Goal: Information Seeking & Learning: Learn about a topic

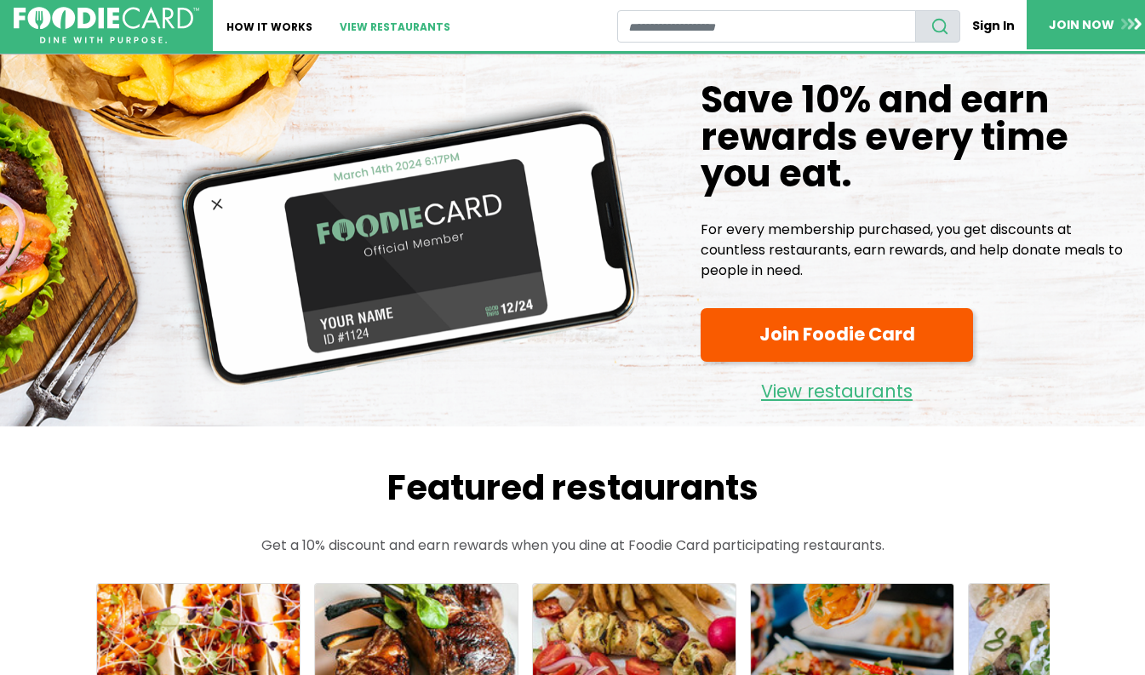
click at [387, 28] on link "View restaurants" at bounding box center [395, 25] width 138 height 51
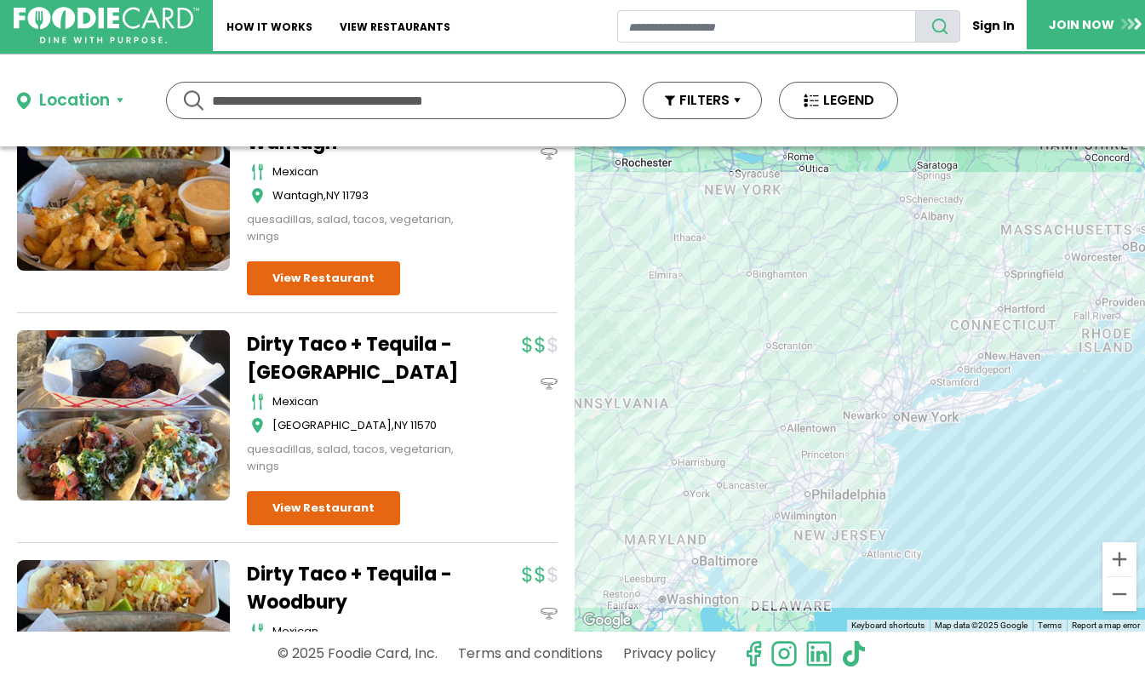
scroll to position [893, 0]
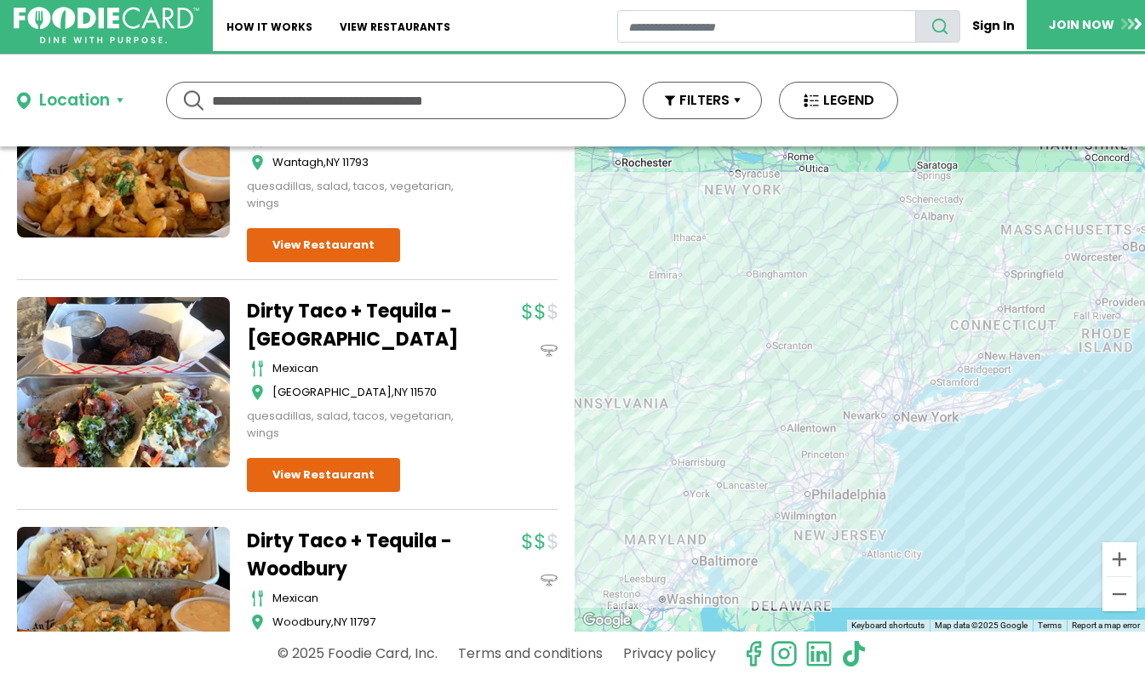
click at [401, 100] on input "text" at bounding box center [396, 101] width 368 height 36
type input "*****"
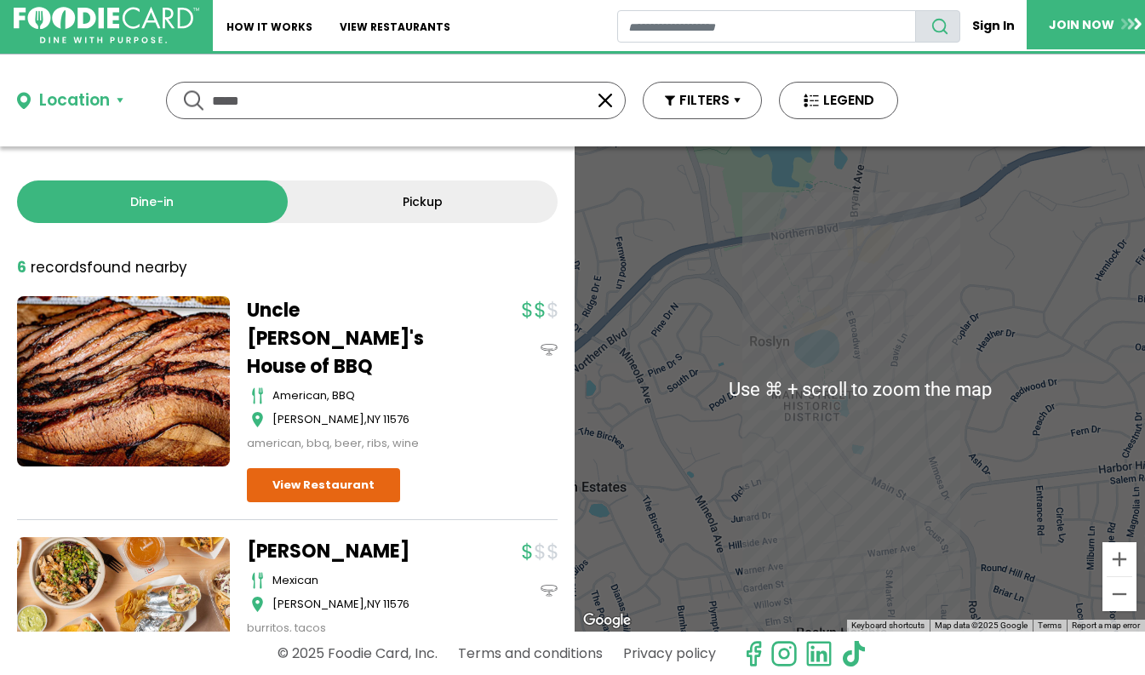
scroll to position [23, 0]
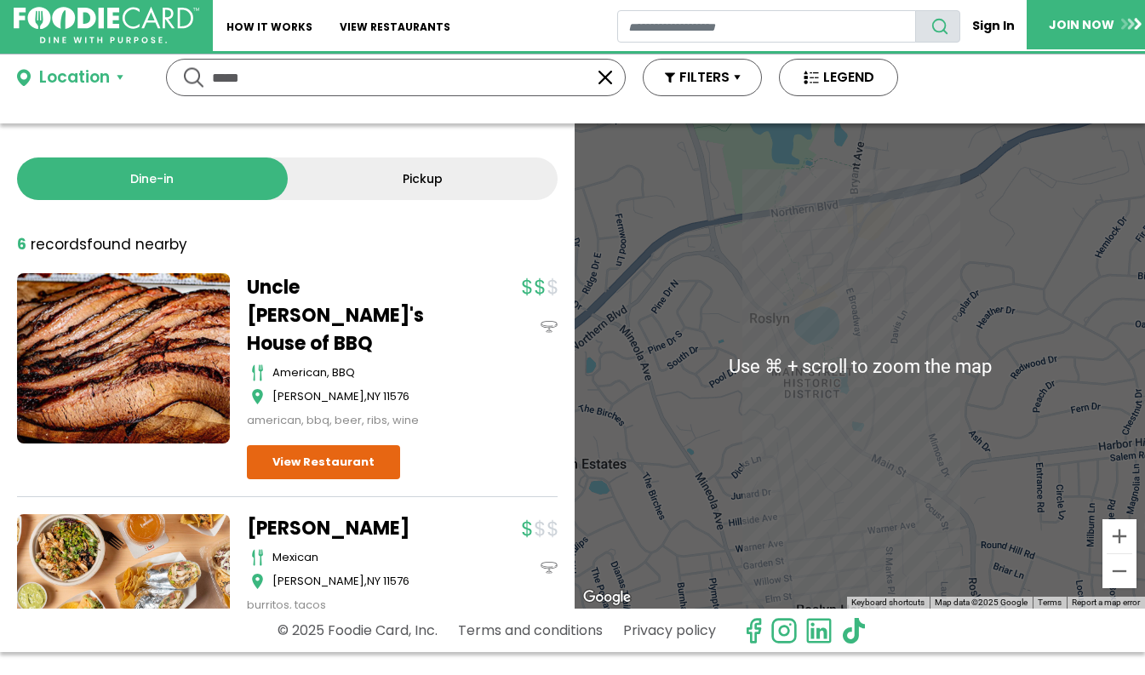
click at [925, 501] on div at bounding box center [860, 365] width 570 height 485
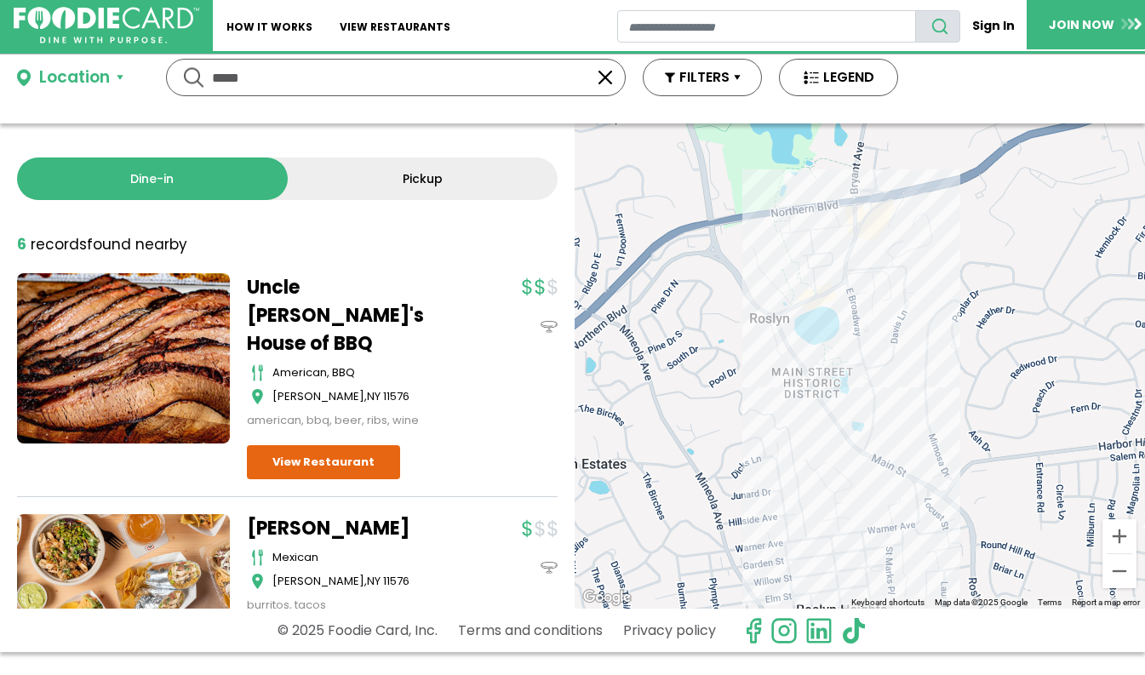
click at [926, 506] on div at bounding box center [860, 365] width 570 height 485
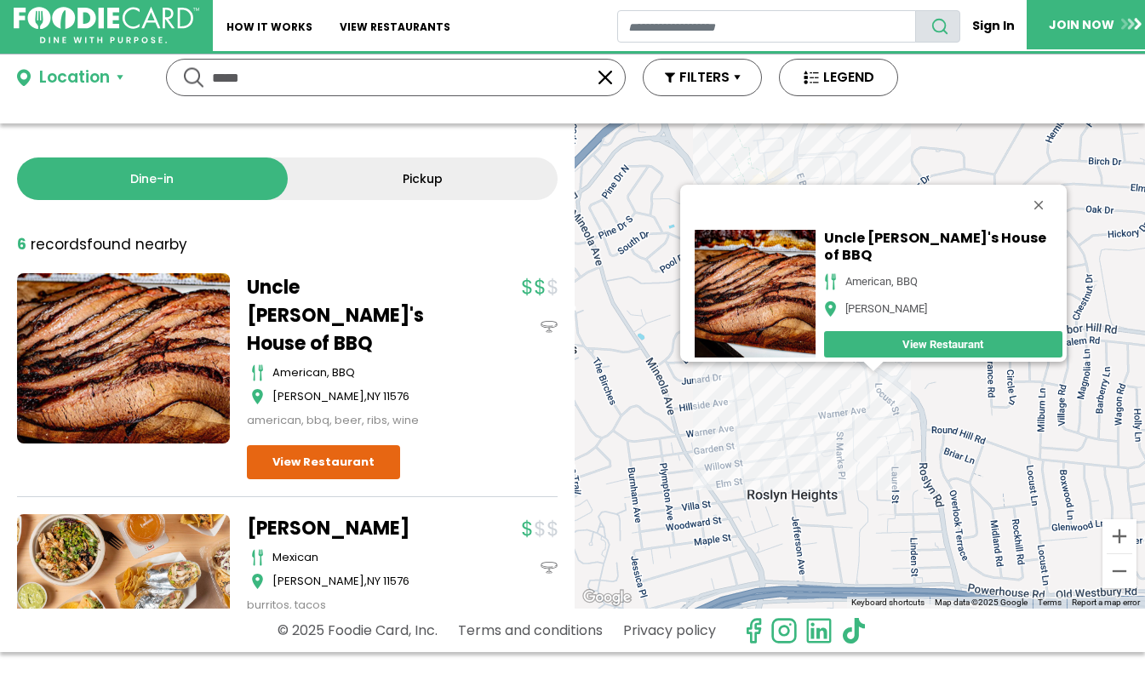
click at [869, 412] on div "Uncle [PERSON_NAME]'s House of BBQ American, BBQ [PERSON_NAME] View Restaurant" at bounding box center [860, 365] width 570 height 485
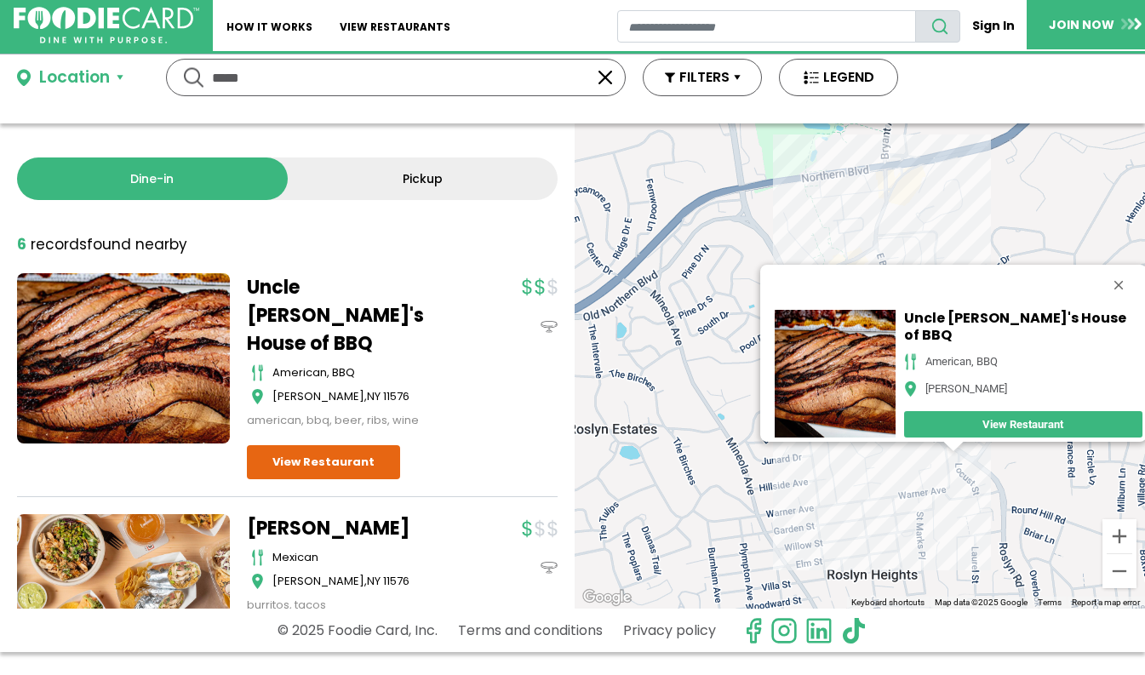
drag, startPoint x: 847, startPoint y: 389, endPoint x: 924, endPoint y: 470, distance: 111.4
click at [924, 470] on div "Uncle [PERSON_NAME]'s House of BBQ American, BBQ [PERSON_NAME] View Restaurant" at bounding box center [860, 365] width 570 height 485
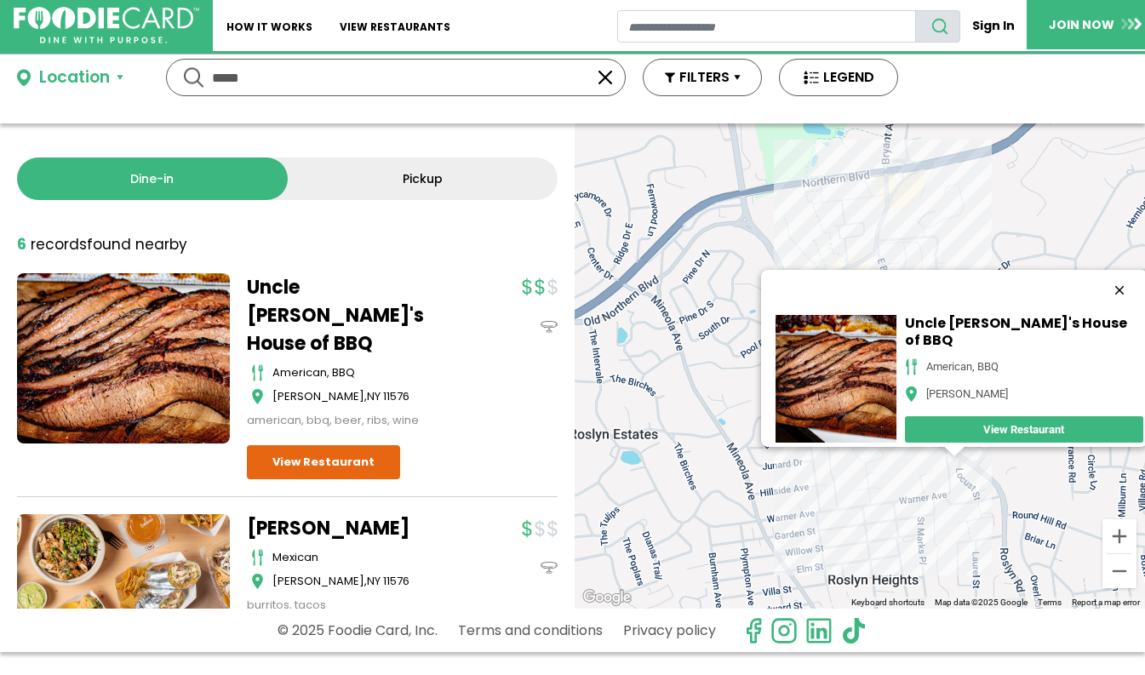
click at [1103, 277] on button "Close" at bounding box center [1119, 290] width 41 height 41
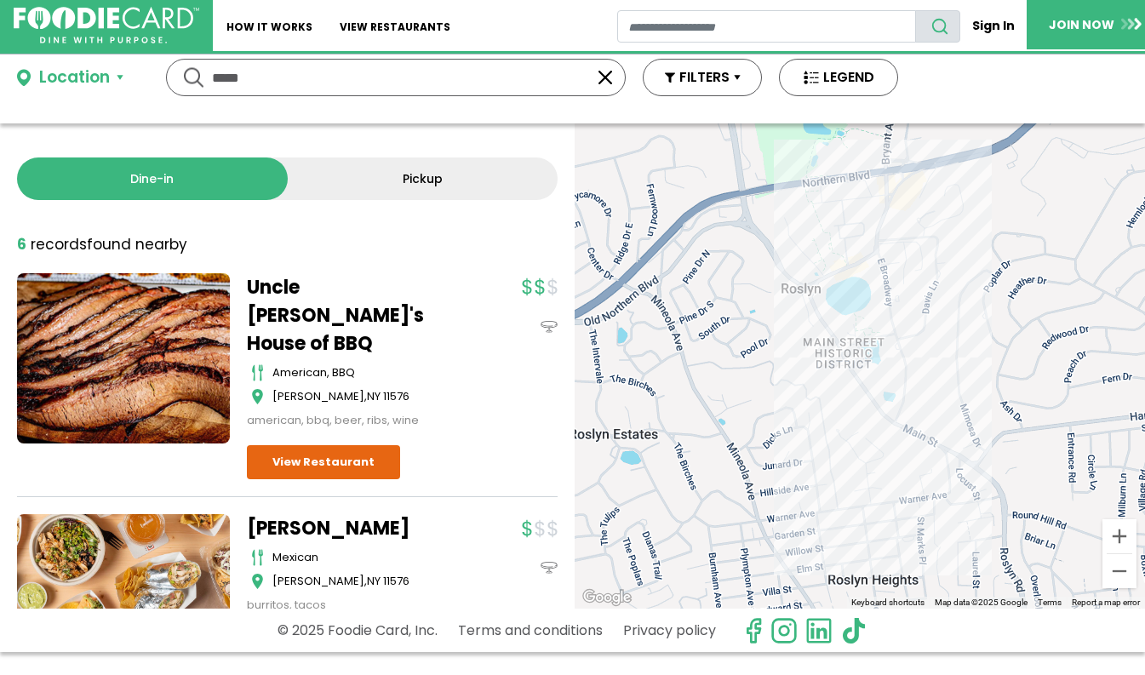
click at [902, 228] on div at bounding box center [860, 365] width 570 height 485
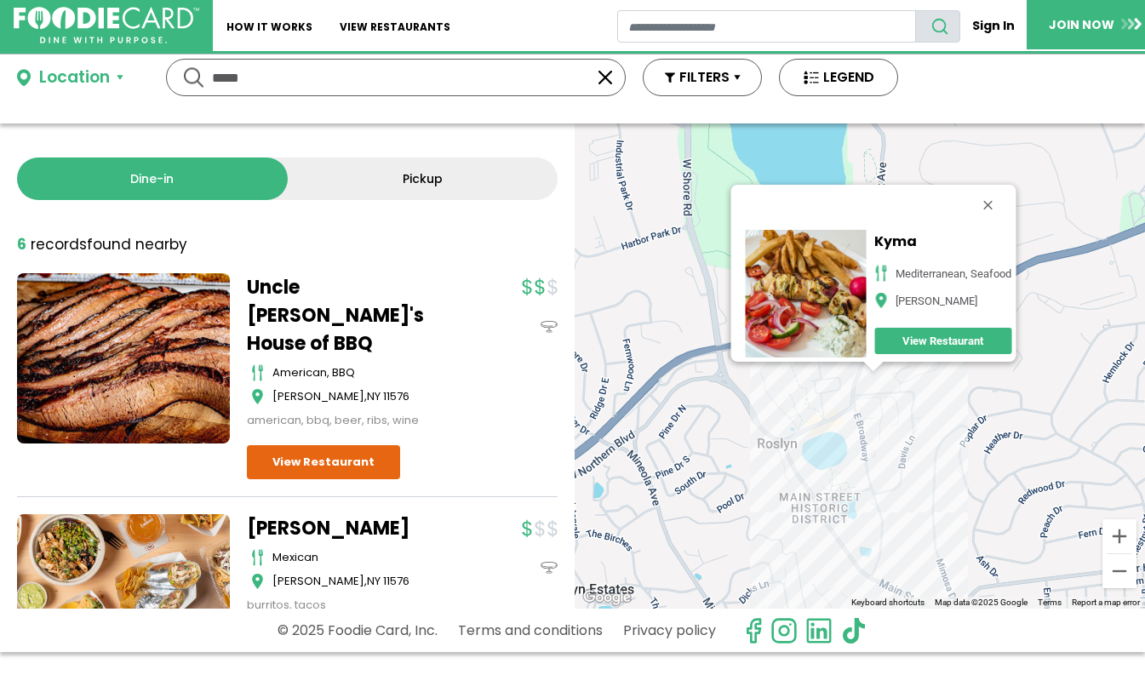
click at [844, 444] on div "[GEOGRAPHIC_DATA], seafood [PERSON_NAME] View Restaurant" at bounding box center [860, 365] width 570 height 485
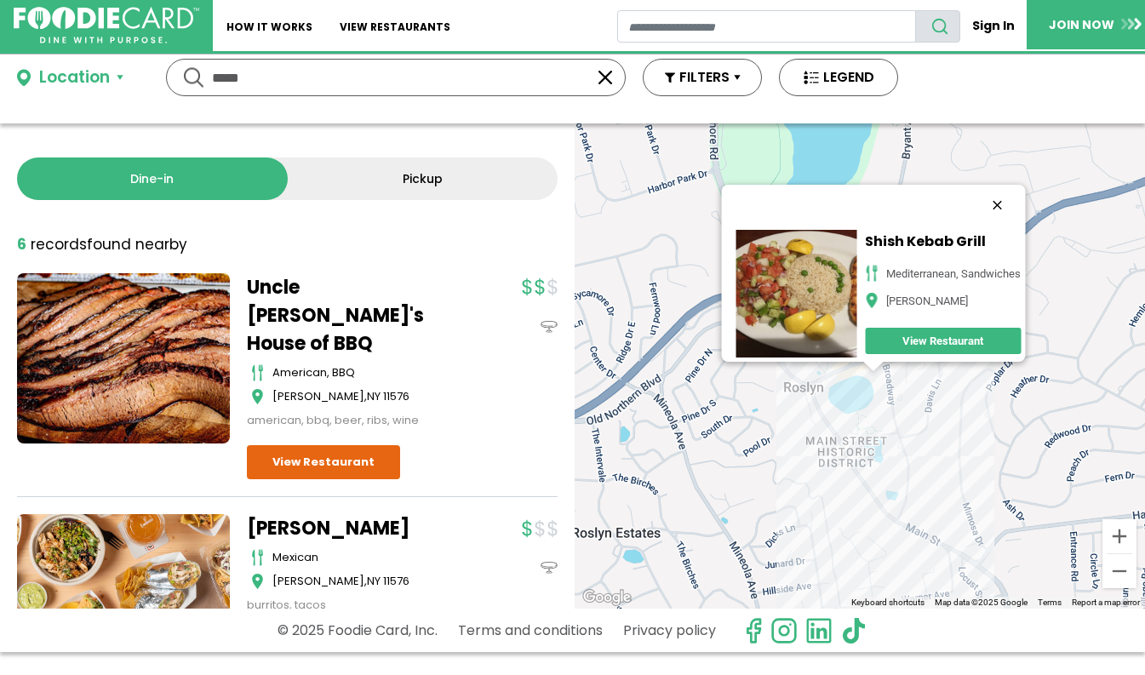
click at [1009, 185] on button "Close" at bounding box center [997, 205] width 41 height 41
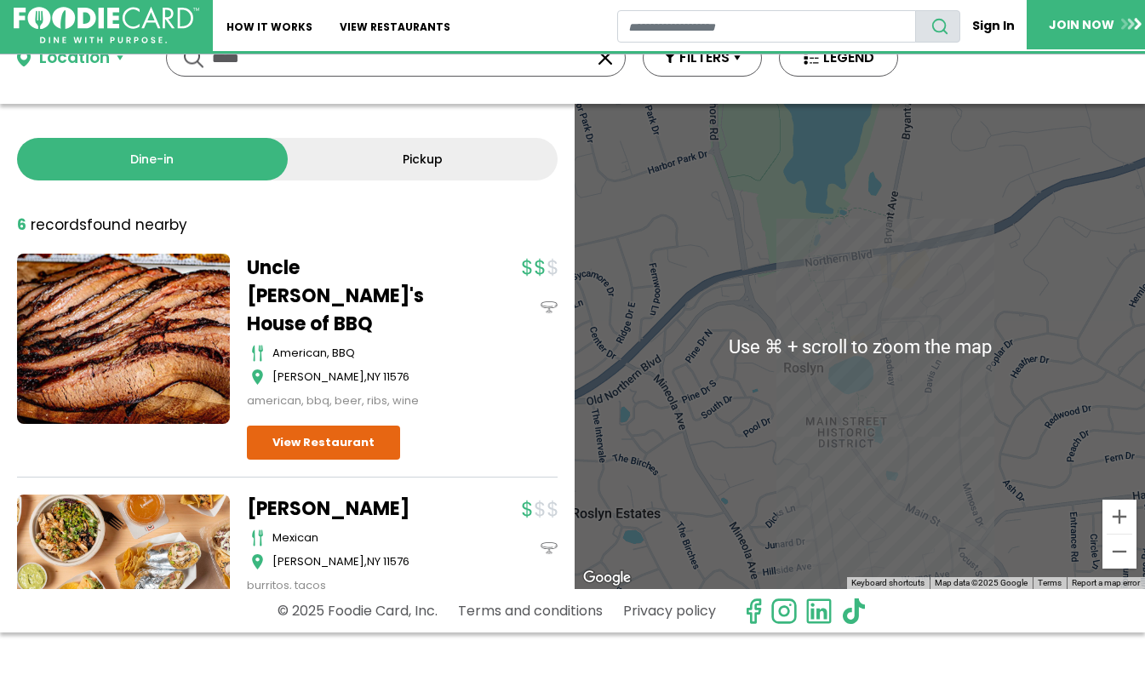
scroll to position [44, 0]
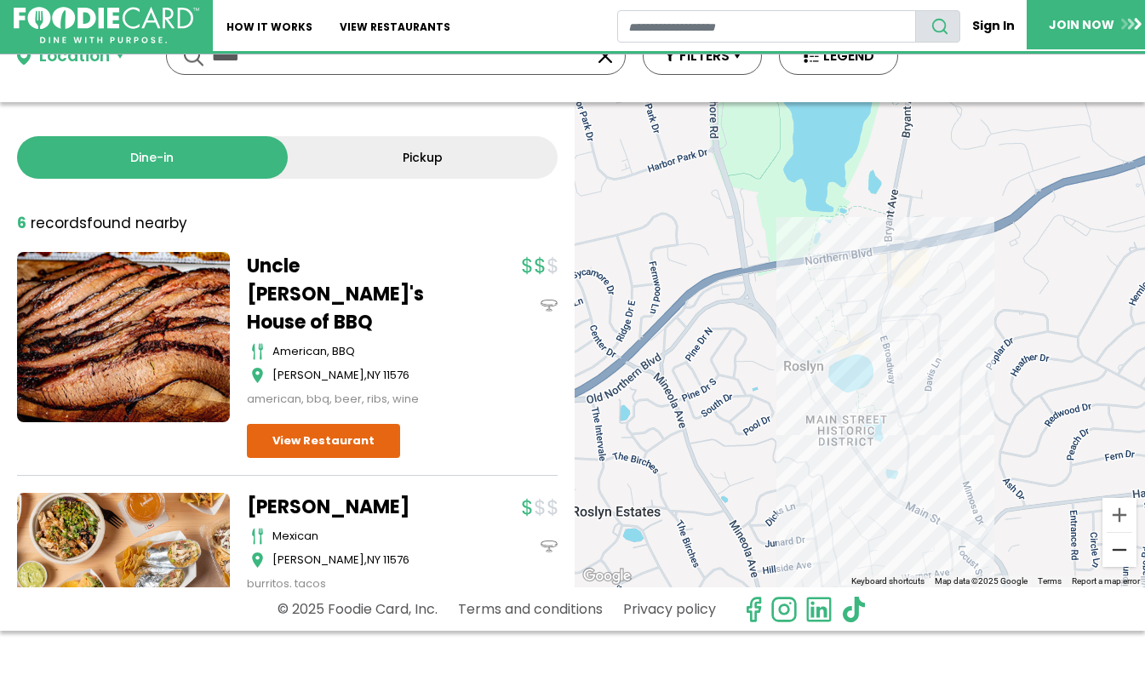
click at [1116, 548] on button "Zoom out" at bounding box center [1120, 550] width 34 height 34
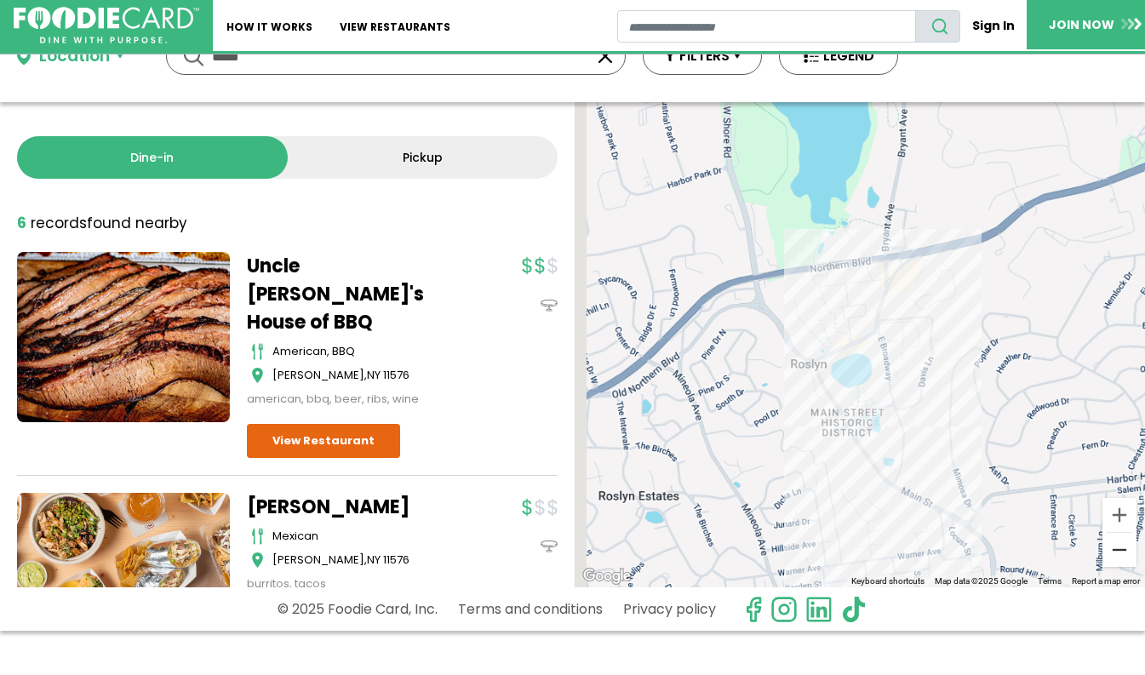
click at [1116, 548] on button "Zoom out" at bounding box center [1120, 550] width 34 height 34
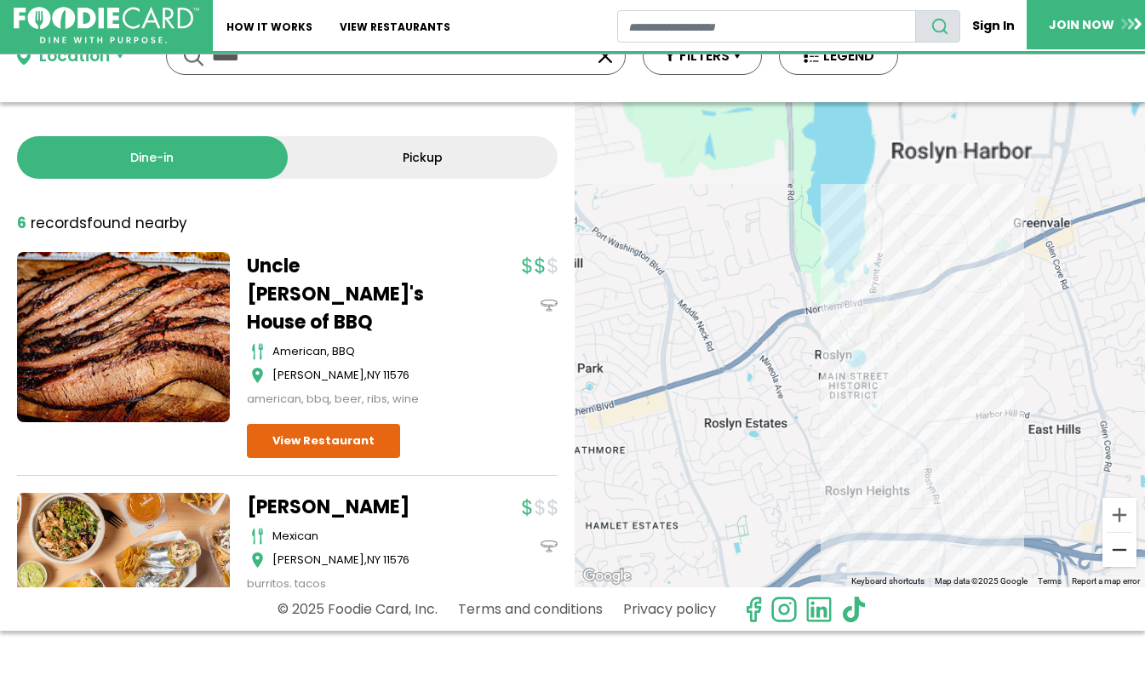
click at [1116, 548] on button "Zoom out" at bounding box center [1120, 550] width 34 height 34
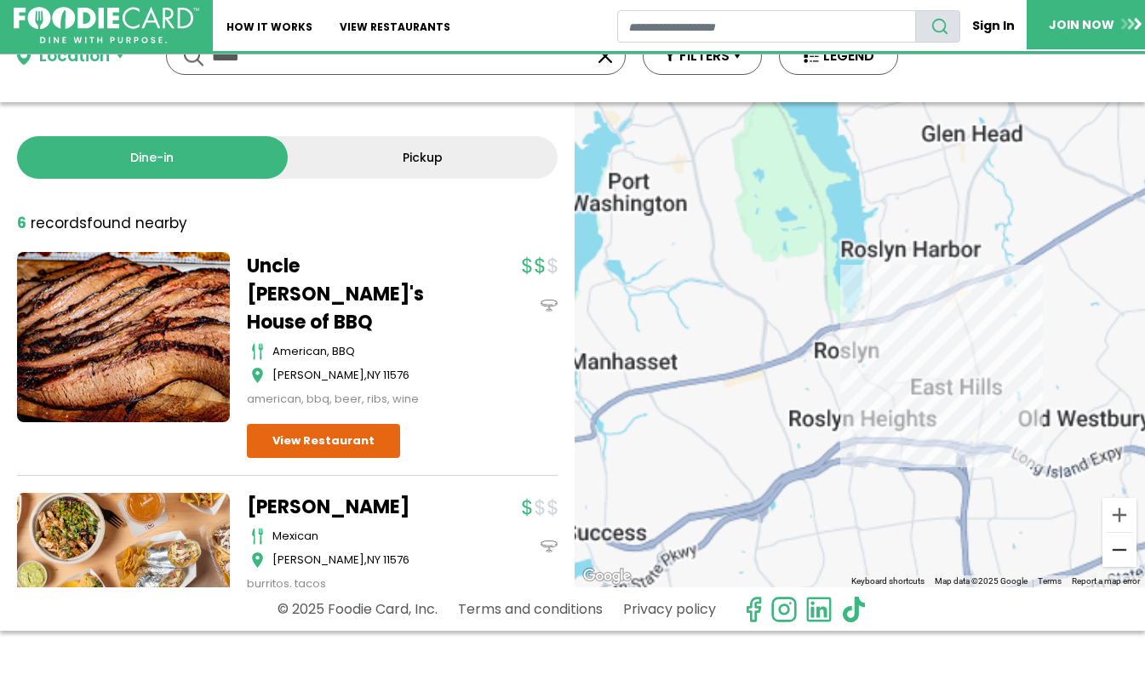
click at [1116, 548] on button "Zoom out" at bounding box center [1120, 550] width 34 height 34
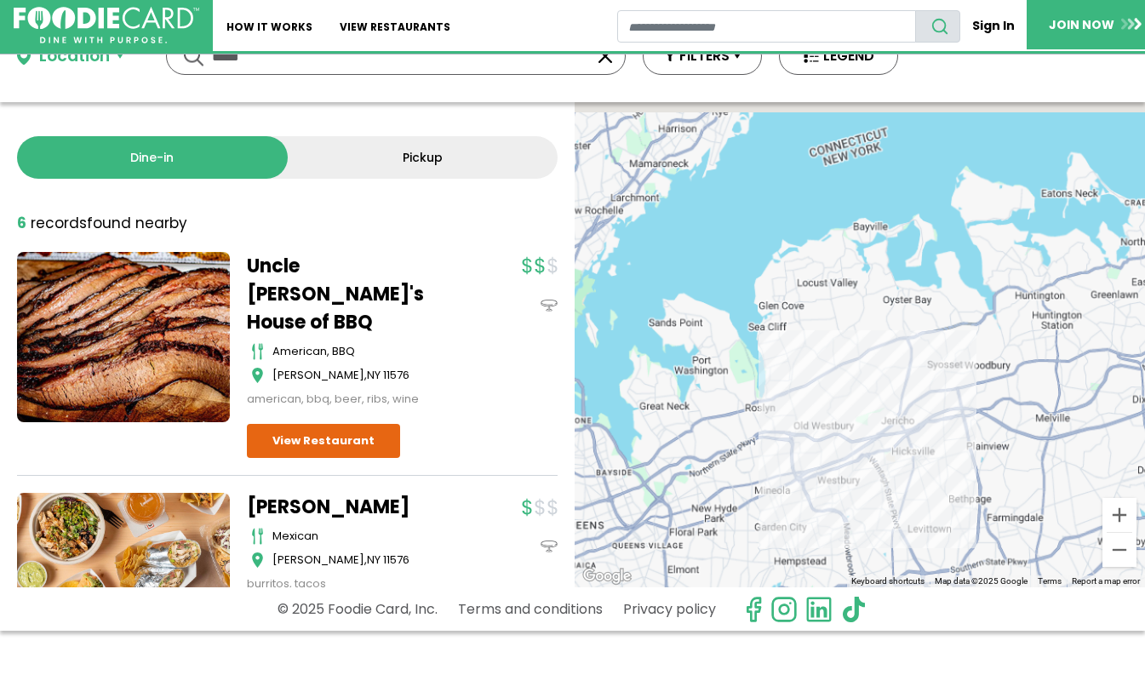
drag, startPoint x: 1040, startPoint y: 403, endPoint x: 942, endPoint y: 465, distance: 116.0
click at [942, 465] on div at bounding box center [860, 344] width 570 height 485
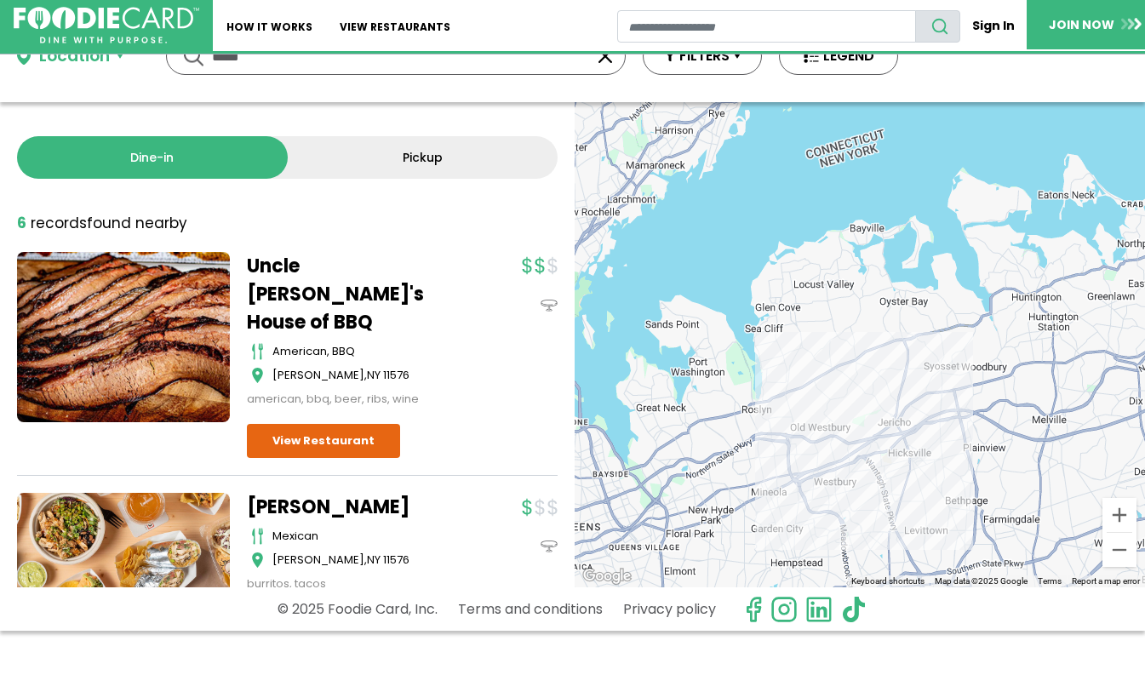
drag, startPoint x: 915, startPoint y: 336, endPoint x: 926, endPoint y: 325, distance: 15.7
click at [926, 325] on div at bounding box center [860, 344] width 570 height 485
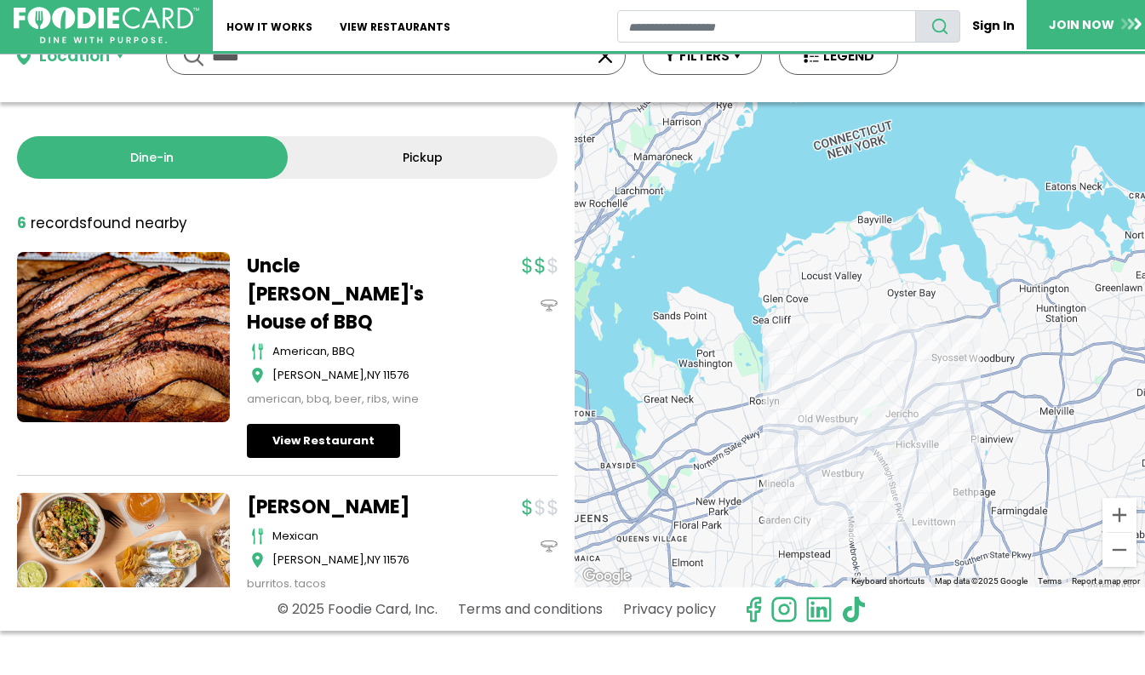
scroll to position [0, 0]
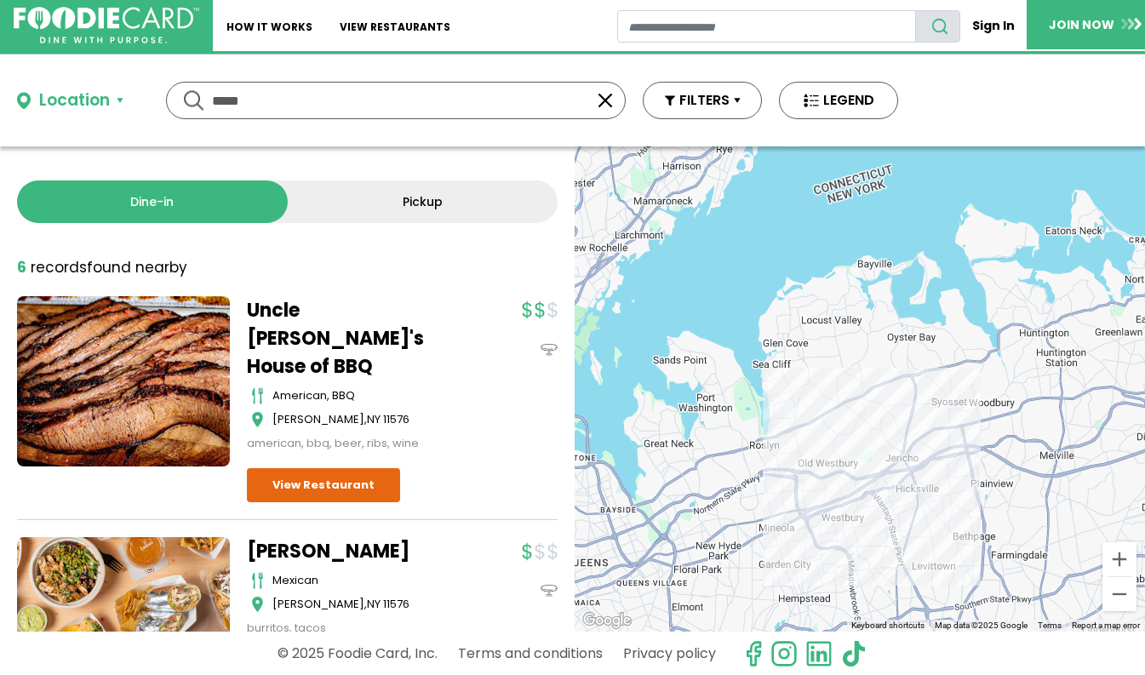
click at [545, 105] on input "*****" at bounding box center [396, 101] width 368 height 36
click at [433, 25] on link "View restaurants" at bounding box center [395, 25] width 138 height 51
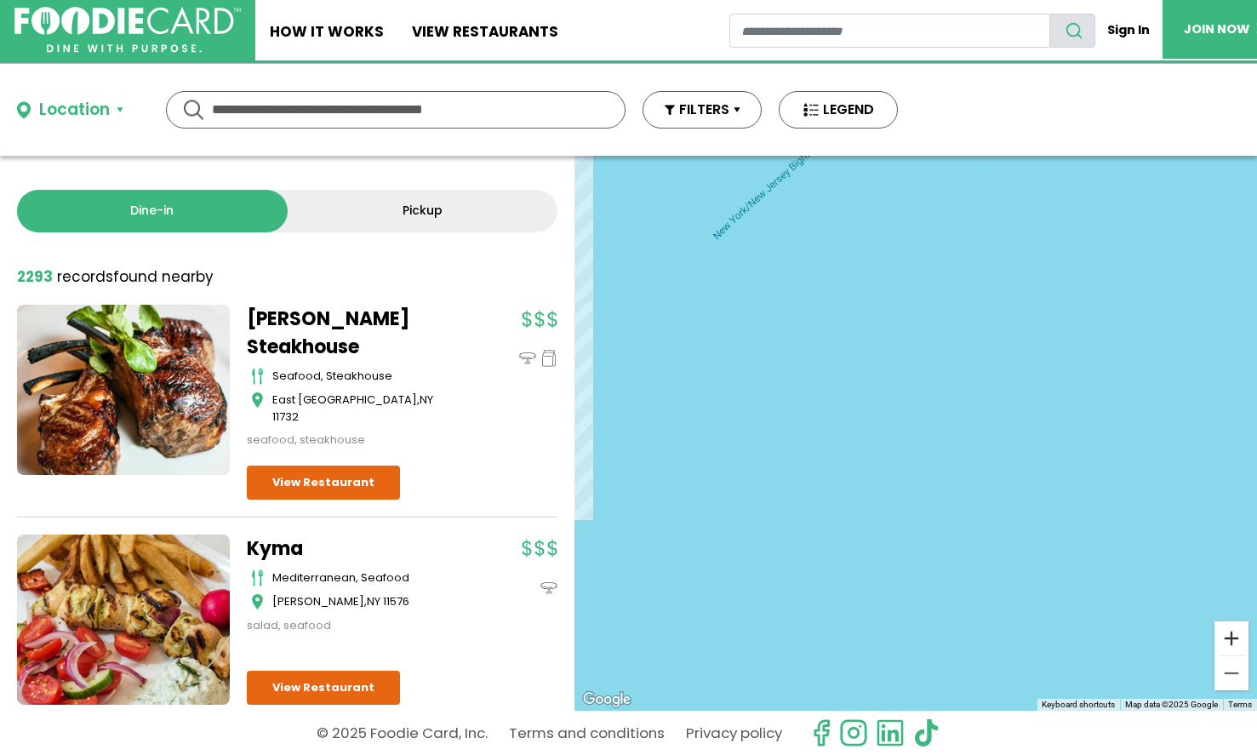
click at [1144, 641] on button "Zoom in" at bounding box center [1232, 639] width 34 height 34
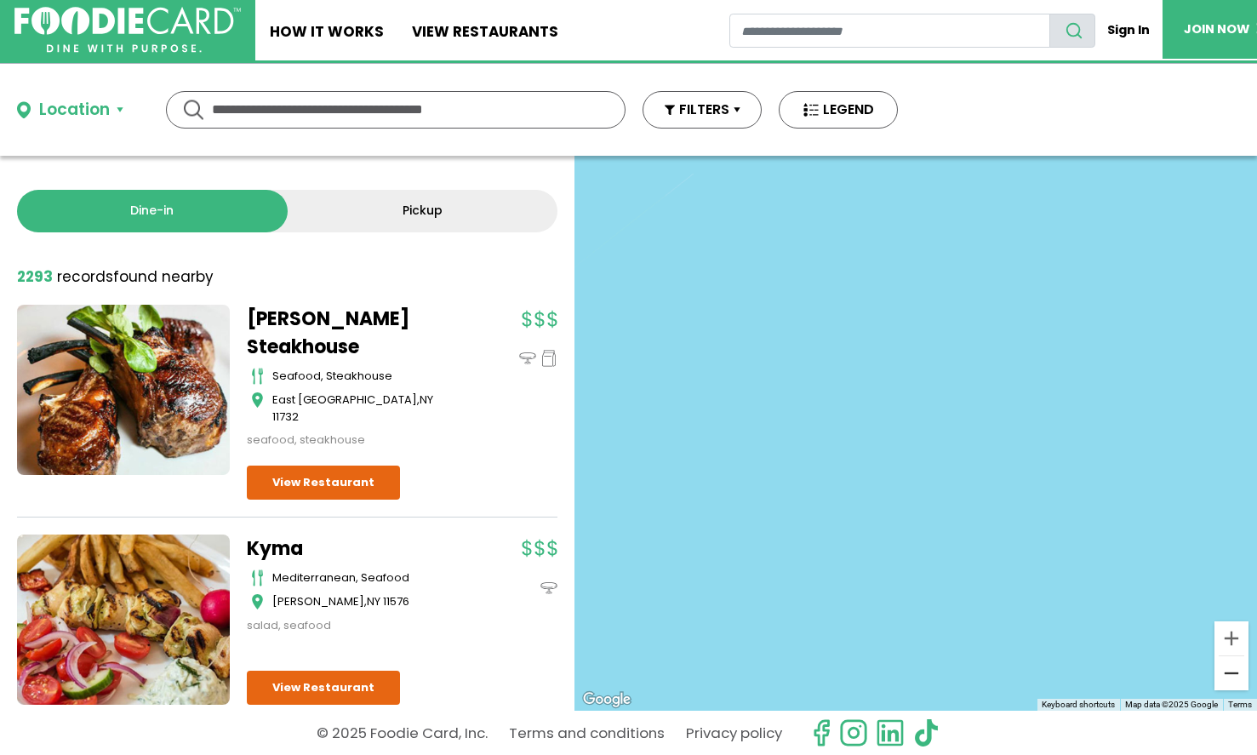
drag, startPoint x: 1006, startPoint y: 450, endPoint x: 1239, endPoint y: 663, distance: 315.7
click at [1144, 647] on div "Keyboard shortcuts Map Data Map data ©2025 Google Map data ©2025 Google 5 km Cl…" at bounding box center [916, 433] width 683 height 555
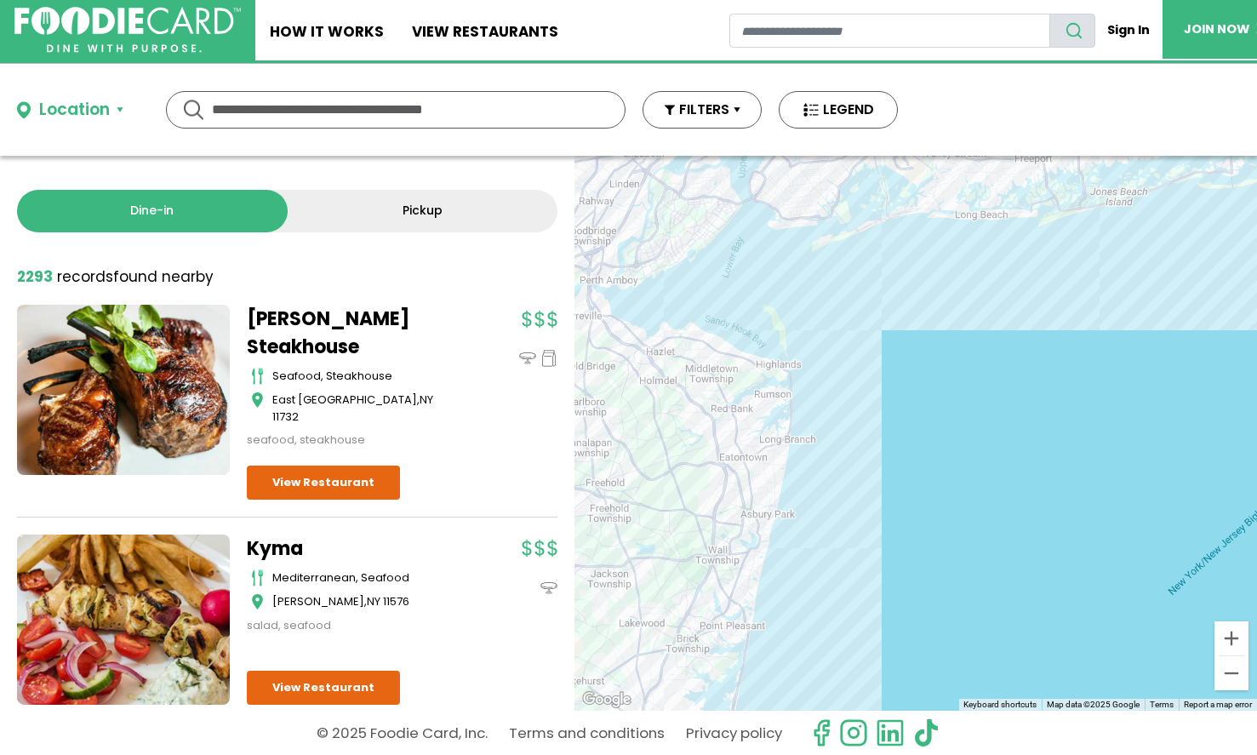
drag, startPoint x: 971, startPoint y: 411, endPoint x: 1014, endPoint y: 501, distance: 99.4
click at [1013, 494] on div at bounding box center [916, 433] width 683 height 555
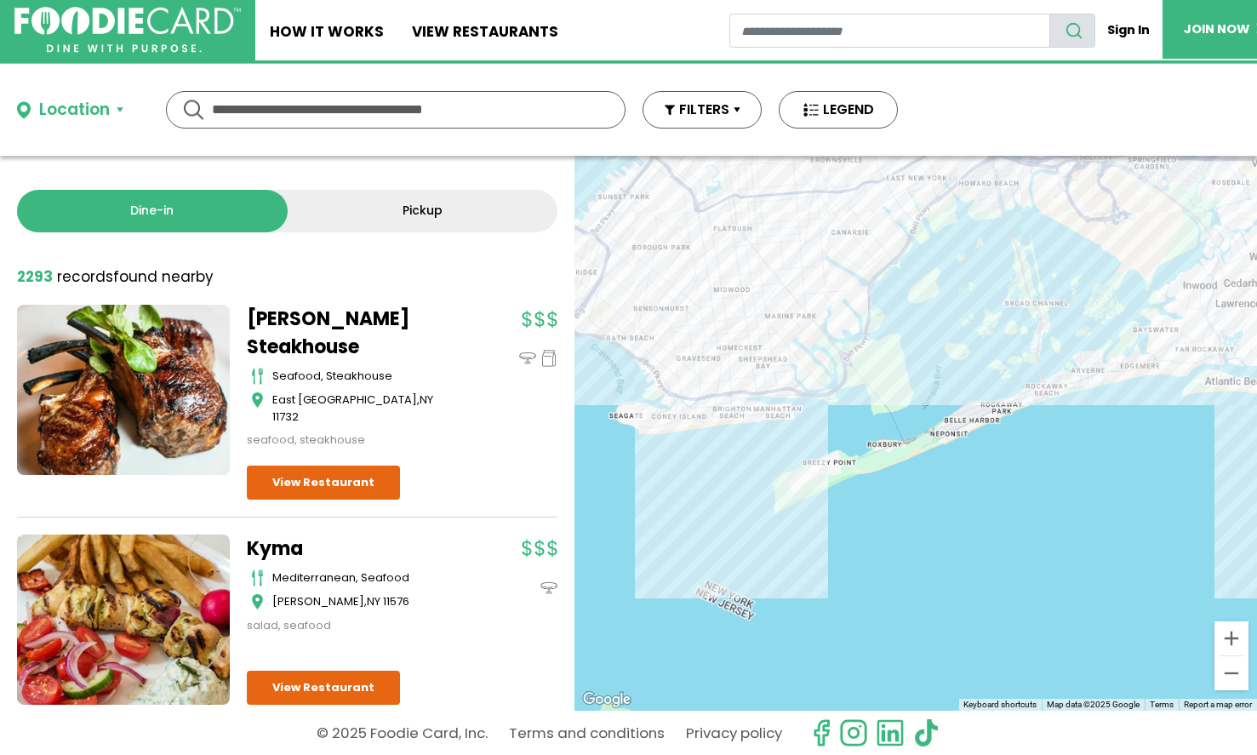
drag, startPoint x: 885, startPoint y: 297, endPoint x: 908, endPoint y: 439, distance: 144.2
click at [905, 434] on div at bounding box center [916, 433] width 683 height 555
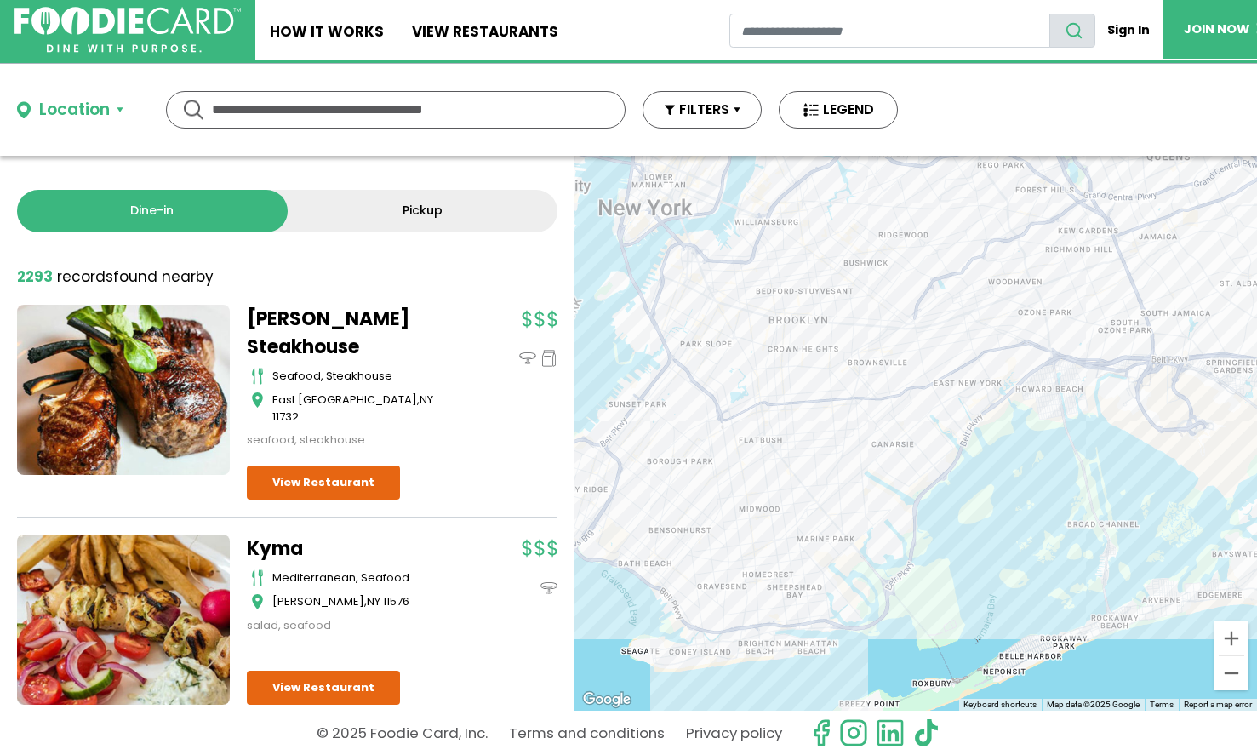
drag, startPoint x: 824, startPoint y: 337, endPoint x: 1046, endPoint y: 444, distance: 246.4
click at [1044, 440] on div at bounding box center [916, 433] width 683 height 555
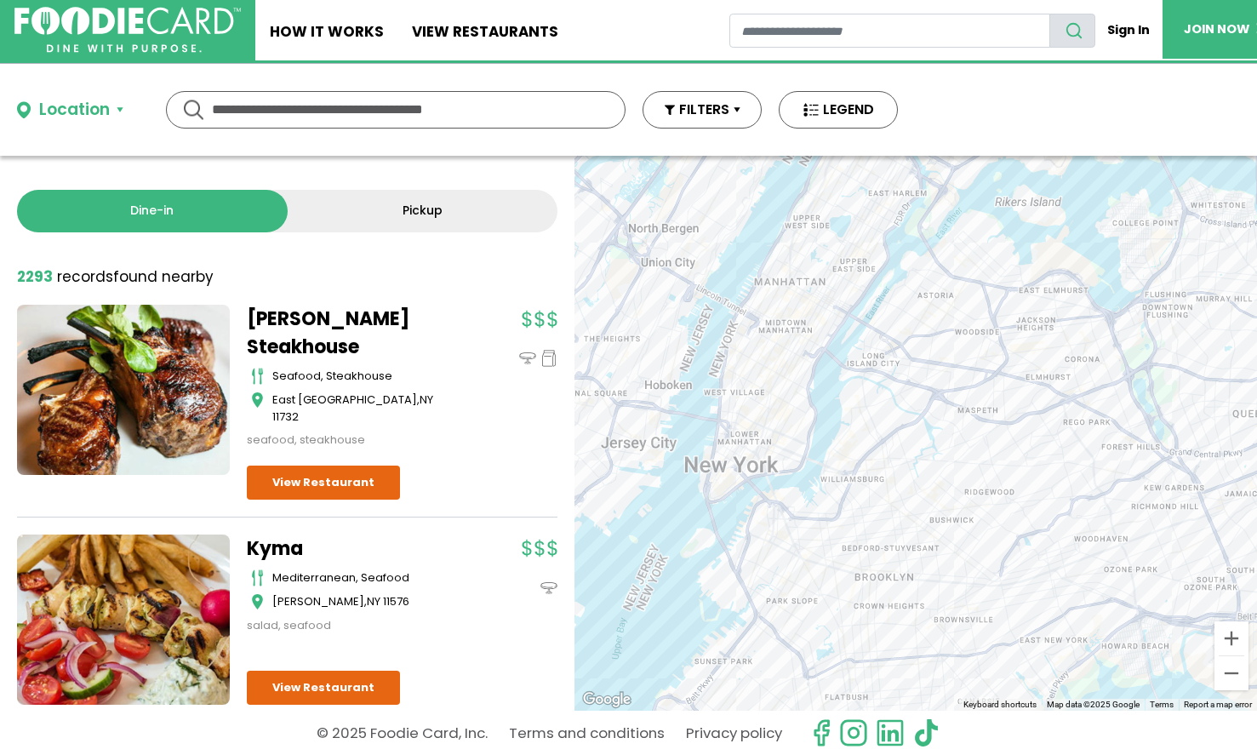
drag, startPoint x: 966, startPoint y: 463, endPoint x: 747, endPoint y: 521, distance: 227.2
click at [747, 521] on div at bounding box center [916, 433] width 683 height 555
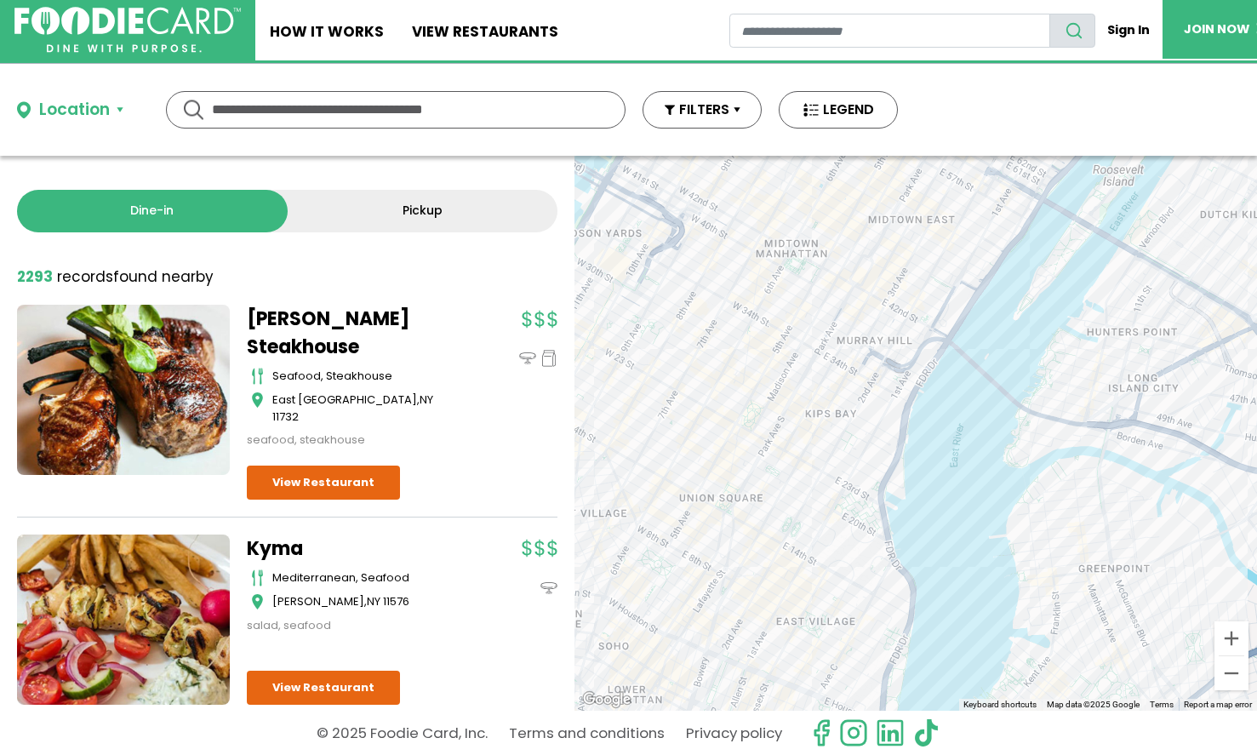
click at [763, 301] on div at bounding box center [916, 433] width 683 height 555
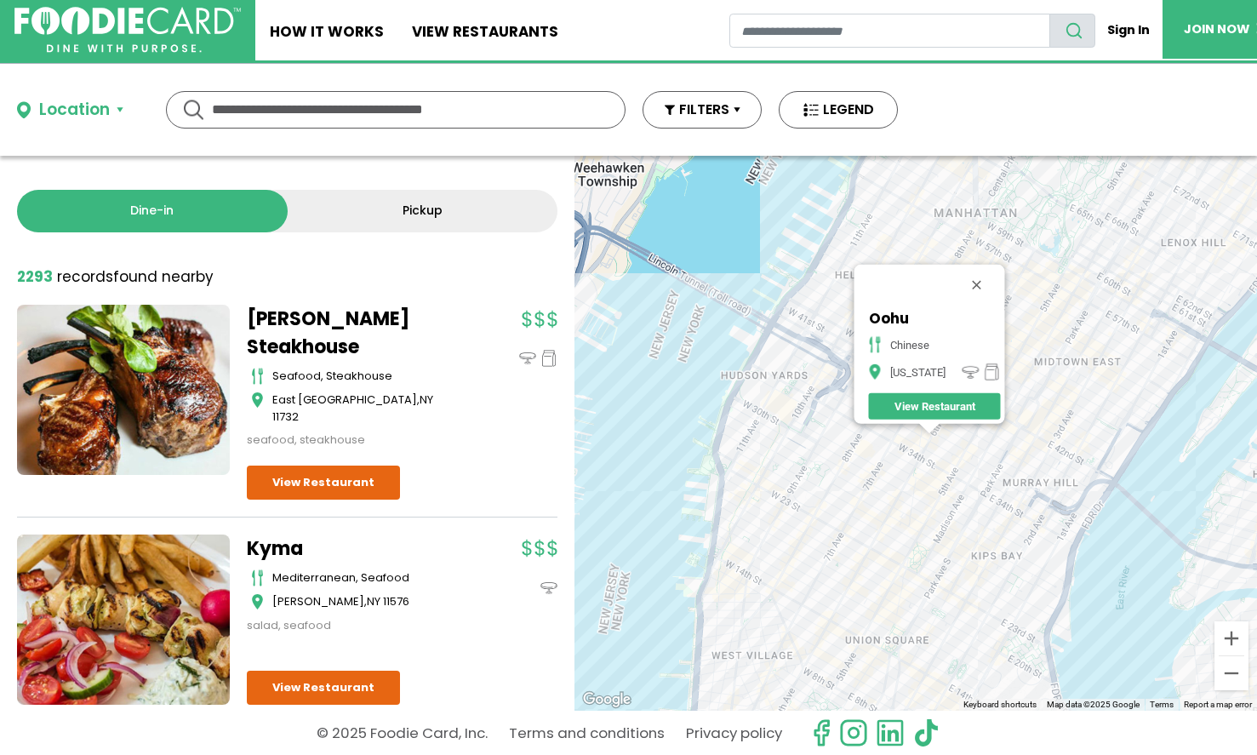
click at [830, 345] on div "Oohu chinese New York View Restaurant" at bounding box center [916, 433] width 683 height 555
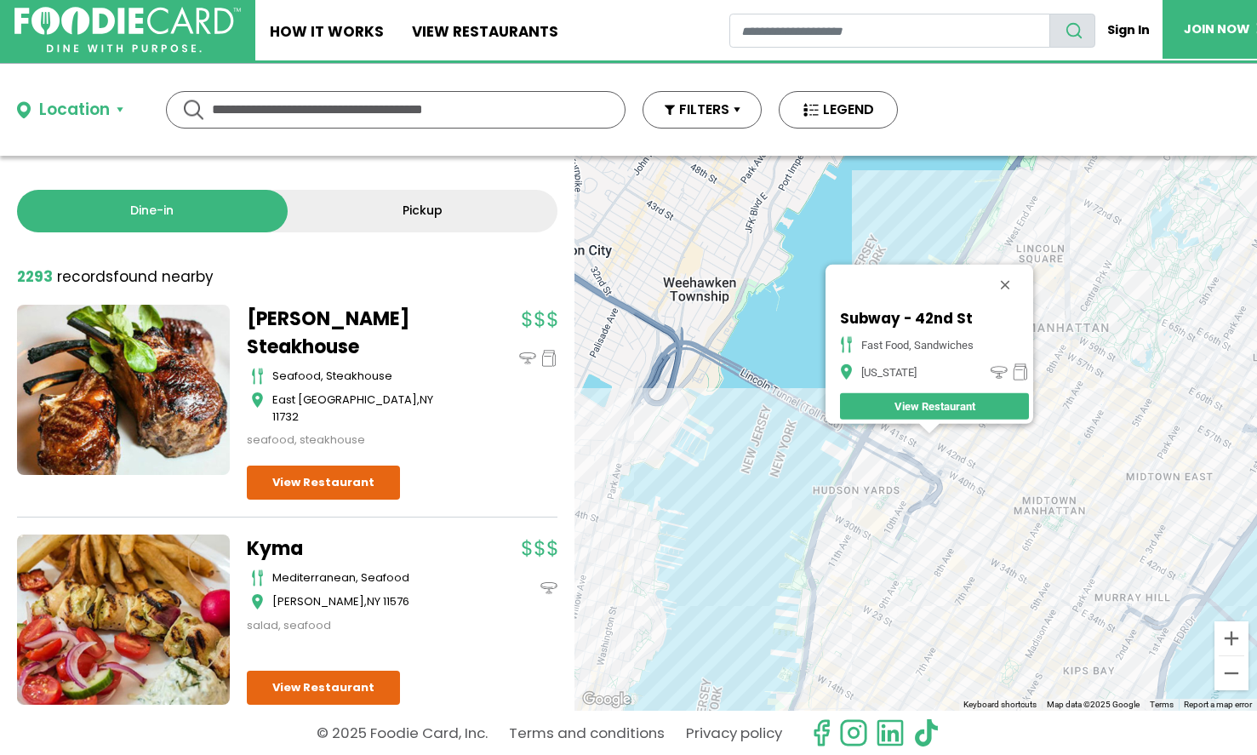
drag, startPoint x: 944, startPoint y: 552, endPoint x: 679, endPoint y: 324, distance: 349.6
click at [679, 338] on div "Subway - 42nd St fast food, sandwiches New York View Restaurant" at bounding box center [916, 433] width 683 height 555
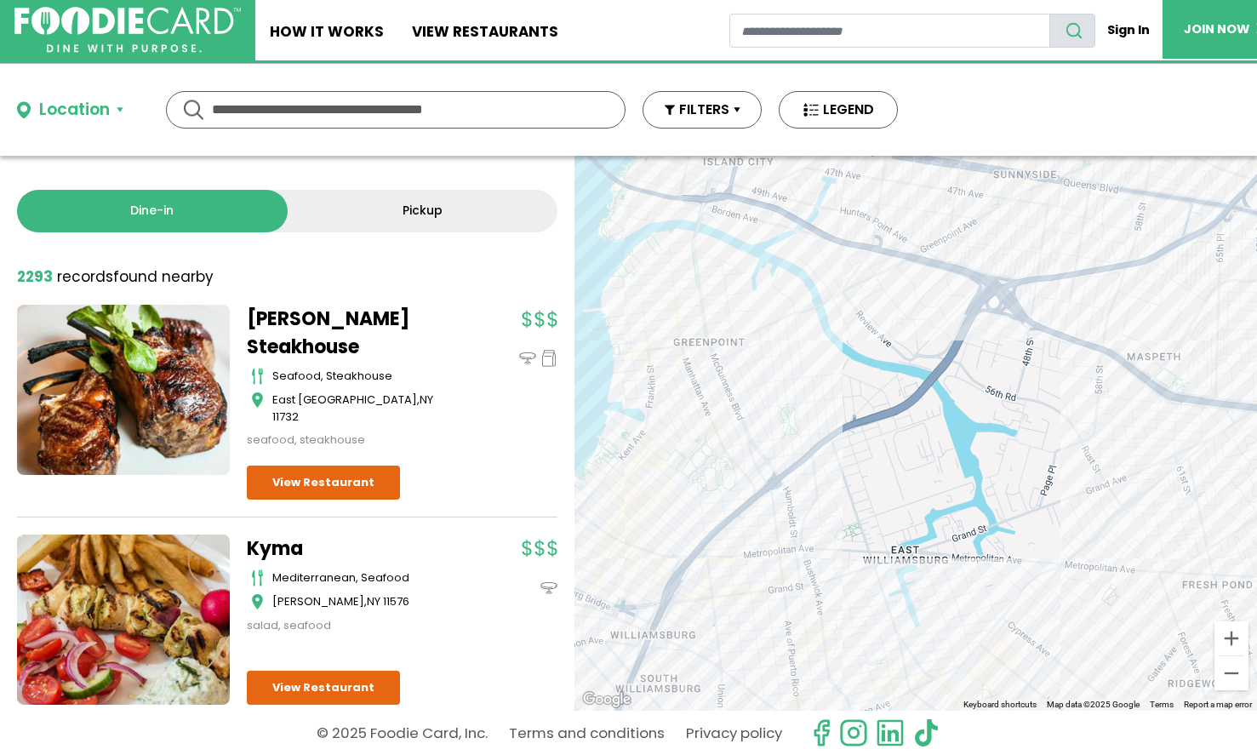
drag, startPoint x: 876, startPoint y: 421, endPoint x: 860, endPoint y: 476, distance: 56.8
click at [860, 476] on div "Subway - 42nd St fast food, sandwiches New York View Restaurant" at bounding box center [916, 433] width 683 height 555
drag, startPoint x: 904, startPoint y: 391, endPoint x: 680, endPoint y: 415, distance: 225.2
click at [683, 414] on div "Subway - 42nd St fast food, sandwiches New York View Restaurant" at bounding box center [916, 433] width 683 height 555
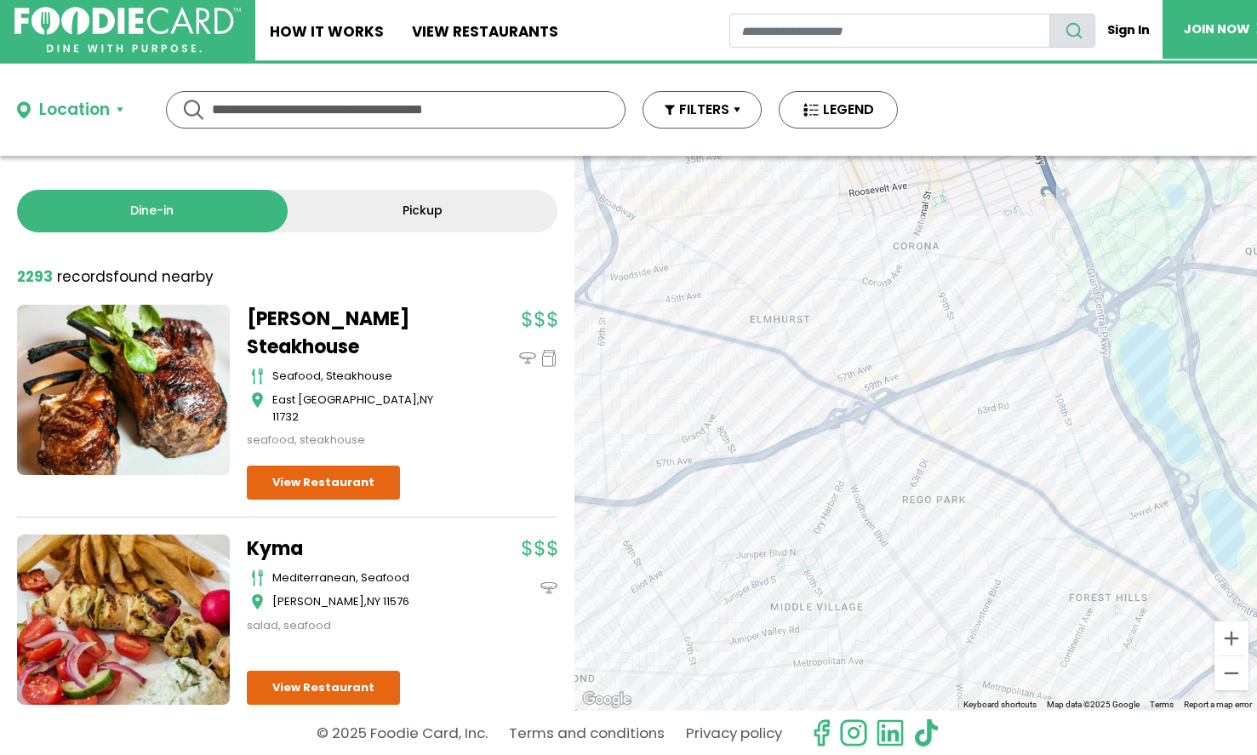
drag, startPoint x: 950, startPoint y: 371, endPoint x: 808, endPoint y: 425, distance: 152.0
click at [808, 425] on div "Subway - 42nd St fast food, sandwiches New York View Restaurant" at bounding box center [916, 433] width 683 height 555
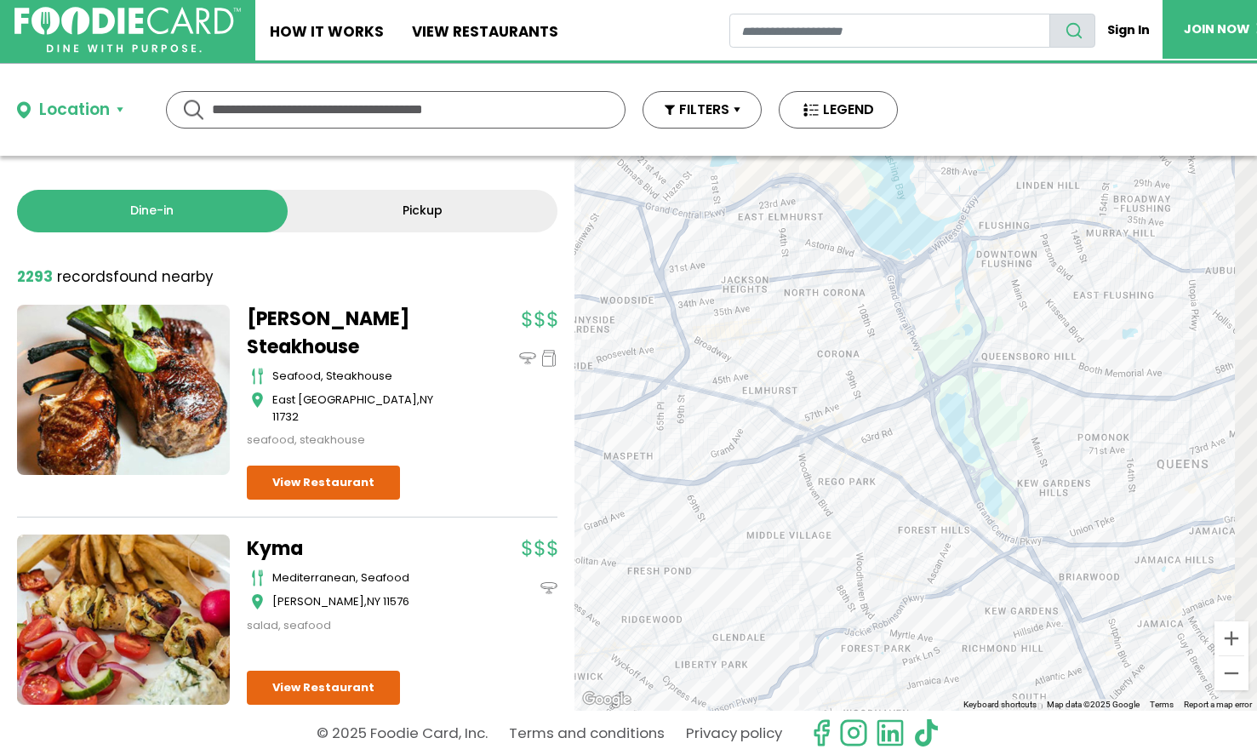
drag, startPoint x: 887, startPoint y: 336, endPoint x: 810, endPoint y: 432, distance: 122.9
click at [811, 431] on div "Subway - 42nd St fast food, sandwiches New York View Restaurant" at bounding box center [916, 433] width 683 height 555
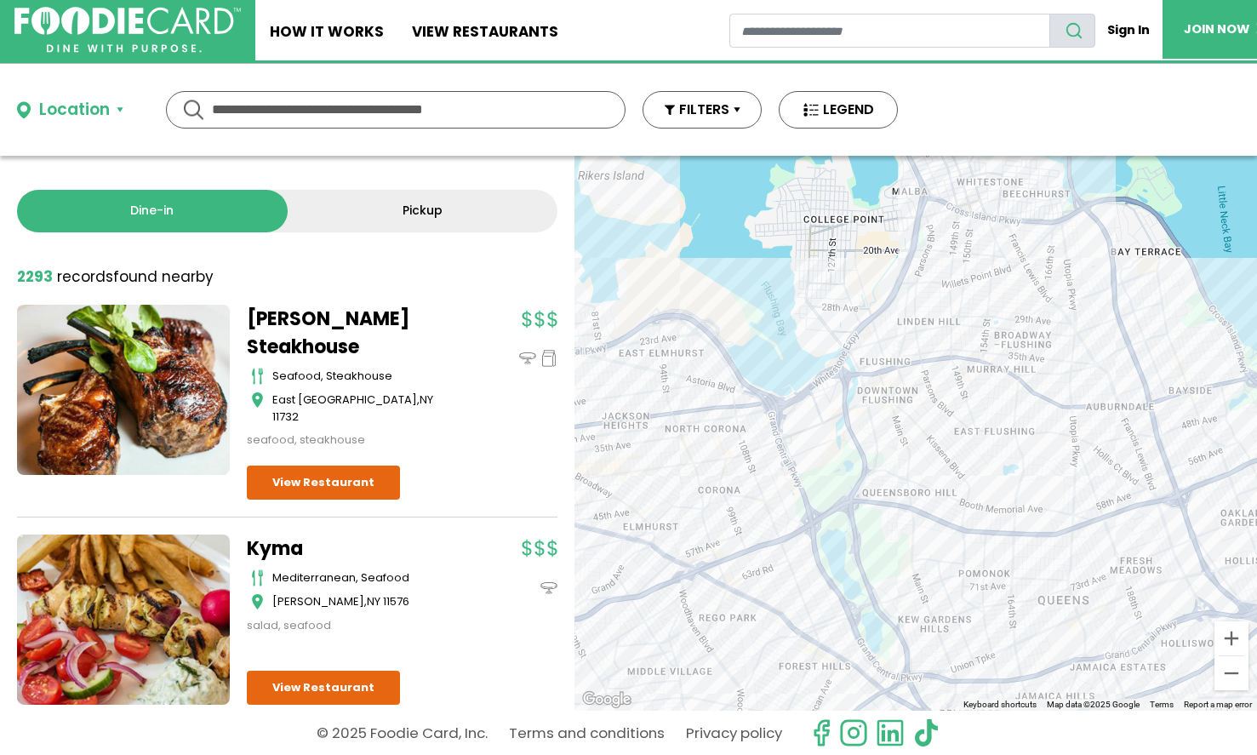
drag, startPoint x: 896, startPoint y: 381, endPoint x: 758, endPoint y: 422, distance: 144.1
click at [762, 421] on div "Subway - 42nd St fast food, sandwiches New York View Restaurant" at bounding box center [916, 433] width 683 height 555
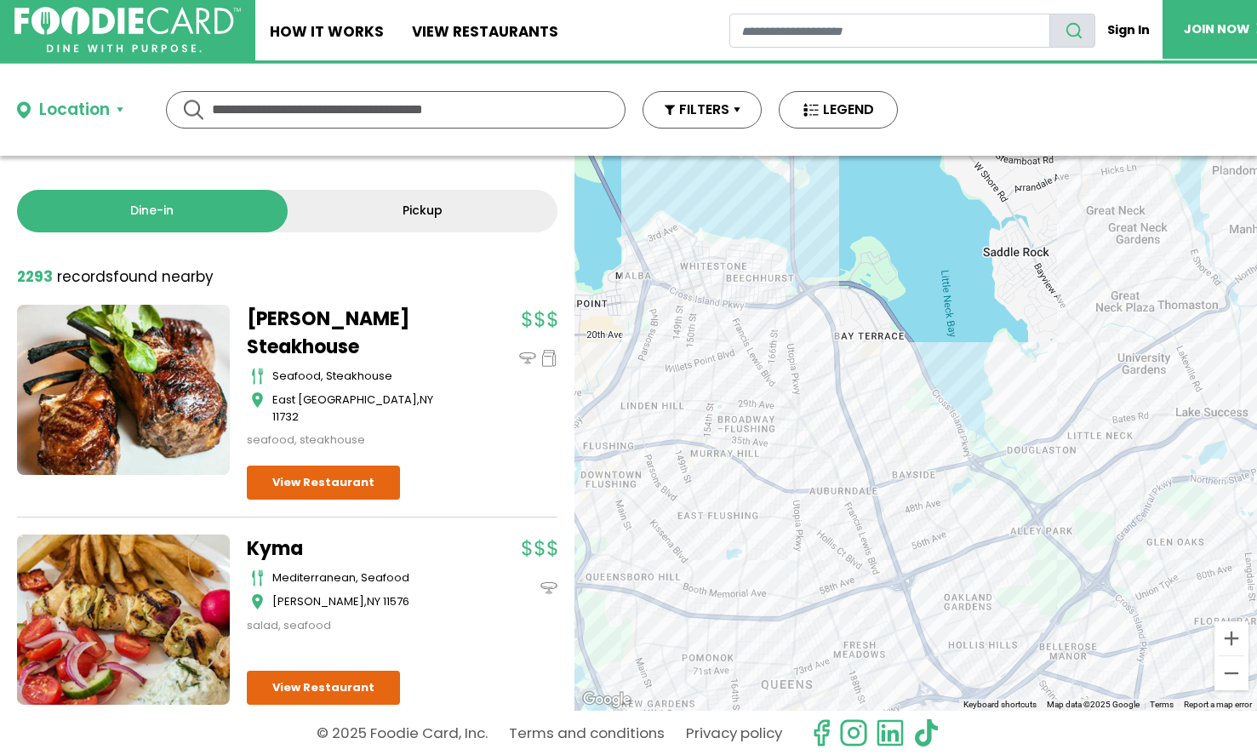
drag, startPoint x: 832, startPoint y: 416, endPoint x: 719, endPoint y: 484, distance: 131.4
click at [719, 484] on div "Subway - 42nd St fast food, sandwiches New York View Restaurant" at bounding box center [916, 433] width 683 height 555
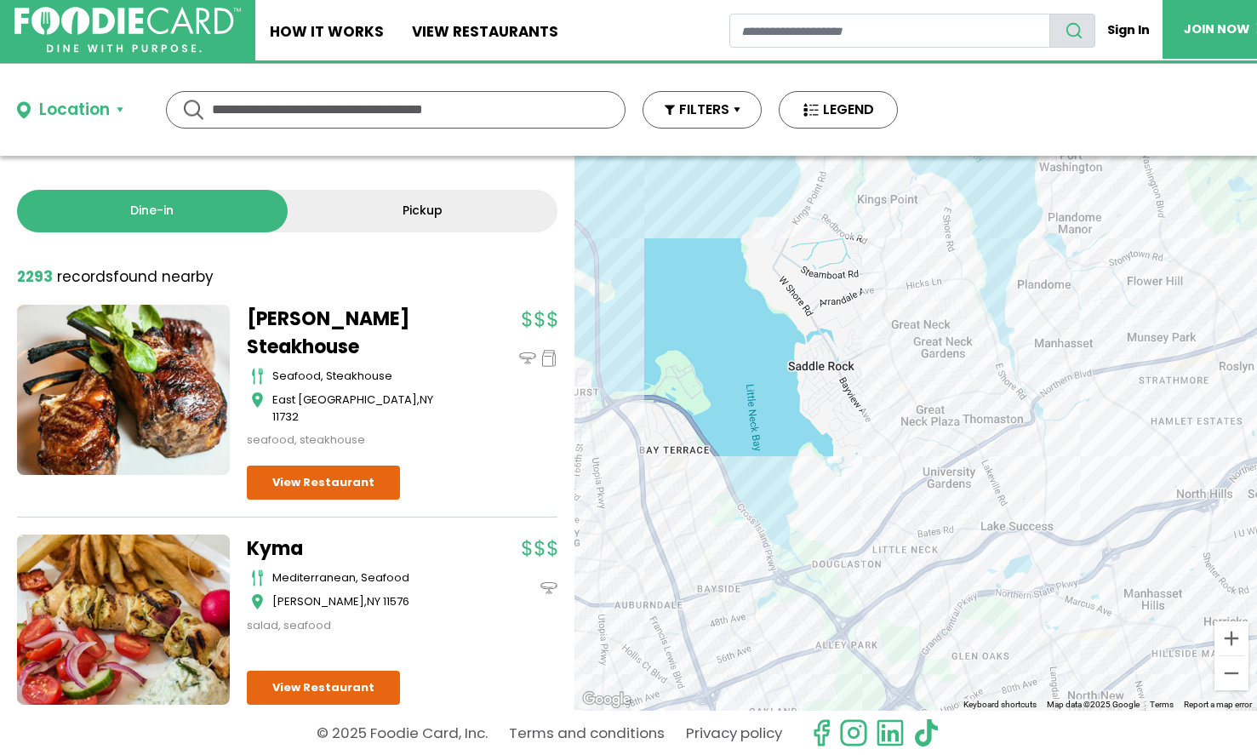
click at [901, 329] on div "Subway - 42nd St fast food, sandwiches New York View Restaurant" at bounding box center [916, 433] width 683 height 555
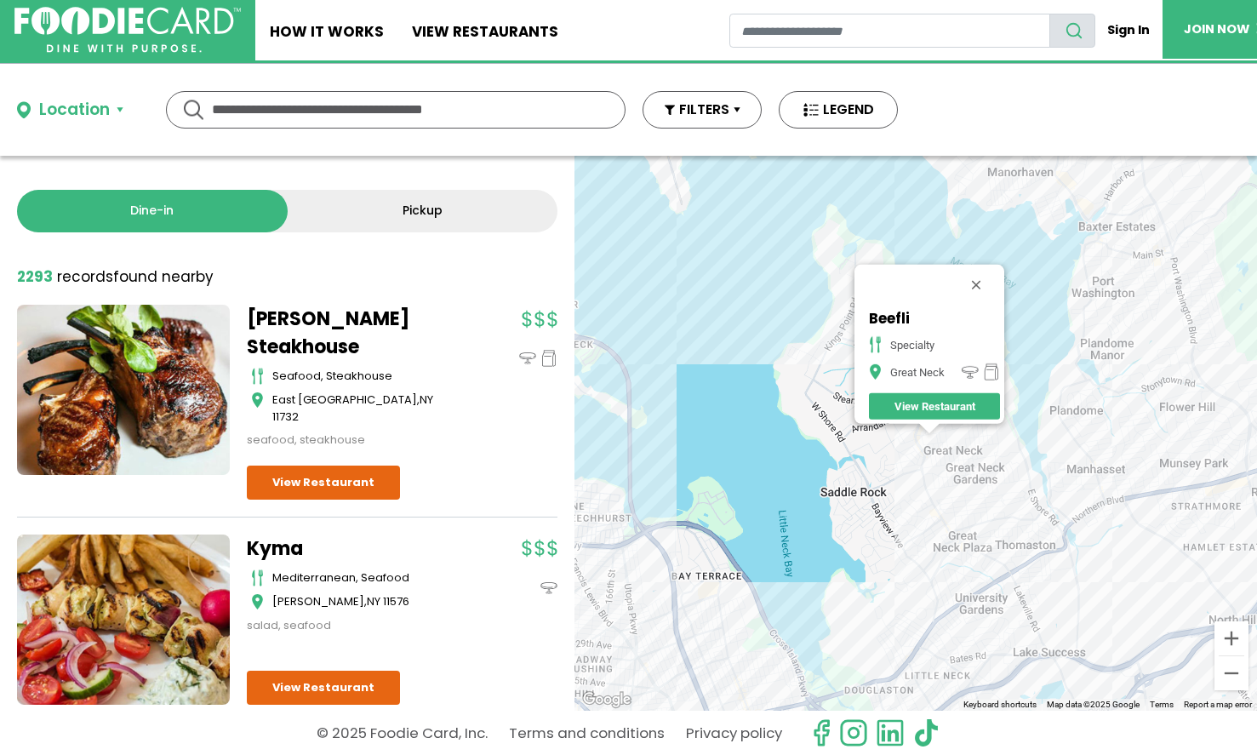
drag, startPoint x: 1073, startPoint y: 519, endPoint x: 960, endPoint y: 510, distance: 112.8
click at [960, 512] on div "Beefli specialty Great Neck View Restaurant" at bounding box center [916, 433] width 683 height 555
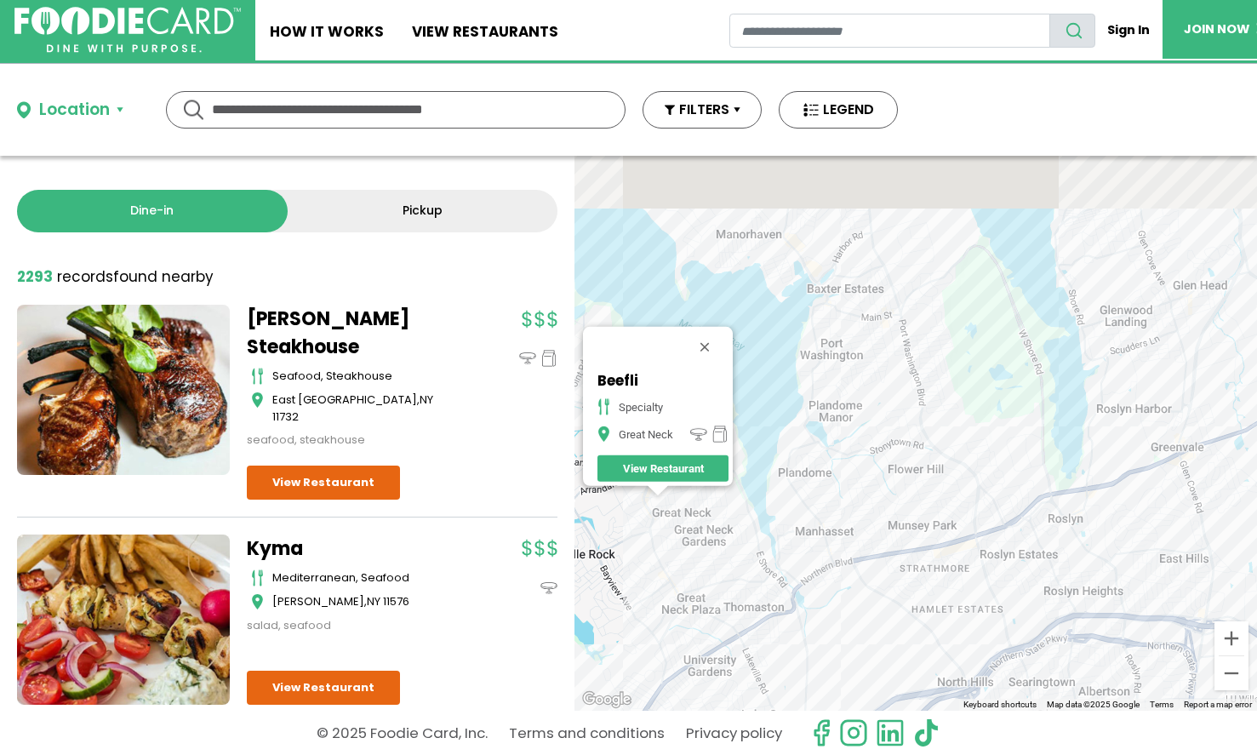
drag, startPoint x: 997, startPoint y: 357, endPoint x: 844, endPoint y: 435, distance: 172.1
click at [844, 435] on div "Beefli specialty Great Neck View Restaurant" at bounding box center [916, 433] width 683 height 555
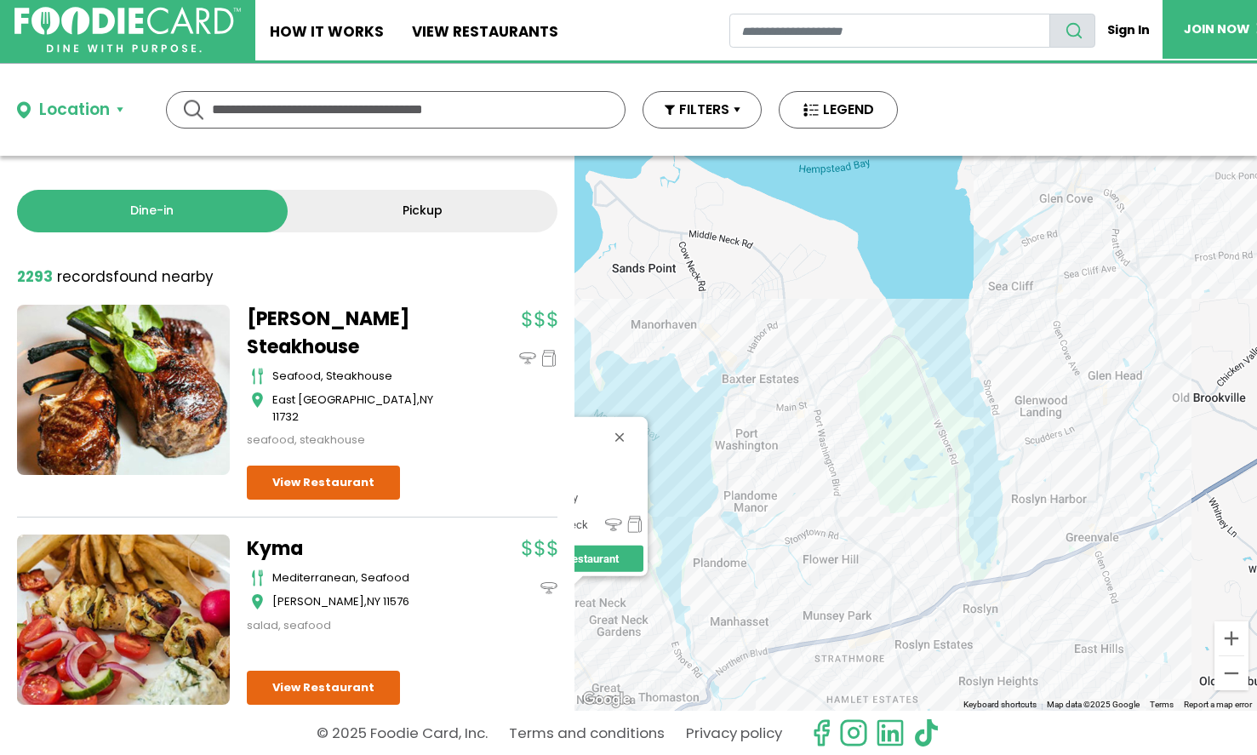
drag, startPoint x: 867, startPoint y: 433, endPoint x: 1015, endPoint y: 416, distance: 149.1
click at [1016, 416] on div "Beefli specialty Great Neck View Restaurant" at bounding box center [916, 433] width 683 height 555
click at [722, 377] on div "Beefli specialty Great Neck View Restaurant" at bounding box center [916, 433] width 683 height 555
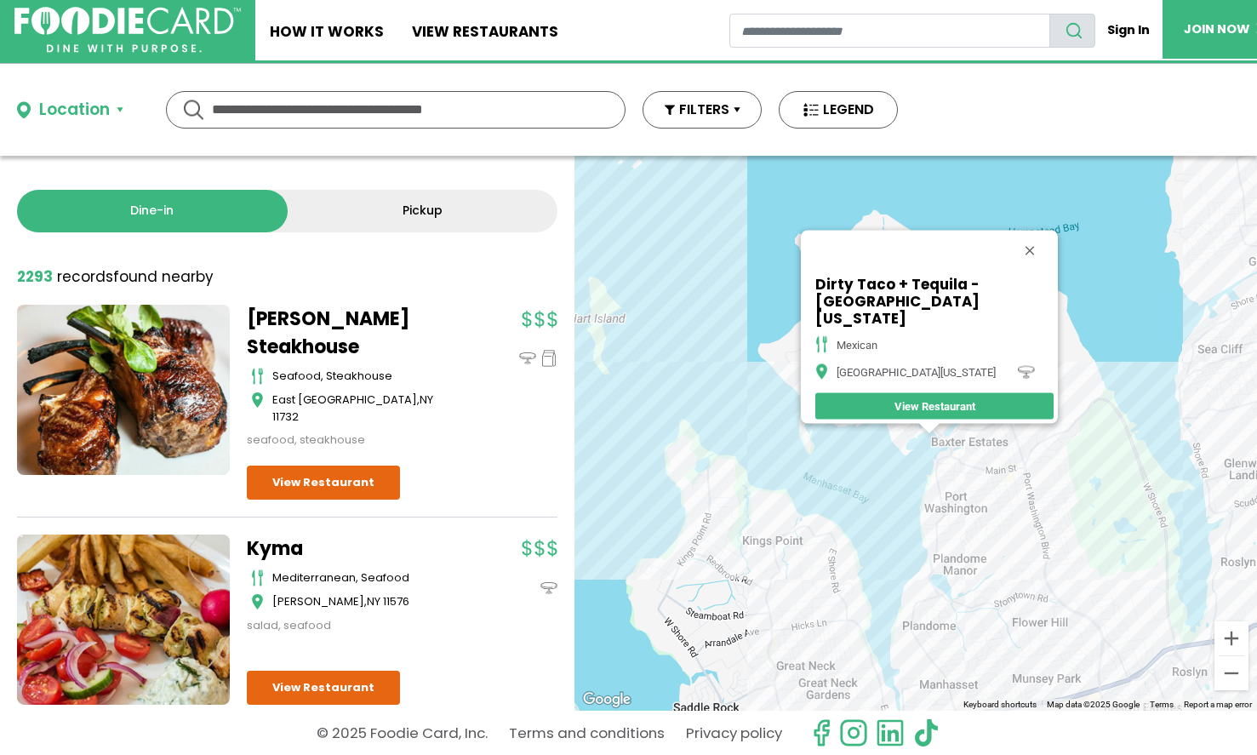
click at [966, 473] on div "Dirty Taco + Tequila - Port Washington mexican Port Washington View Restaurant" at bounding box center [916, 433] width 683 height 555
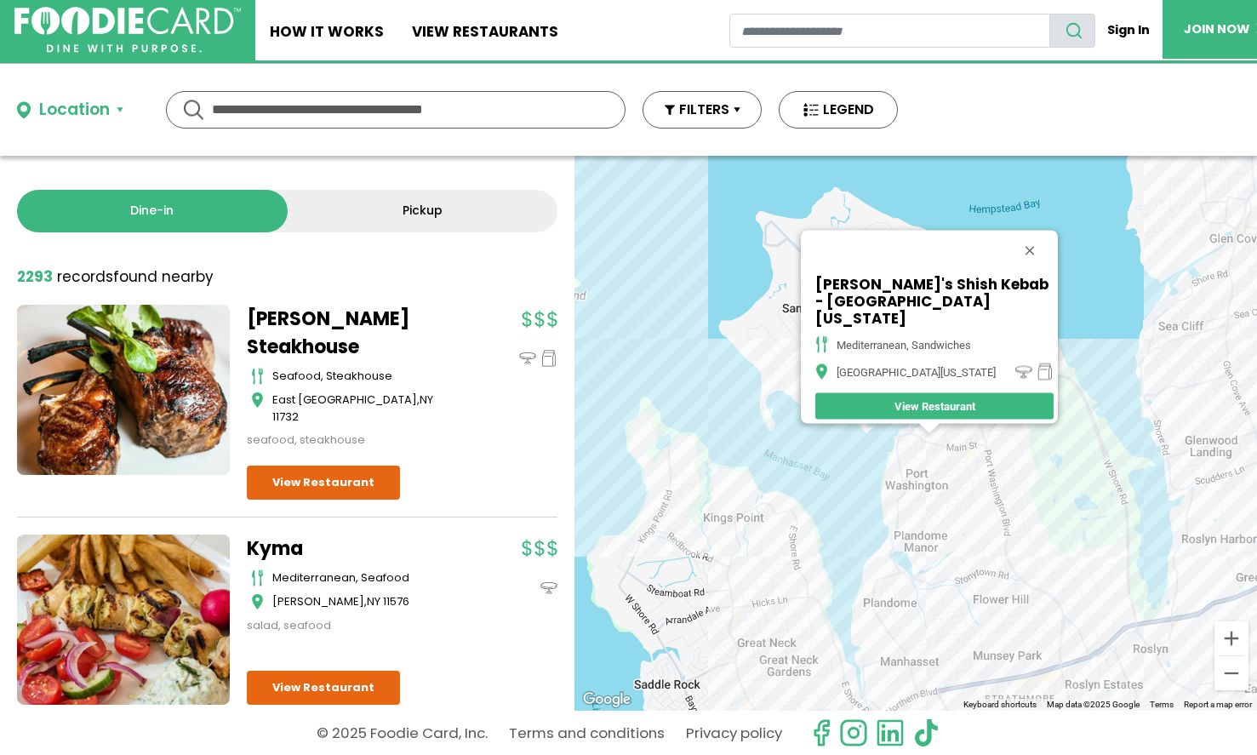
click at [984, 472] on div "Ayhan's Shish Kebab - Port Washington mediterranean, sandwiches Port Washington…" at bounding box center [916, 433] width 683 height 555
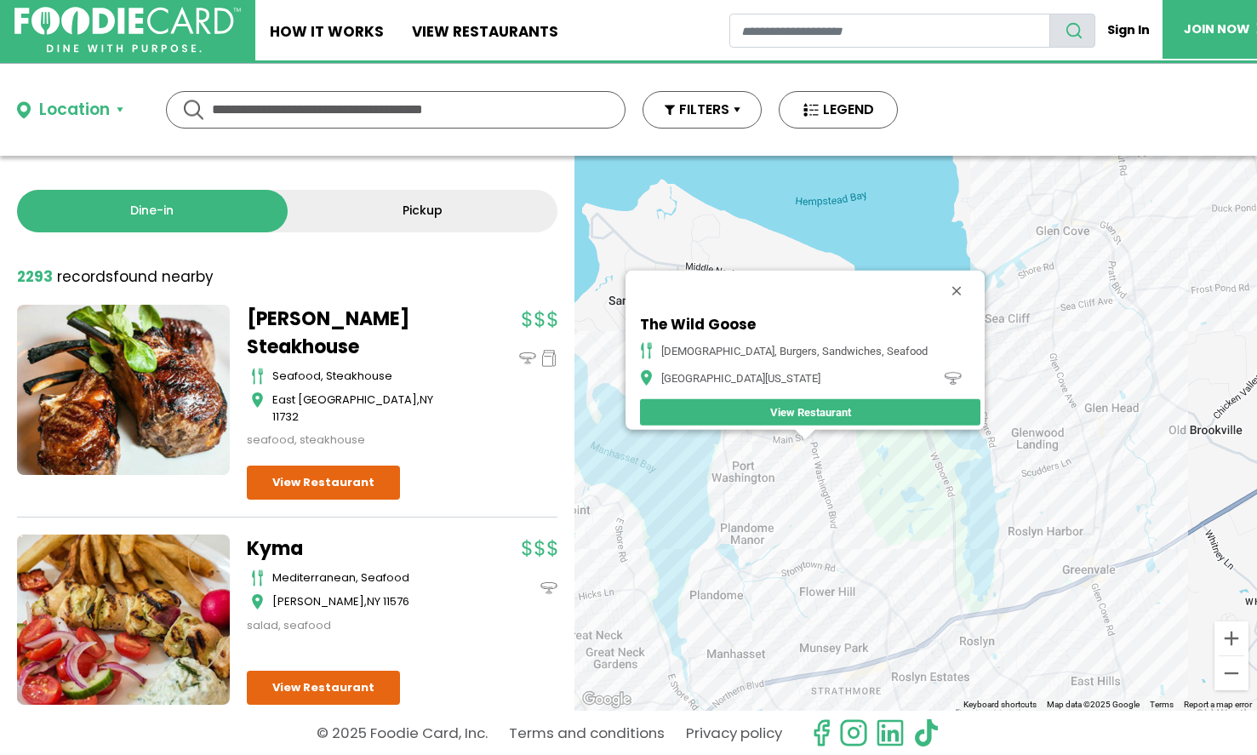
drag, startPoint x: 1050, startPoint y: 484, endPoint x: 922, endPoint y: 490, distance: 127.9
click at [922, 491] on div "The Wild Goose american, burgers, sandwiches, seafood Port Washington View Rest…" at bounding box center [916, 433] width 683 height 555
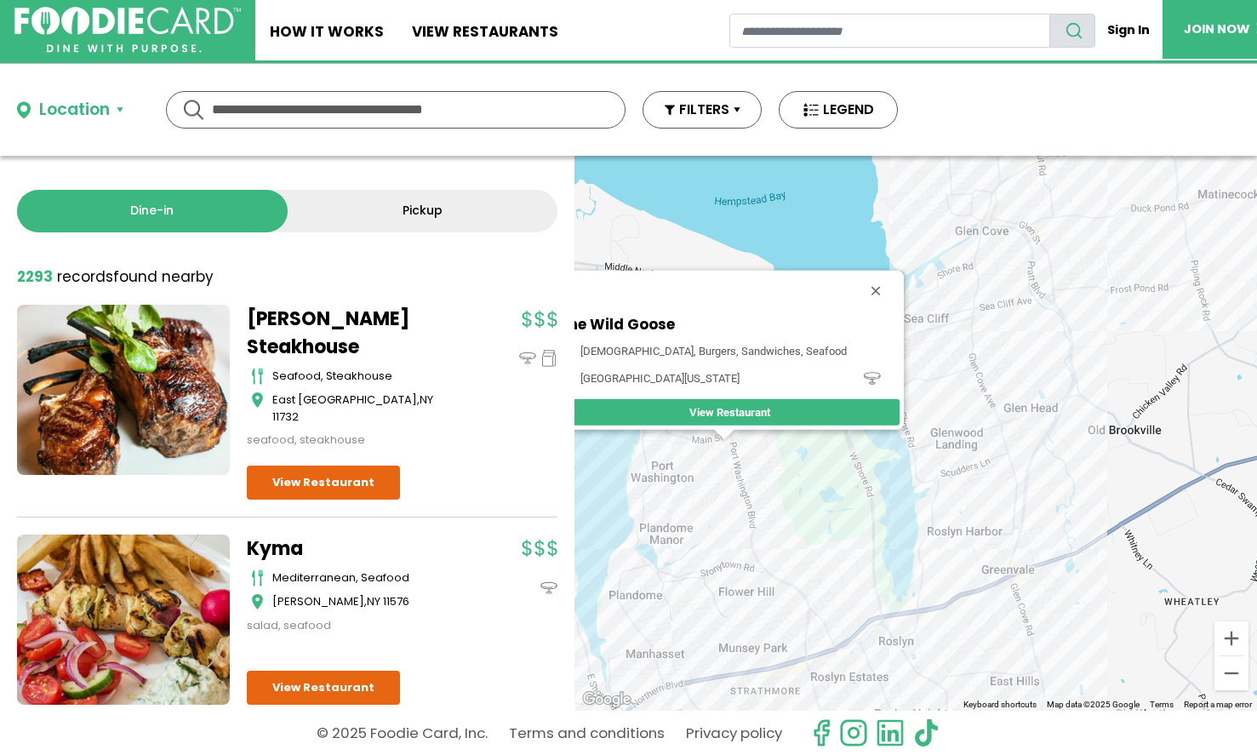
click at [963, 290] on div "The Wild Goose american, burgers, sandwiches, seafood Port Washington View Rest…" at bounding box center [916, 433] width 683 height 555
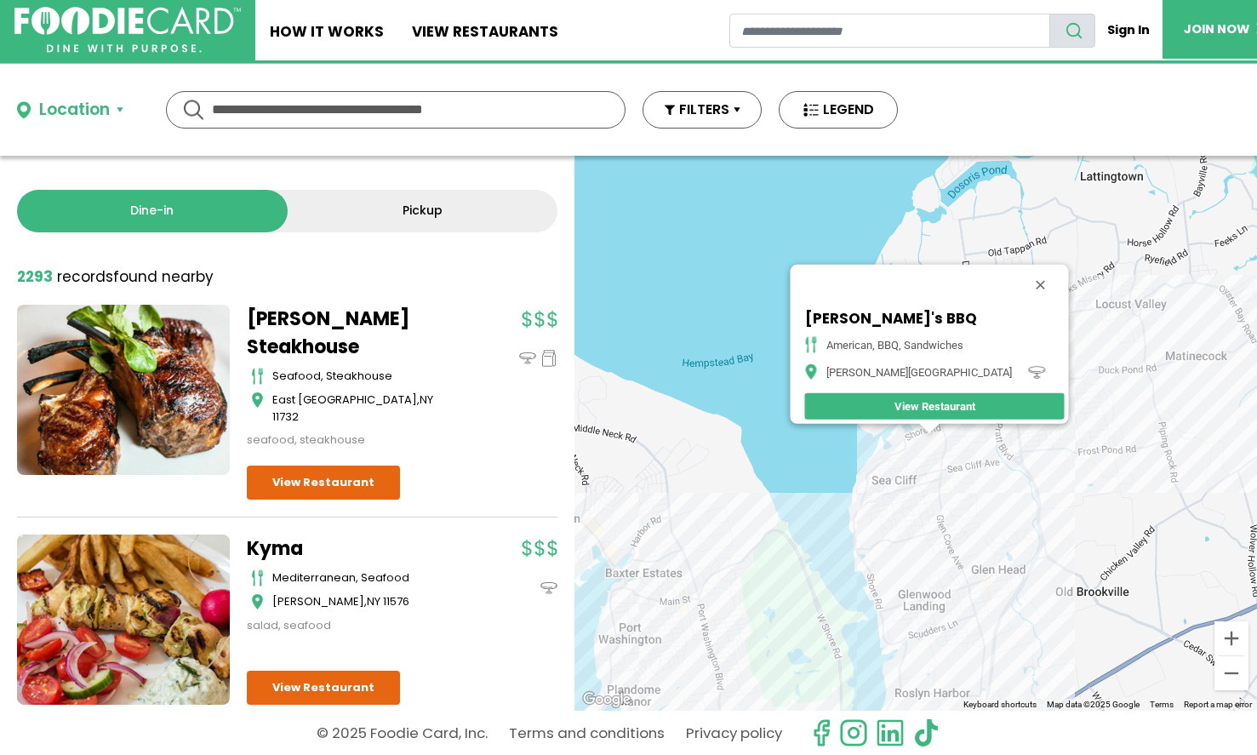
click at [992, 463] on div "Laura's BBQ American, BBQ, Sandwiches Glen Cove View Restaurant" at bounding box center [916, 433] width 683 height 555
click at [1025, 269] on button "Close" at bounding box center [1041, 285] width 41 height 41
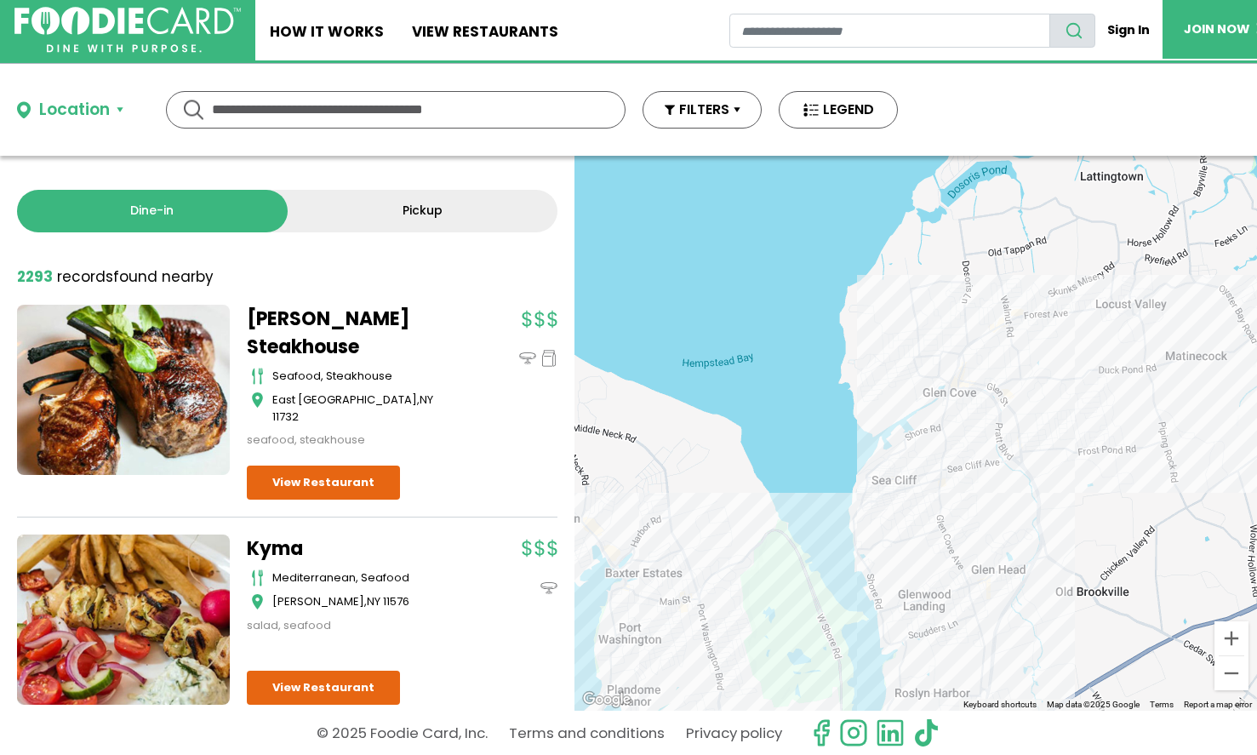
click at [921, 380] on div at bounding box center [916, 433] width 683 height 555
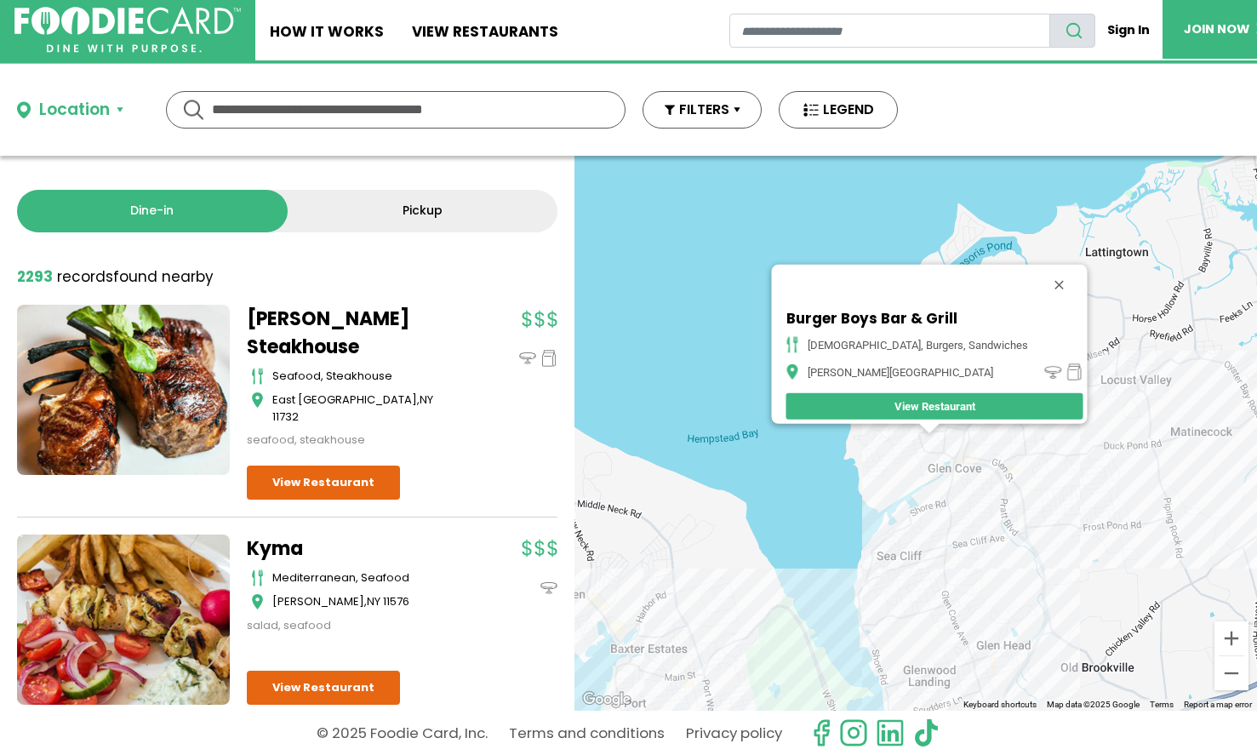
click at [963, 469] on div "Burger Boys Bar & Grill american, burgers, sandwiches Glen Cove View Restaurant" at bounding box center [916, 433] width 683 height 555
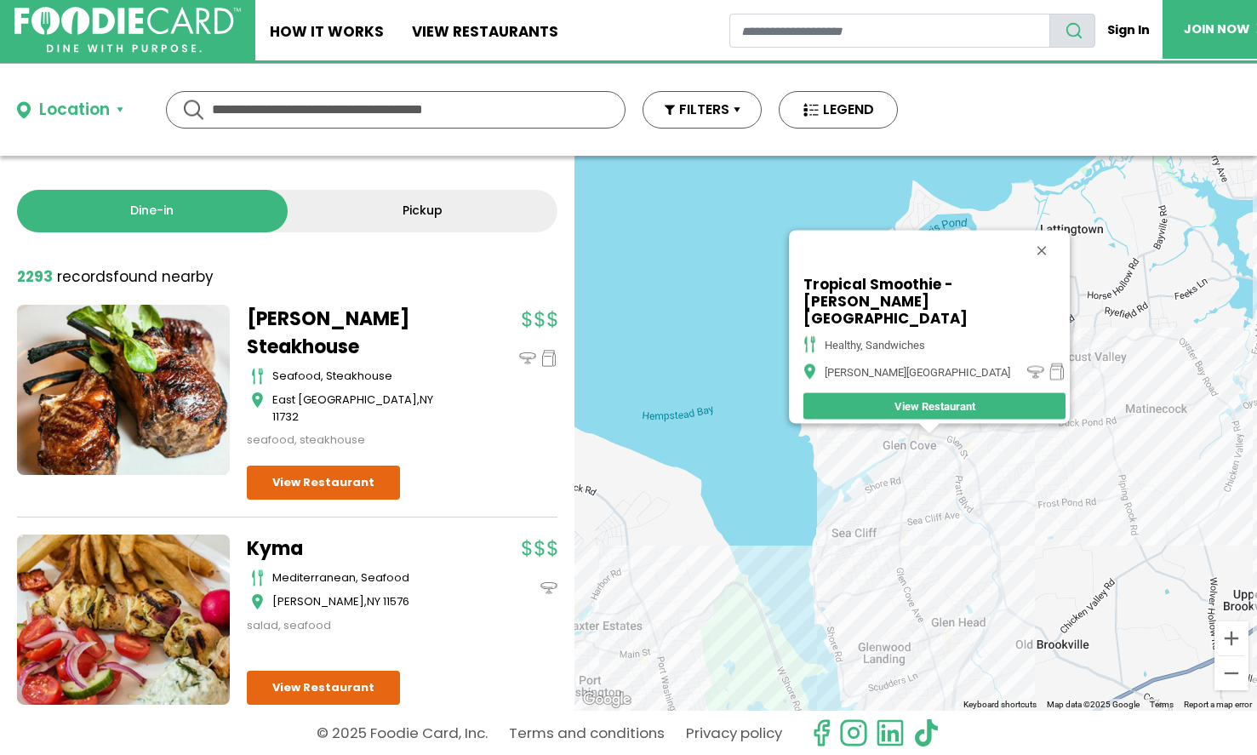
click at [979, 465] on div "Tropical Smoothie - Glen Cove healthy, sandwiches Glen Cove View Restaurant" at bounding box center [916, 433] width 683 height 555
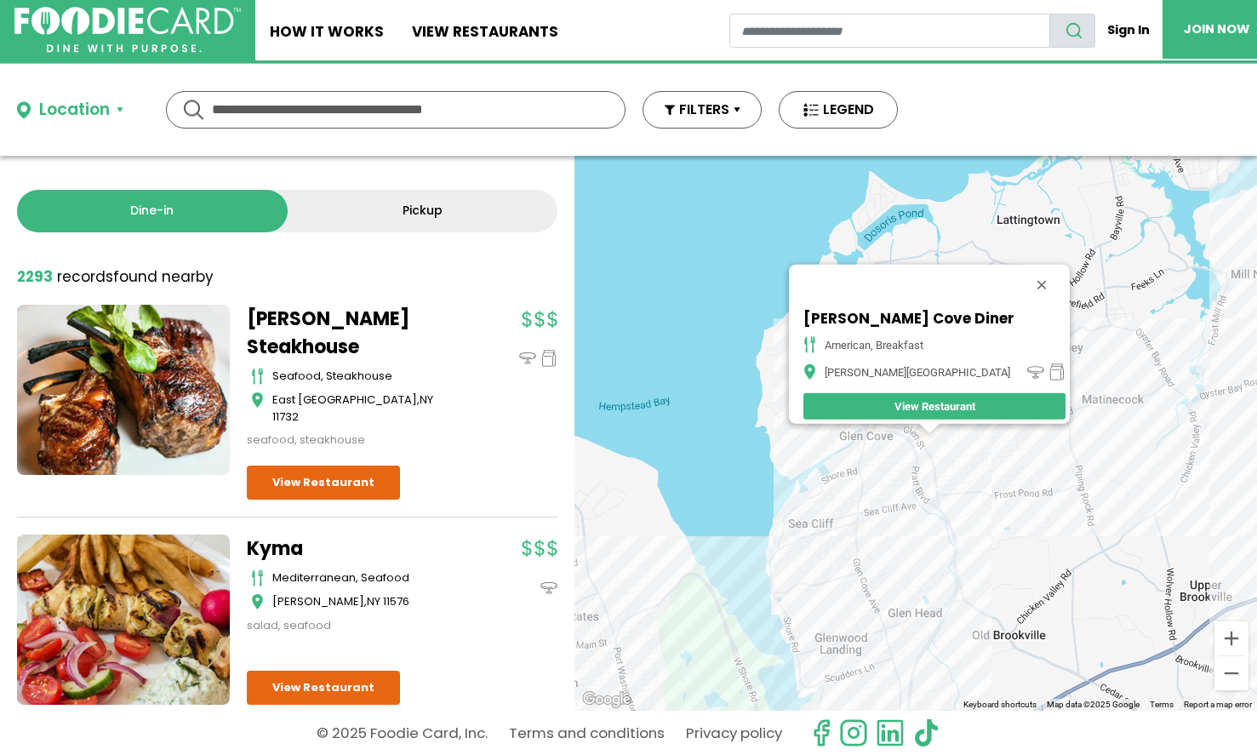
click at [868, 542] on div "Glen Cove Diner american, breakfast Glen Cove View Restaurant" at bounding box center [916, 433] width 683 height 555
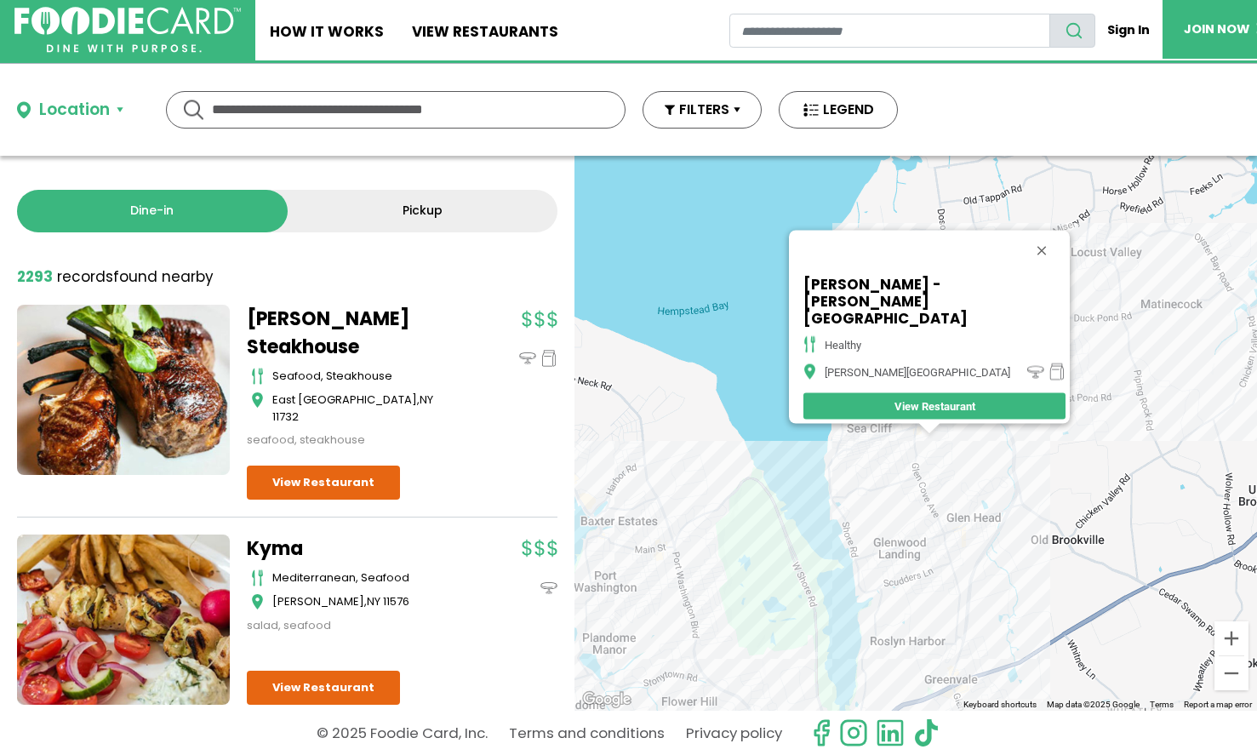
click at [930, 500] on div "SoBol - Glen Cove healthy Glen Cove View Restaurant" at bounding box center [916, 433] width 683 height 555
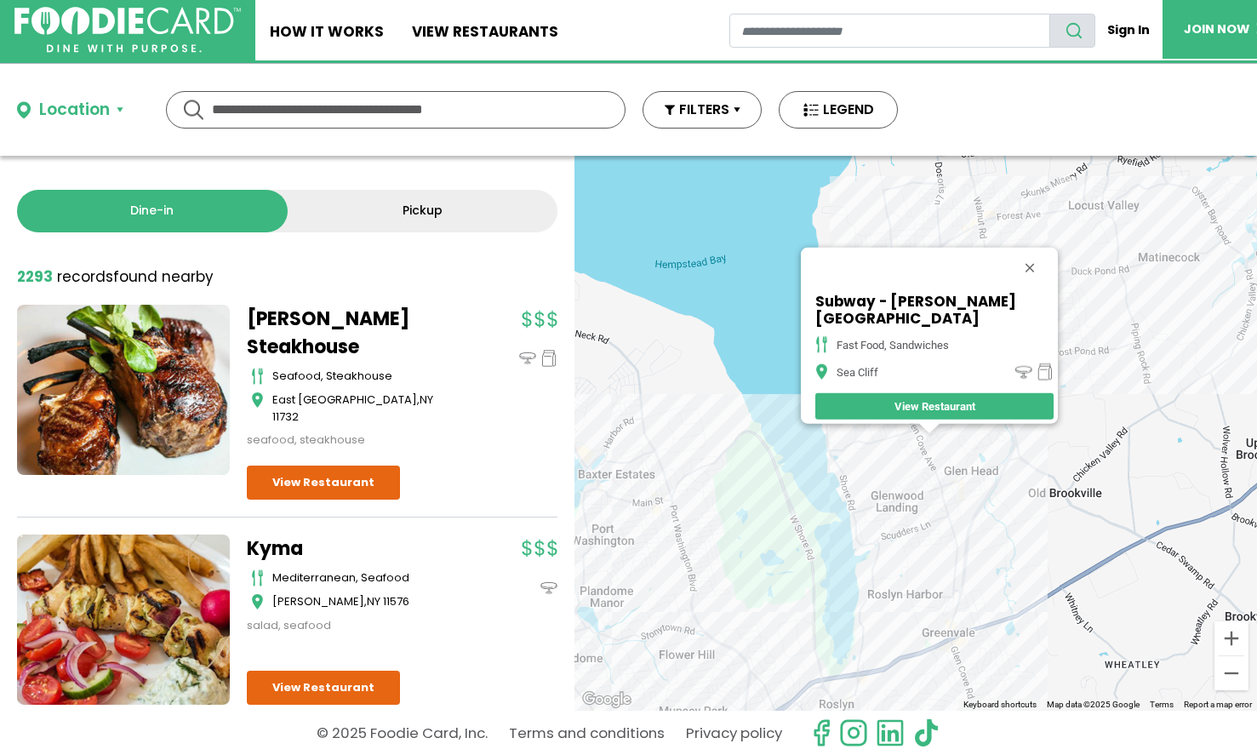
click at [989, 438] on div "Subway - Glen Cove Ave fast food, sandwiches Sea Cliff View Restaurant" at bounding box center [916, 433] width 683 height 555
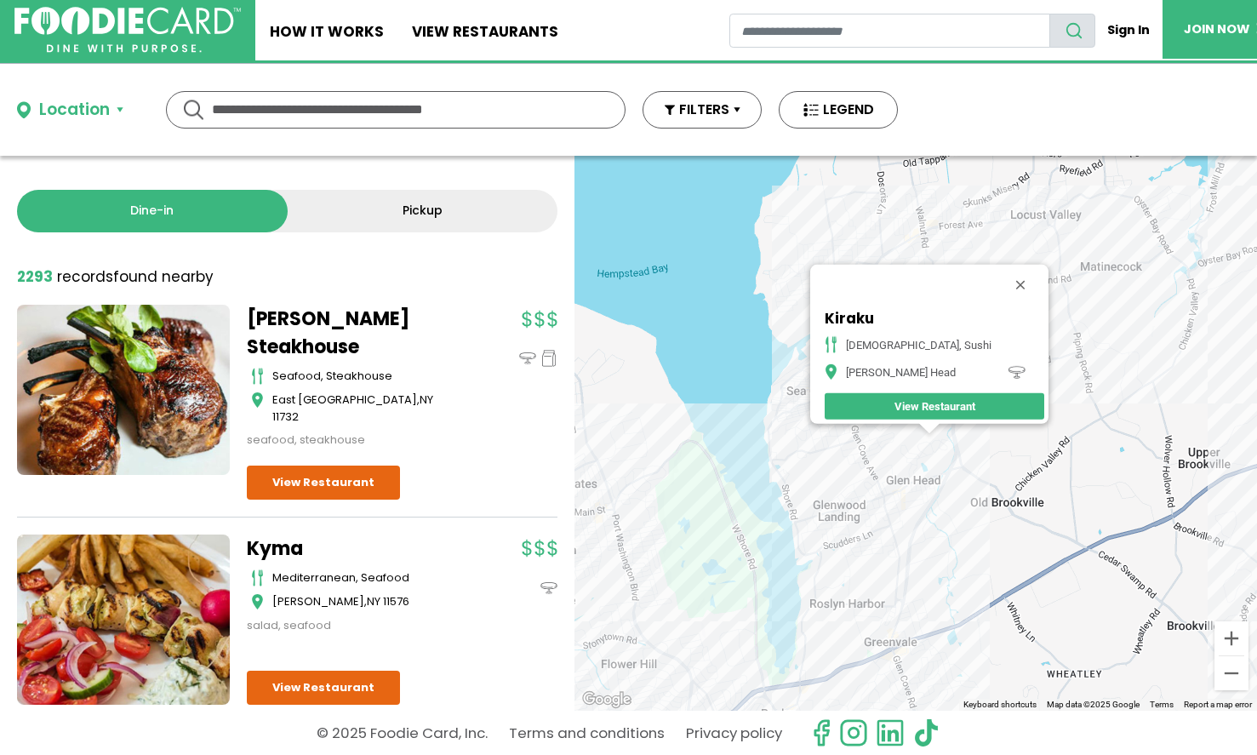
click at [929, 519] on div "Kiraku japanese, sushi Glen Head View Restaurant" at bounding box center [916, 433] width 683 height 555
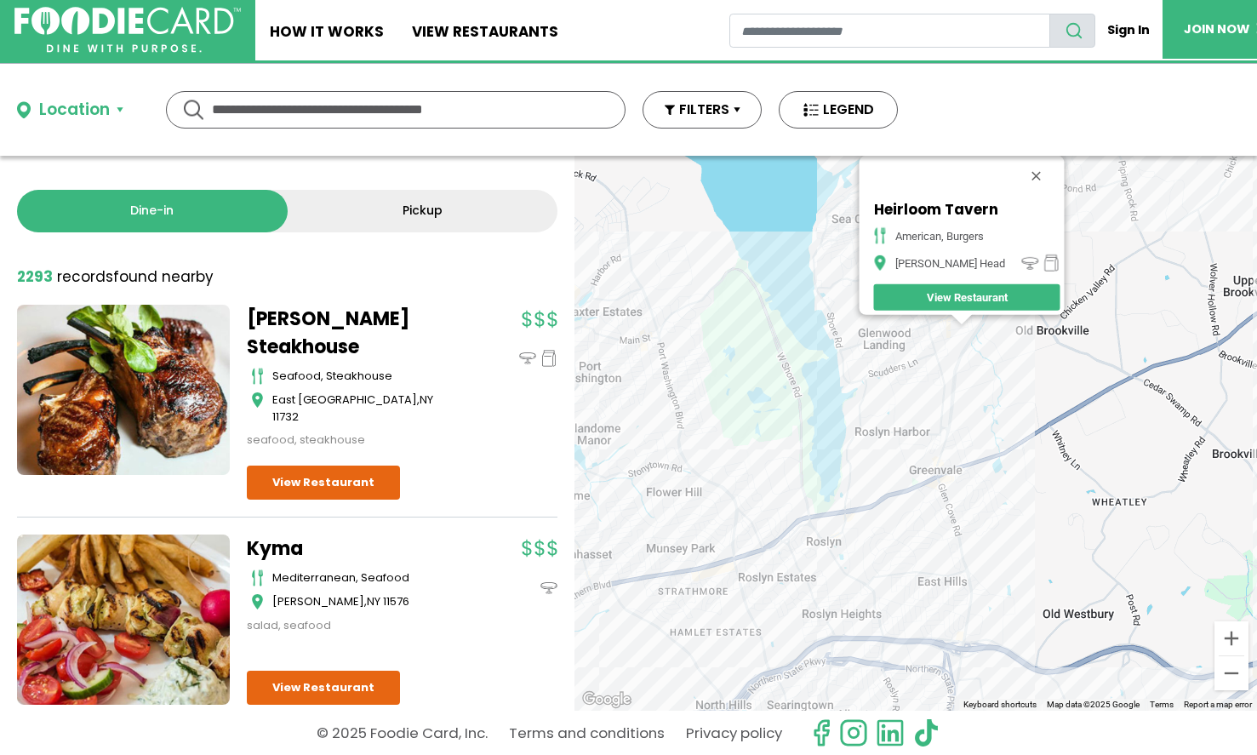
drag, startPoint x: 971, startPoint y: 587, endPoint x: 1005, endPoint y: 475, distance: 116.6
click at [1005, 477] on div "Heirloom Tavern American, Burgers Glen Head View Restaurant" at bounding box center [916, 433] width 683 height 555
click at [960, 484] on div "Heirloom Tavern American, Burgers Glen Head View Restaurant" at bounding box center [916, 433] width 683 height 555
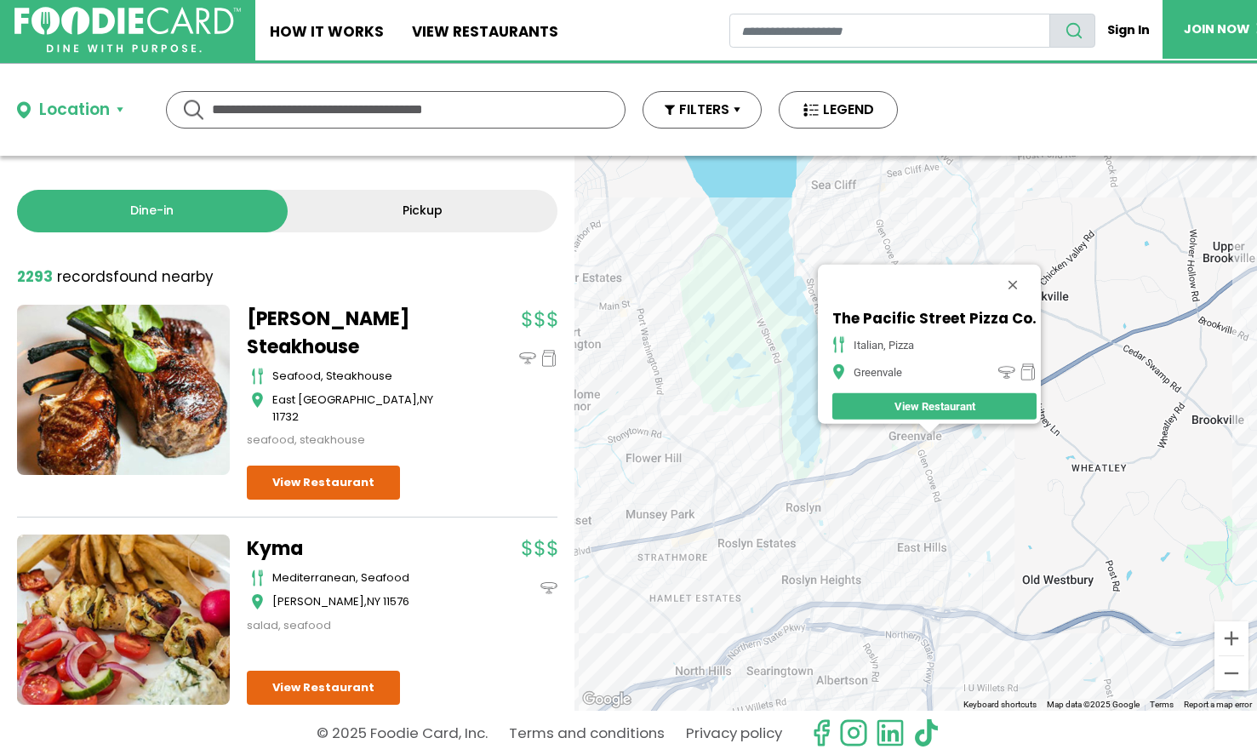
click at [941, 485] on div "The Pacific Street Pizza Co. italian, pizza Greenvale View Restaurant" at bounding box center [916, 433] width 683 height 555
click at [937, 482] on div "The Pacific Street Pizza Co. italian, pizza Greenvale View Restaurant" at bounding box center [916, 433] width 683 height 555
click at [934, 473] on div "The Pacific Street Pizza Co. italian, pizza Greenvale View Restaurant" at bounding box center [916, 433] width 683 height 555
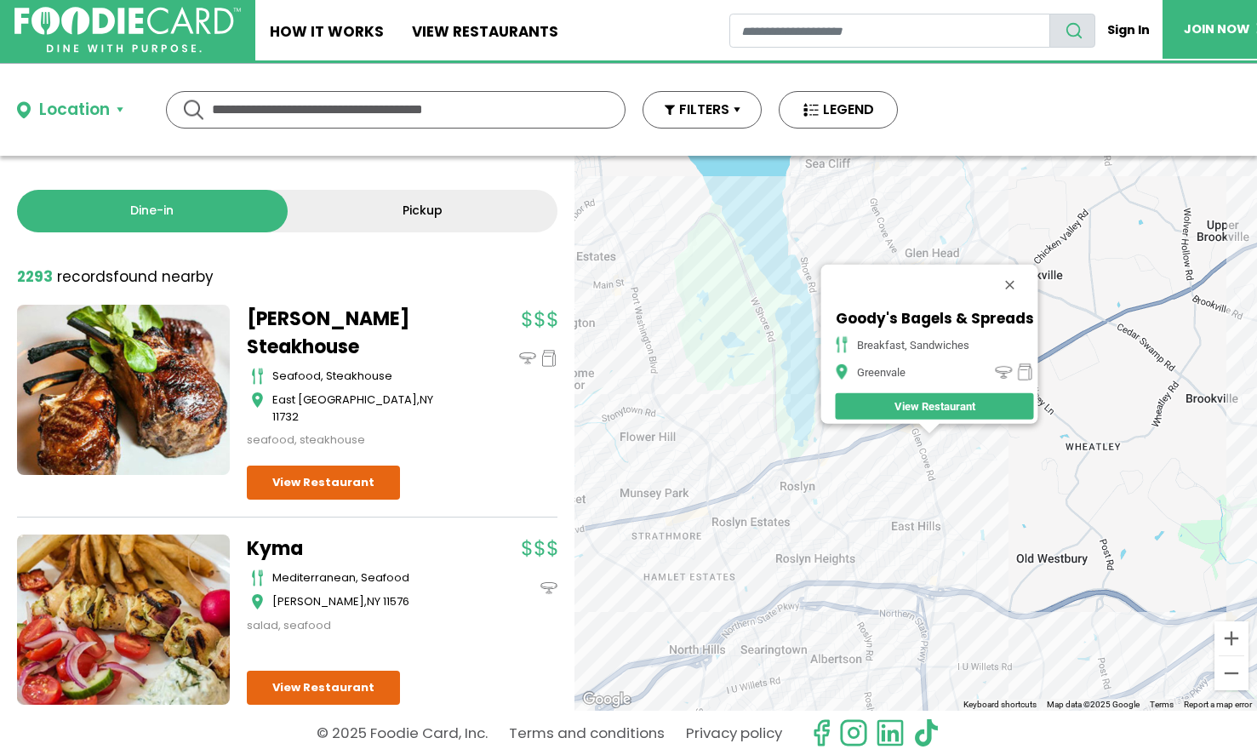
click at [844, 538] on div "Goody's Bagels & Spreads breakfast, sandwiches Greenvale View Restaurant" at bounding box center [916, 433] width 683 height 555
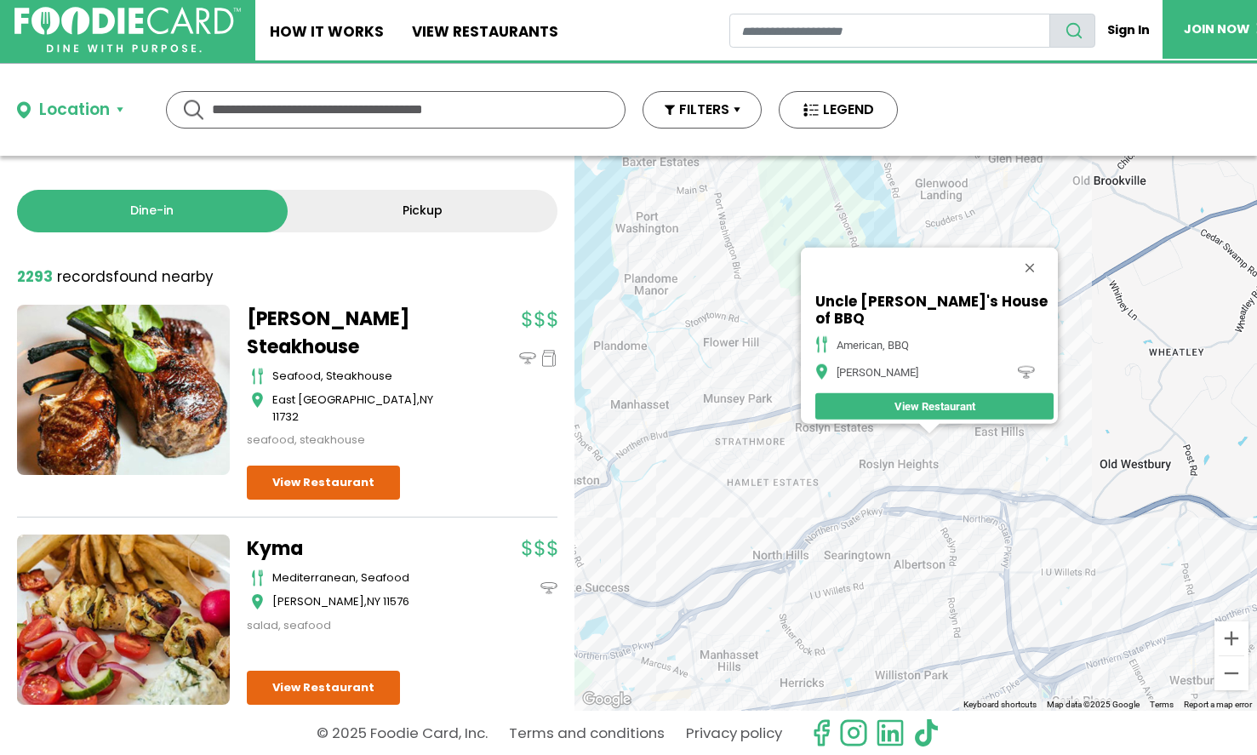
click at [904, 596] on div "Uncle [PERSON_NAME]'s House of BBQ American, BBQ [PERSON_NAME] View Restaurant" at bounding box center [916, 433] width 683 height 555
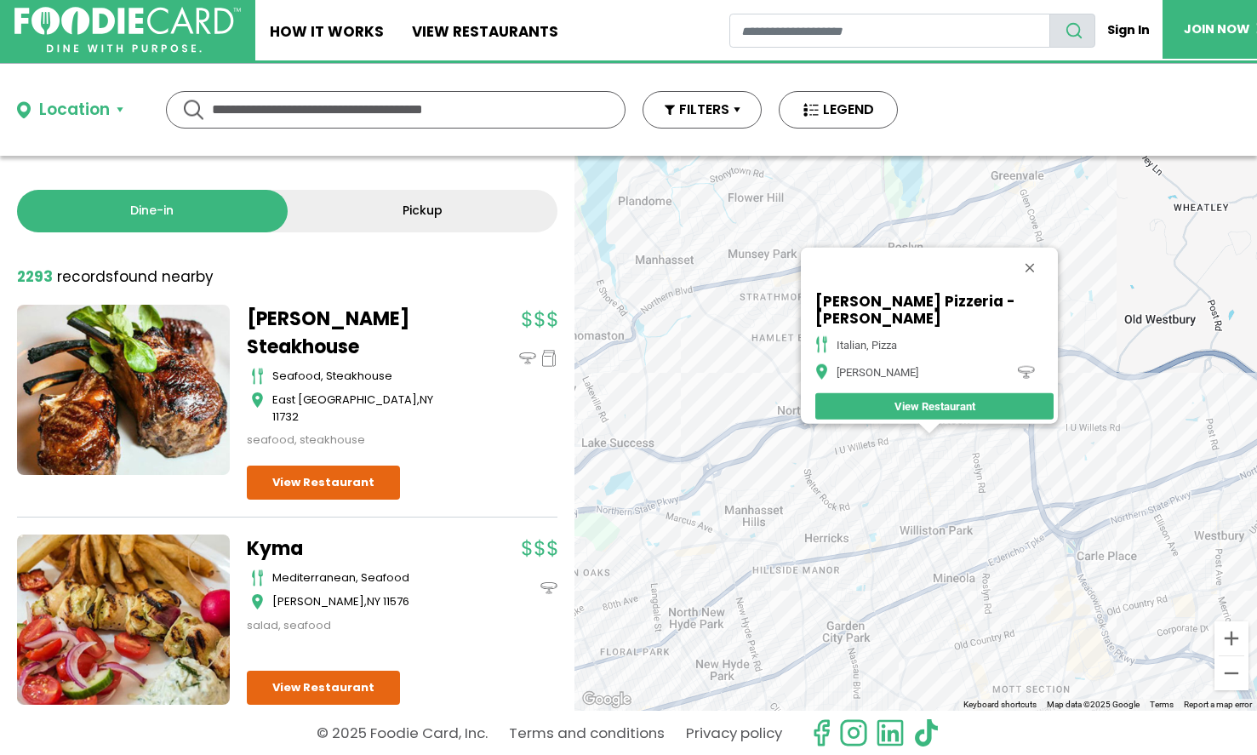
click at [888, 532] on div "Vincent's Pizzeria - Albertson italian, pizza Albertson View Restaurant" at bounding box center [916, 433] width 683 height 555
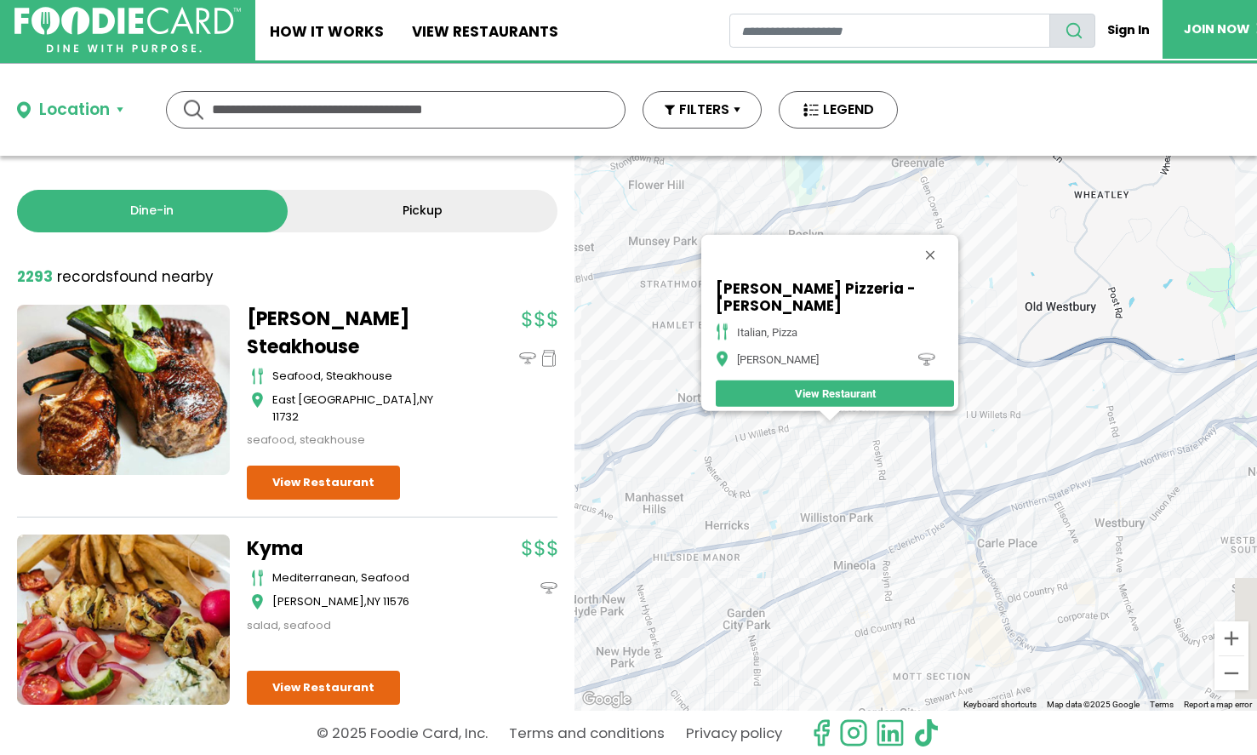
drag, startPoint x: 942, startPoint y: 522, endPoint x: 782, endPoint y: 479, distance: 165.6
click at [782, 482] on div "Vincent's Pizzeria - Albertson italian, pizza Albertson View Restaurant" at bounding box center [916, 433] width 683 height 555
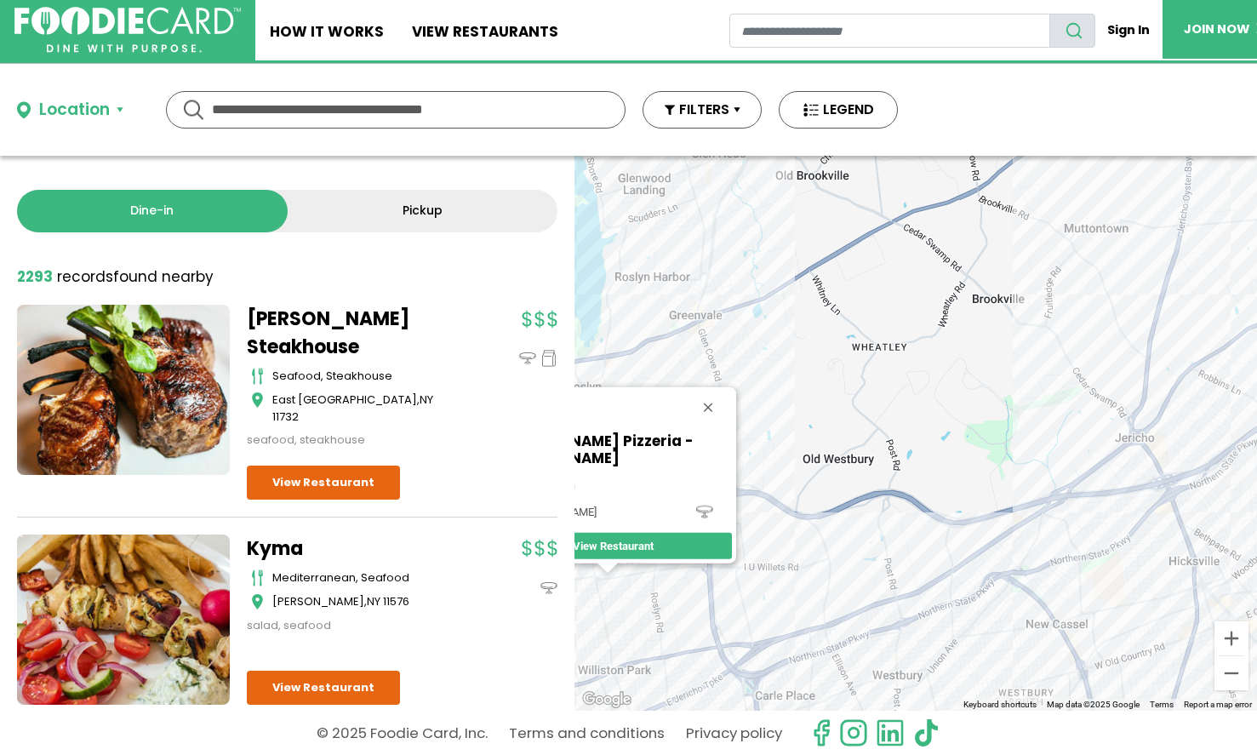
drag, startPoint x: 928, startPoint y: 435, endPoint x: 906, endPoint y: 662, distance: 228.4
click at [906, 673] on div "Vincent's Pizzeria - Albertson italian, pizza Albertson View Restaurant" at bounding box center [916, 433] width 683 height 555
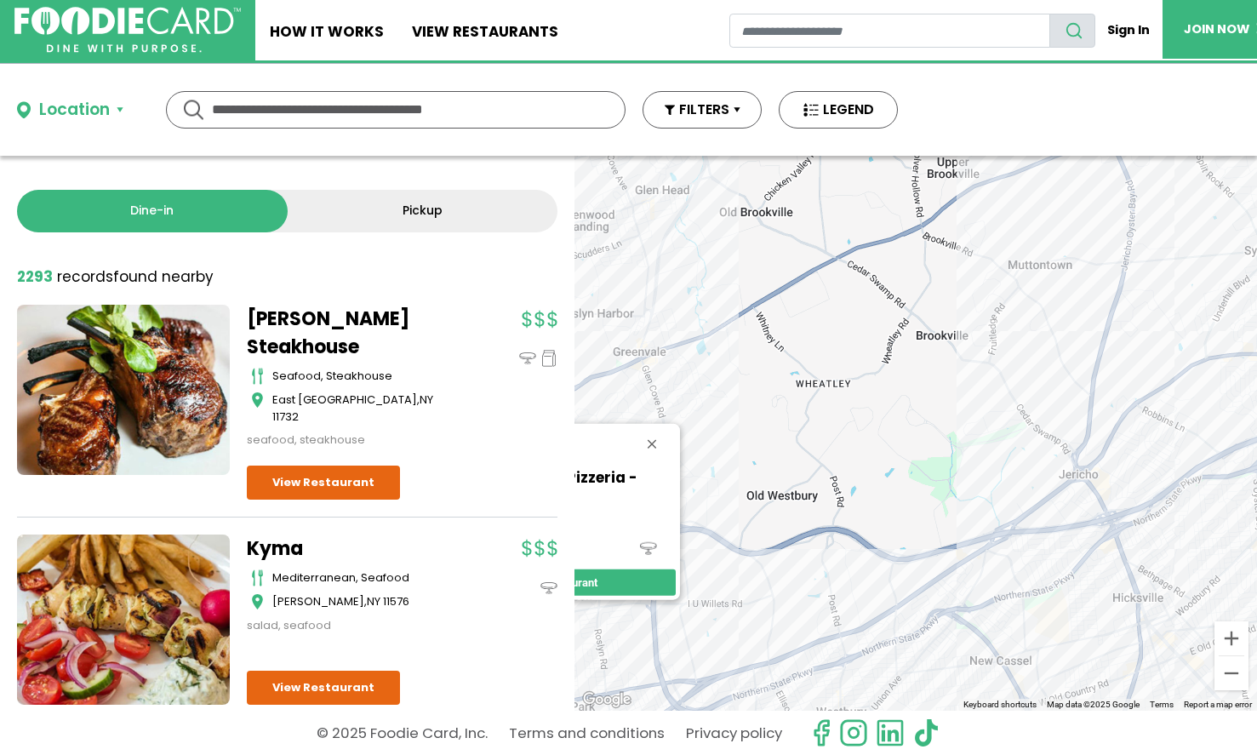
click at [1106, 520] on div "Vincent's Pizzeria - Albertson italian, pizza Albertson View Restaurant" at bounding box center [916, 433] width 683 height 555
click at [1114, 513] on div "Vincent's Pizzeria - Albertson italian, pizza Albertson View Restaurant" at bounding box center [916, 433] width 683 height 555
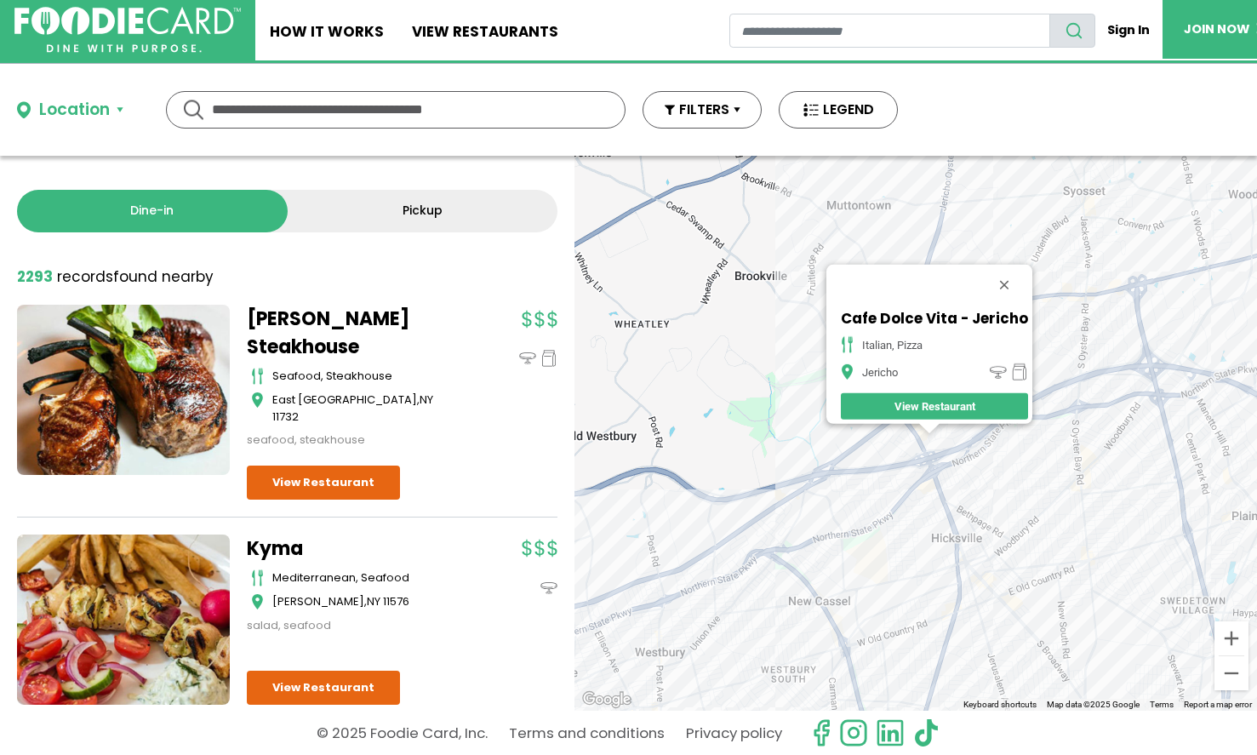
click at [1023, 466] on div "Cafe Dolce Vita - Jericho italian, pizza Jericho View Restaurant" at bounding box center [916, 433] width 683 height 555
drag, startPoint x: 1023, startPoint y: 466, endPoint x: 924, endPoint y: 607, distance: 172.4
click at [925, 605] on div "Cafe Dolce Vita - Jericho italian, pizza Jericho View Restaurant" at bounding box center [916, 433] width 683 height 555
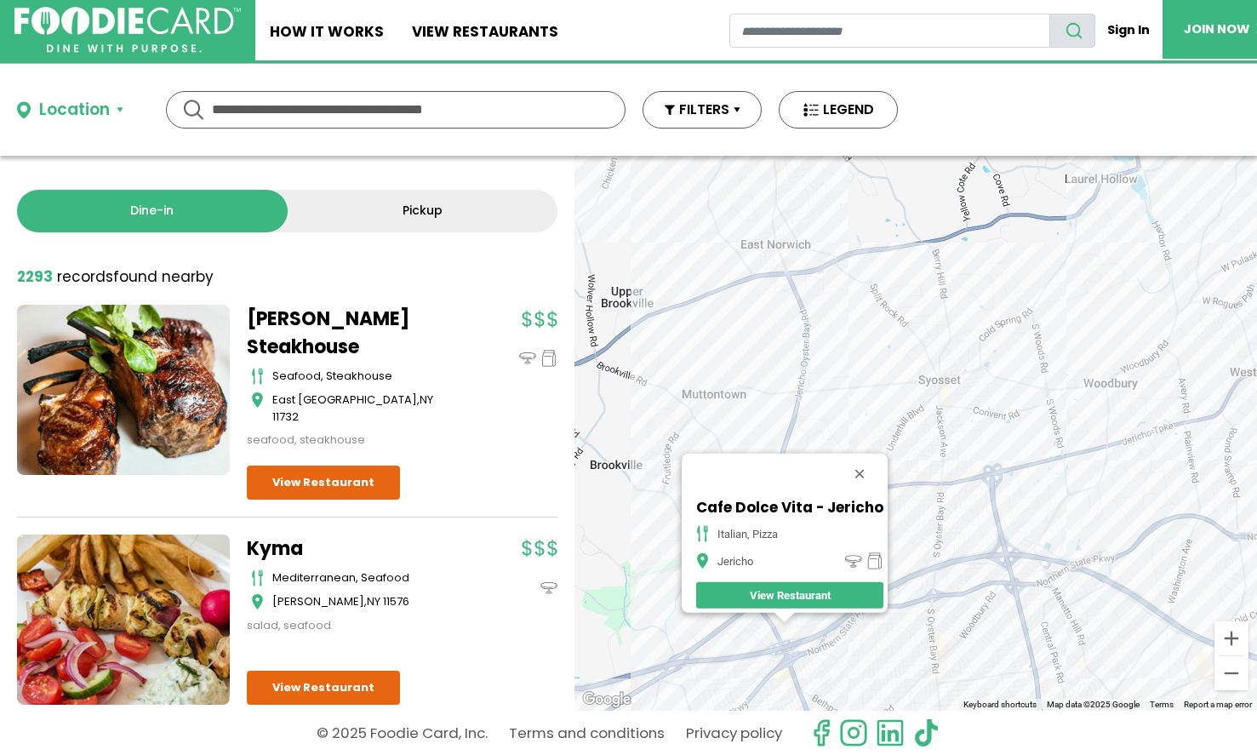
click at [806, 288] on div "Cafe Dolce Vita - Jericho italian, pizza Jericho View Restaurant" at bounding box center [916, 433] width 683 height 555
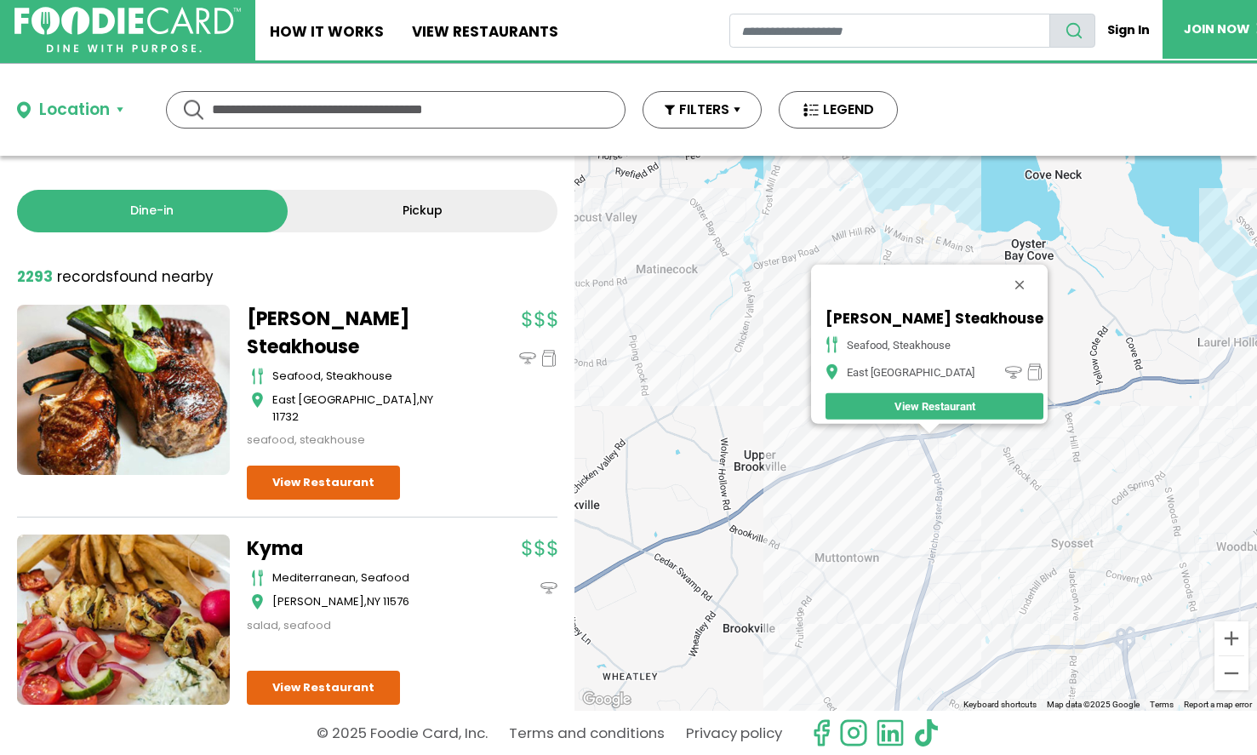
click at [915, 456] on div "Rothmann's Steakhouse seafood, steakhouse East Norwich View Restaurant" at bounding box center [916, 433] width 683 height 555
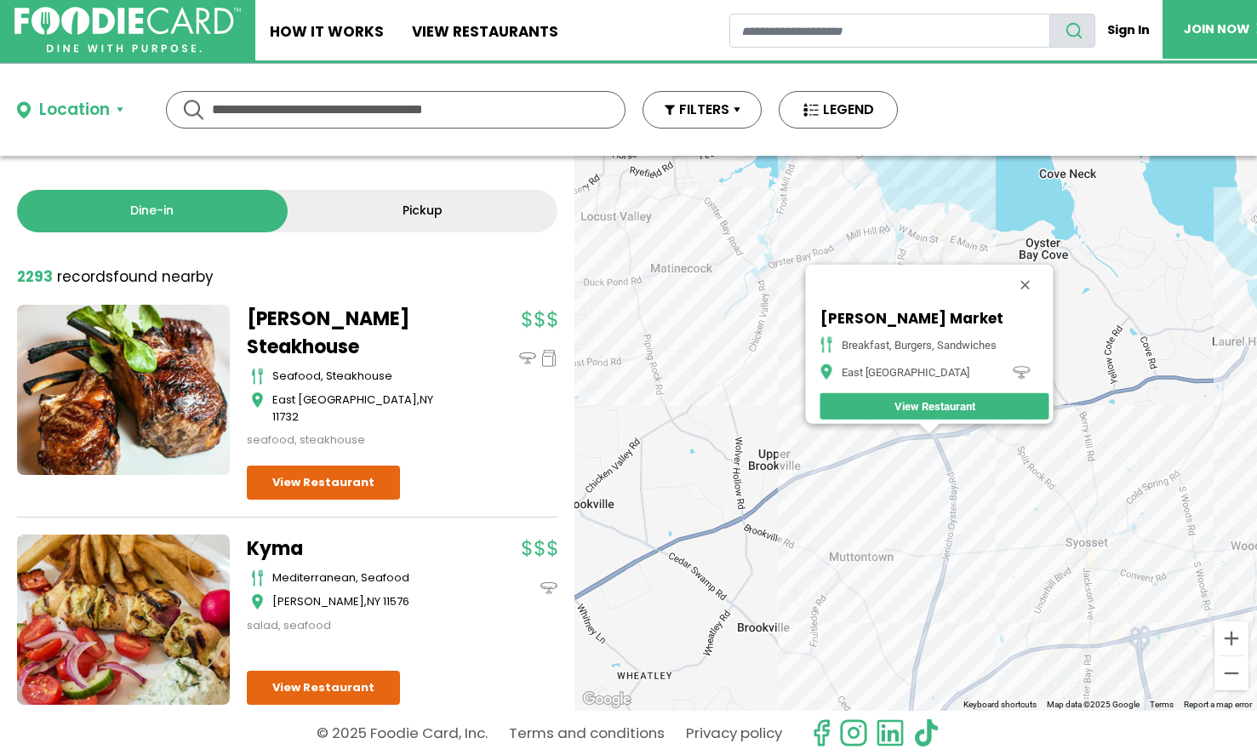
click at [999, 492] on div "Messina Market breakfast, burgers, sandwiches East Norwich View Restaurant" at bounding box center [916, 433] width 683 height 555
click at [1103, 561] on div "Messina Market breakfast, burgers, sandwiches East Norwich View Restaurant" at bounding box center [916, 433] width 683 height 555
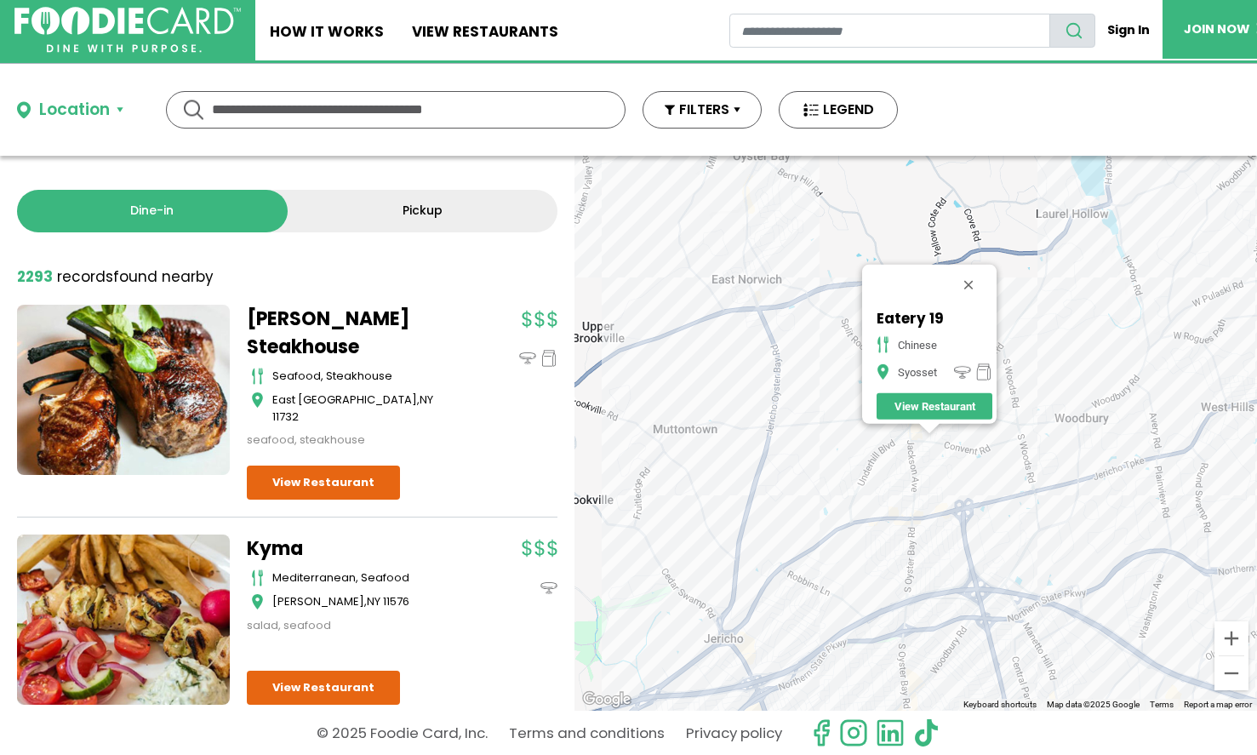
click at [1129, 420] on div "Eatery 19 chinese Syosset View Restaurant" at bounding box center [916, 433] width 683 height 555
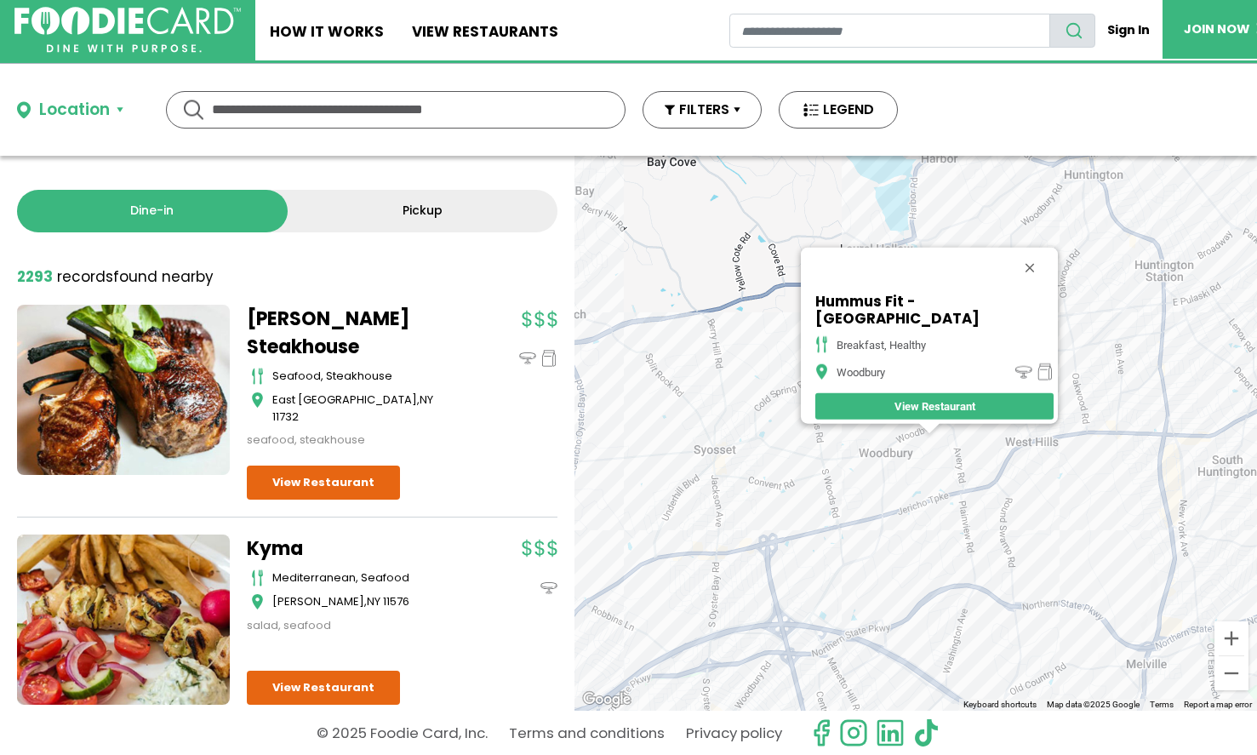
click at [1058, 462] on div "Hummus Fit - Woodbury breakfast, healthy Woodbury View Restaurant" at bounding box center [916, 433] width 683 height 555
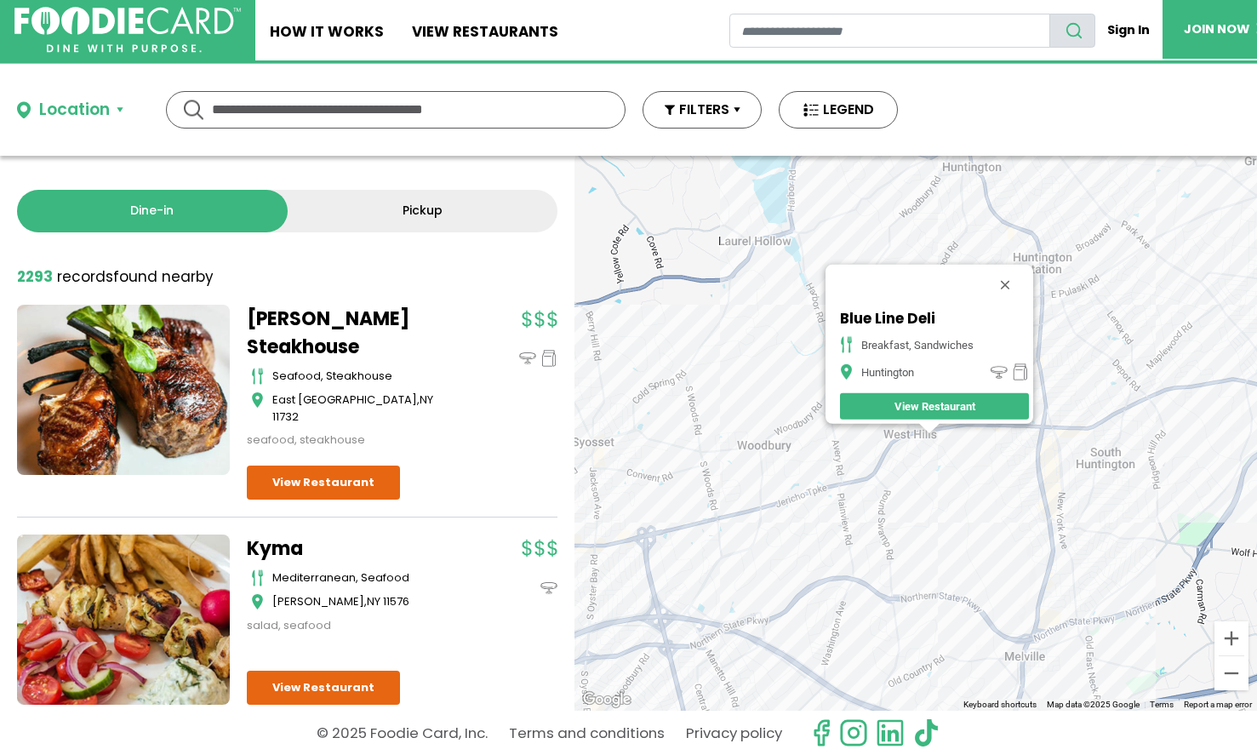
click at [1047, 456] on div "Blue Line Deli Breakfast, Sandwiches Huntington View Restaurant" at bounding box center [916, 433] width 683 height 555
click at [1059, 510] on div "Blue Line Deli Breakfast, Sandwiches Huntington View Restaurant" at bounding box center [916, 433] width 683 height 555
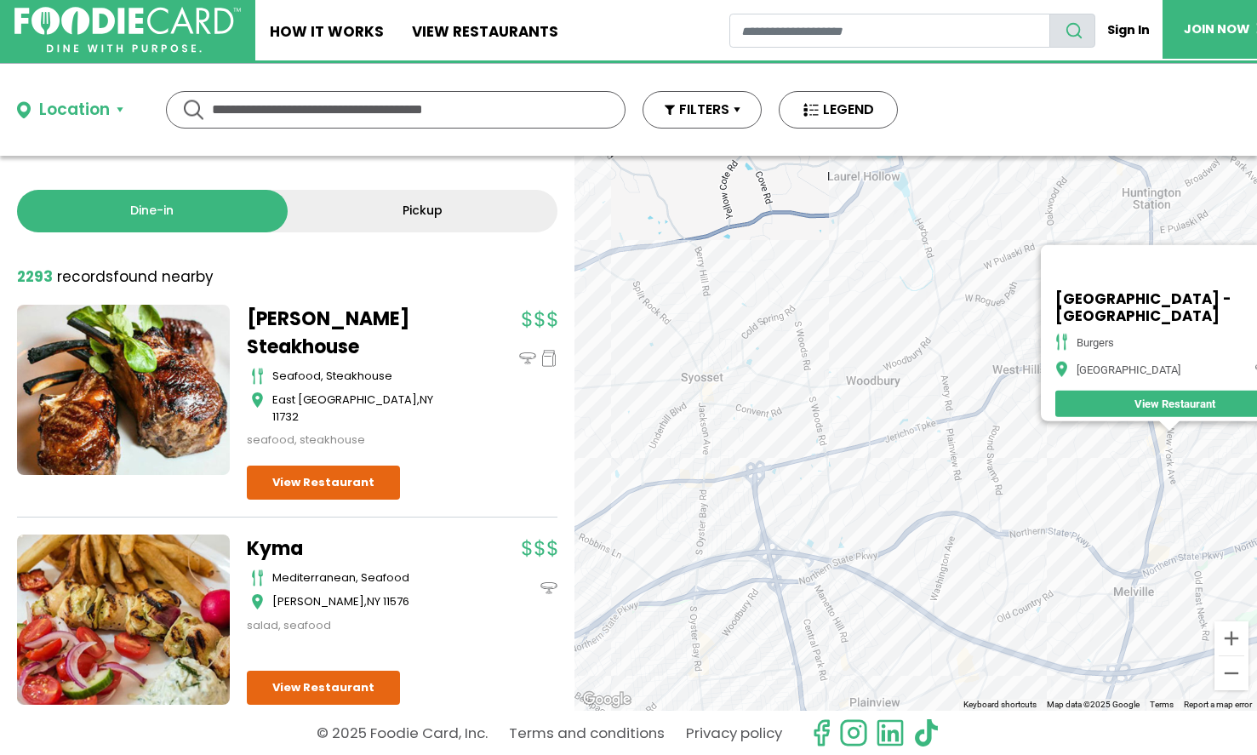
drag, startPoint x: 767, startPoint y: 460, endPoint x: 1009, endPoint y: 458, distance: 241.8
click at [1009, 458] on div "Burger Village - Huntington Station burgers Huntington Station View Restaurant" at bounding box center [916, 433] width 683 height 555
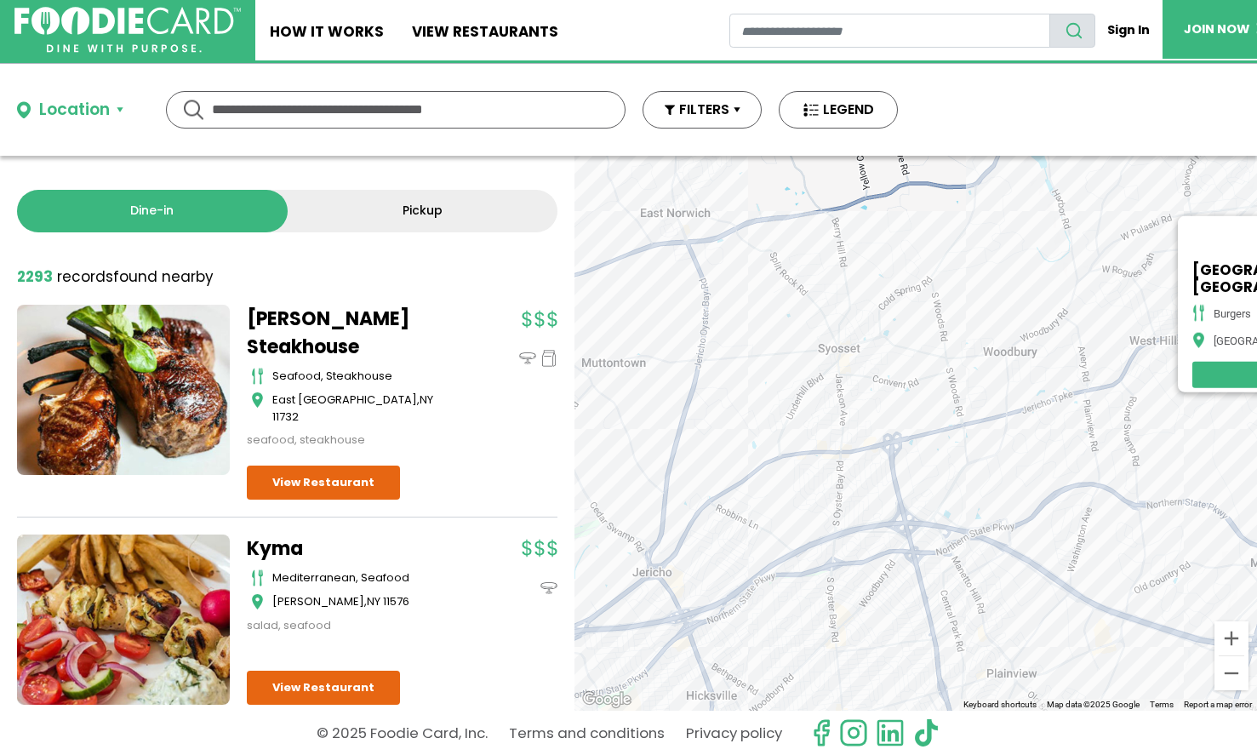
drag, startPoint x: 971, startPoint y: 527, endPoint x: 971, endPoint y: 284, distance: 242.6
click at [971, 284] on div "Burger Village - Huntington Station burgers Huntington Station View Restaurant" at bounding box center [916, 433] width 683 height 555
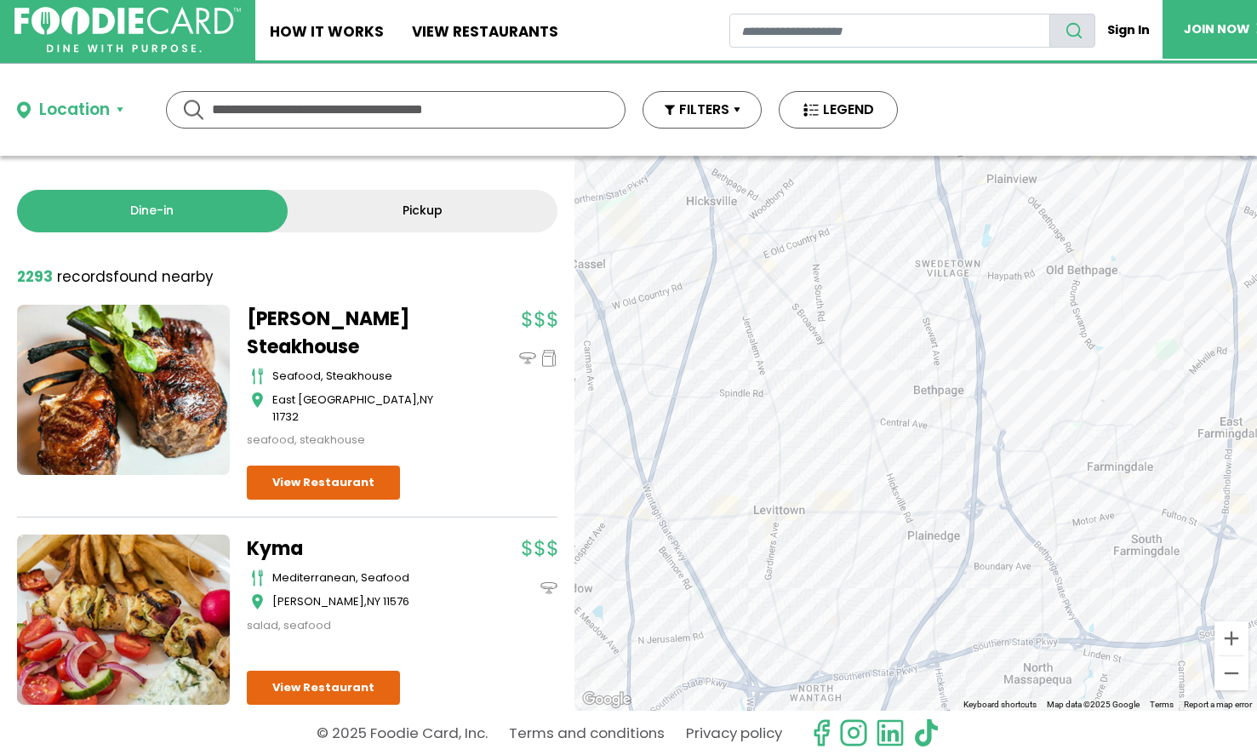
drag, startPoint x: 1019, startPoint y: 352, endPoint x: 1034, endPoint y: 280, distance: 74.0
click at [1034, 280] on div "Burger Village - Huntington Station burgers Huntington Station View Restaurant" at bounding box center [916, 433] width 683 height 555
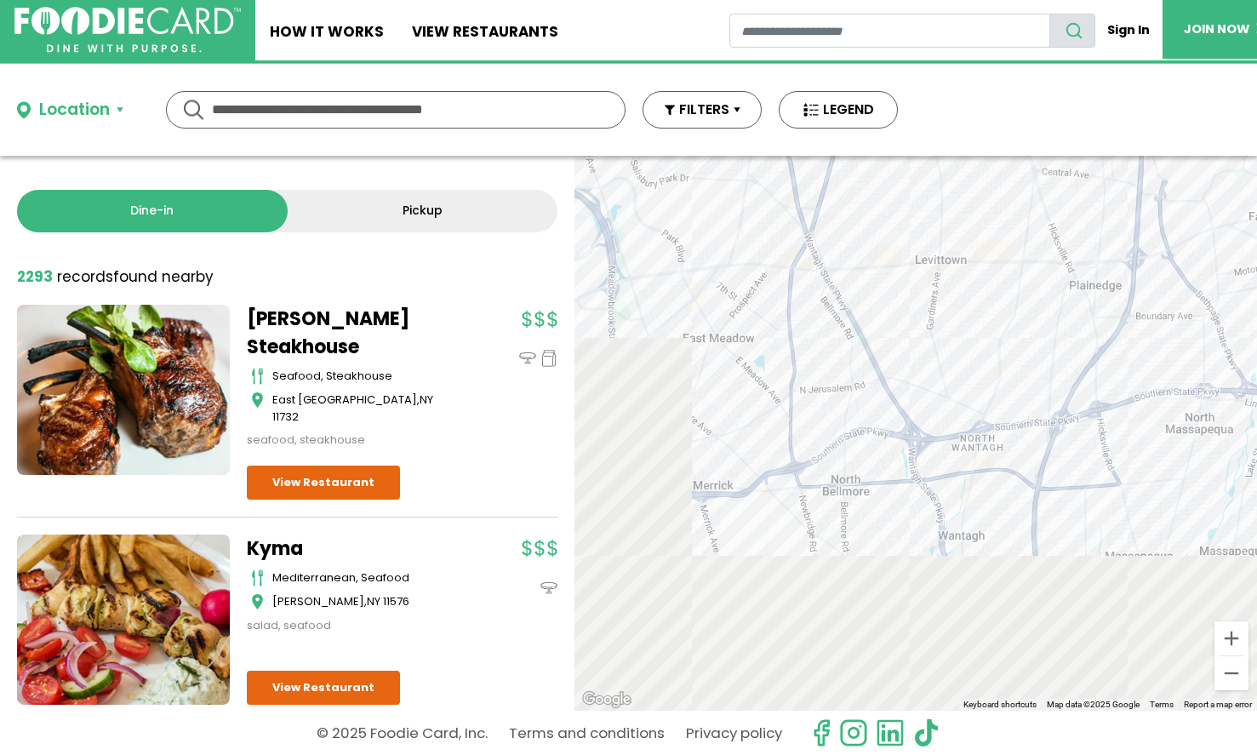
drag, startPoint x: 905, startPoint y: 433, endPoint x: 1074, endPoint y: 252, distance: 248.2
click at [1074, 253] on div "Burger Village - Huntington Station burgers Huntington Station View Restaurant" at bounding box center [916, 433] width 683 height 555
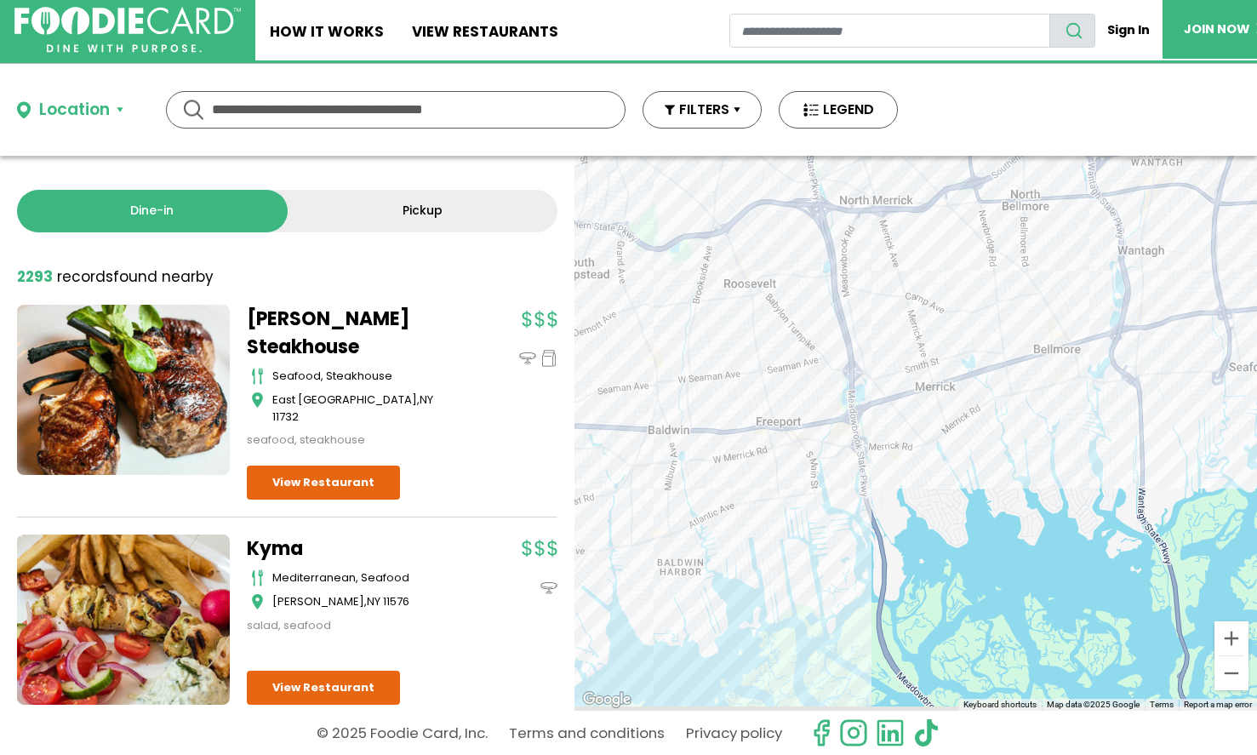
drag, startPoint x: 1025, startPoint y: 383, endPoint x: 994, endPoint y: 214, distance: 172.2
click at [994, 215] on div "Burger Village - Huntington Station burgers Huntington Station View Restaurant" at bounding box center [916, 433] width 683 height 555
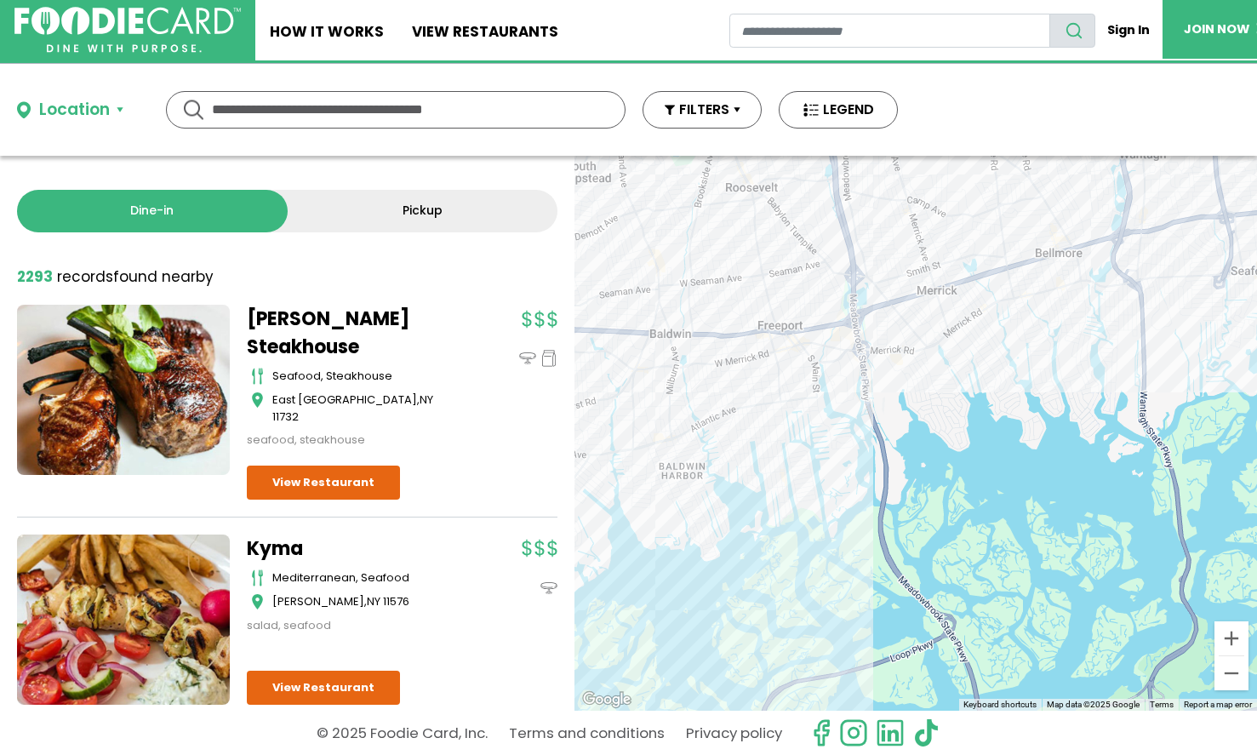
drag, startPoint x: 872, startPoint y: 324, endPoint x: 1045, endPoint y: 238, distance: 193.8
click at [1040, 241] on div "Burger Village - Huntington Station burgers Huntington Station View Restaurant" at bounding box center [916, 433] width 683 height 555
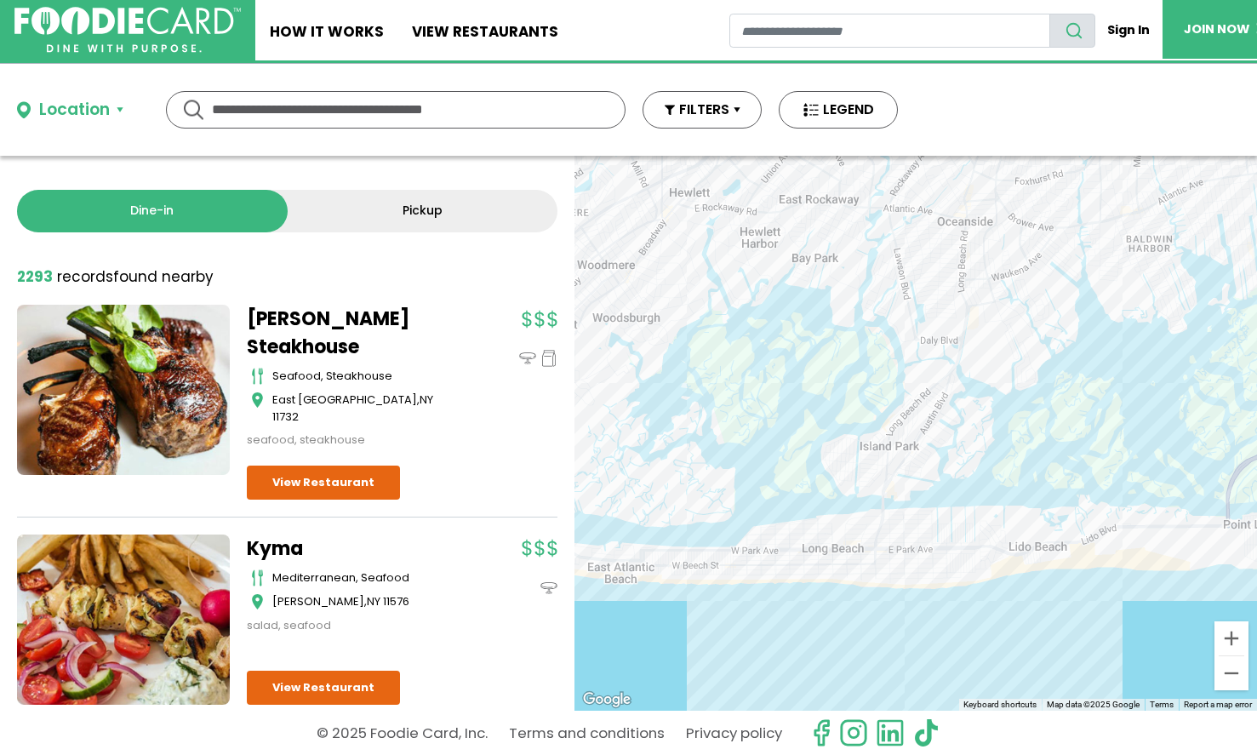
drag, startPoint x: 940, startPoint y: 343, endPoint x: 986, endPoint y: 293, distance: 68.1
click at [986, 293] on div "Burger Village - Huntington Station burgers Huntington Station View Restaurant" at bounding box center [916, 433] width 683 height 555
click at [925, 468] on div "Burger Village - Huntington Station burgers Huntington Station View Restaurant" at bounding box center [916, 433] width 683 height 555
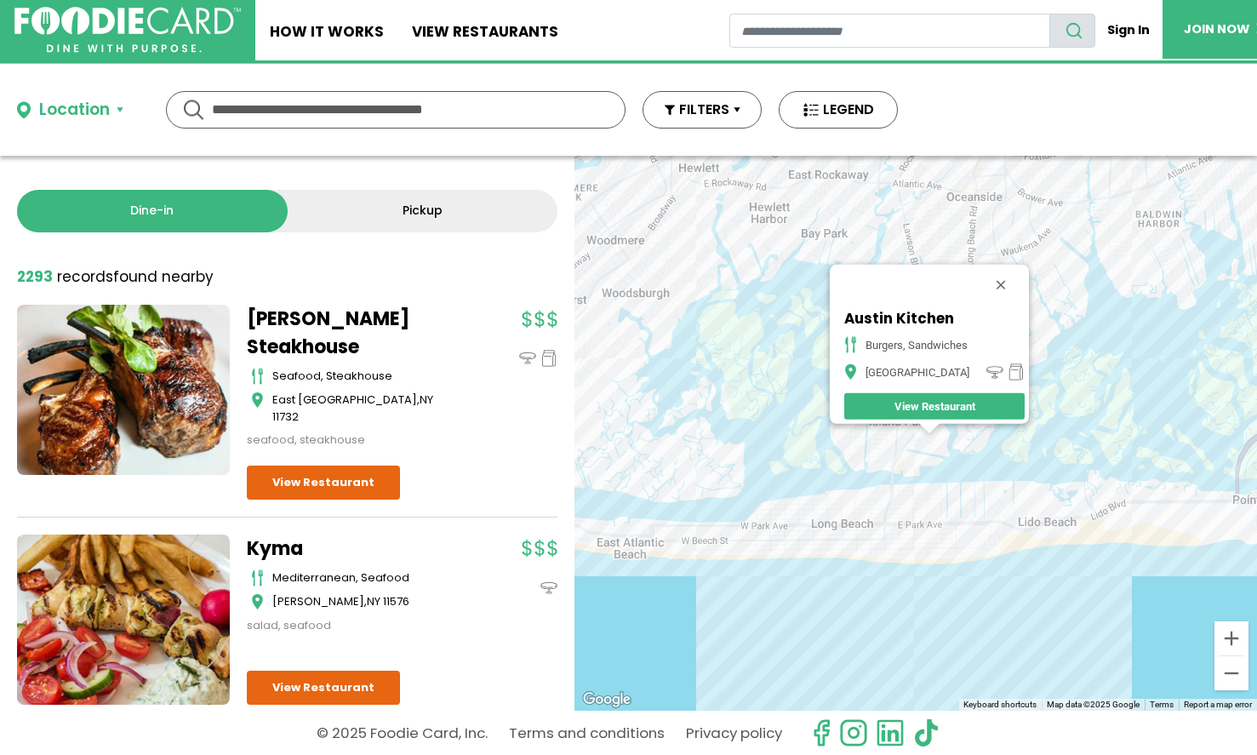
click at [915, 461] on div "Austin Kitchen burgers, sandwiches Island Park View Restaurant" at bounding box center [916, 433] width 683 height 555
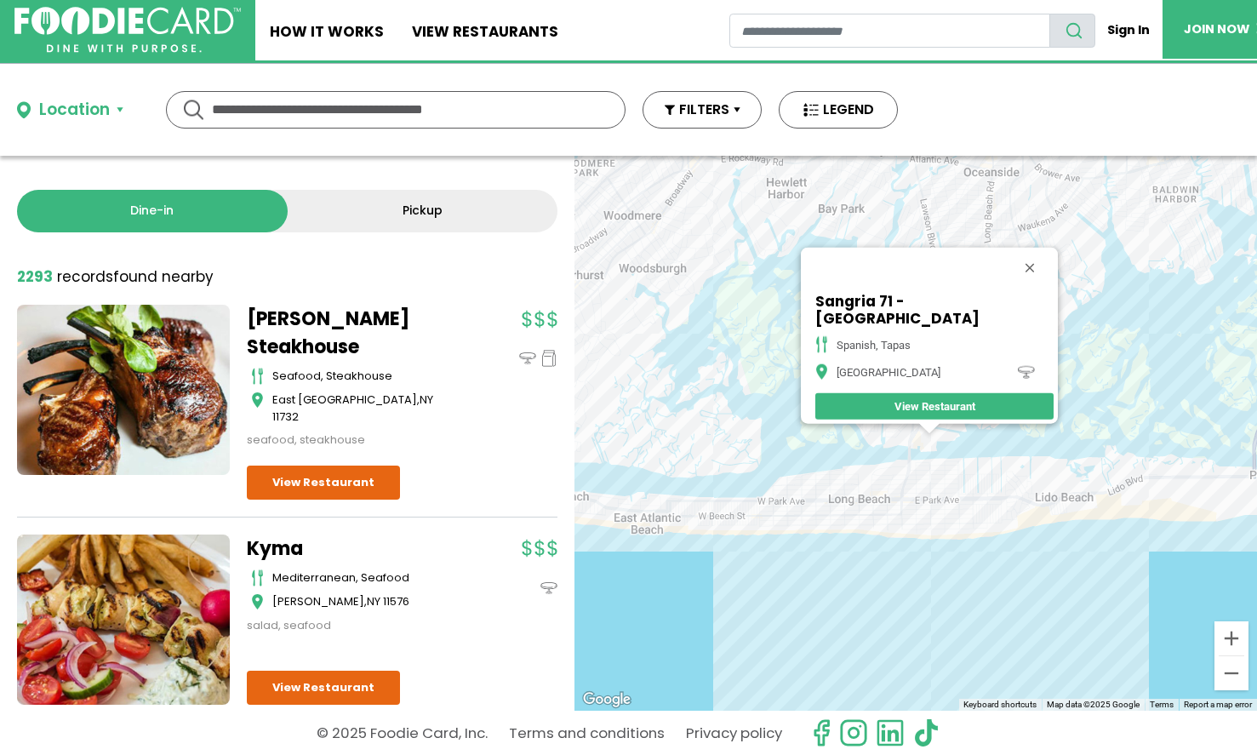
click at [930, 459] on div "Sangria 71 - Island Park spanish, tapas Island Park View Restaurant" at bounding box center [916, 433] width 683 height 555
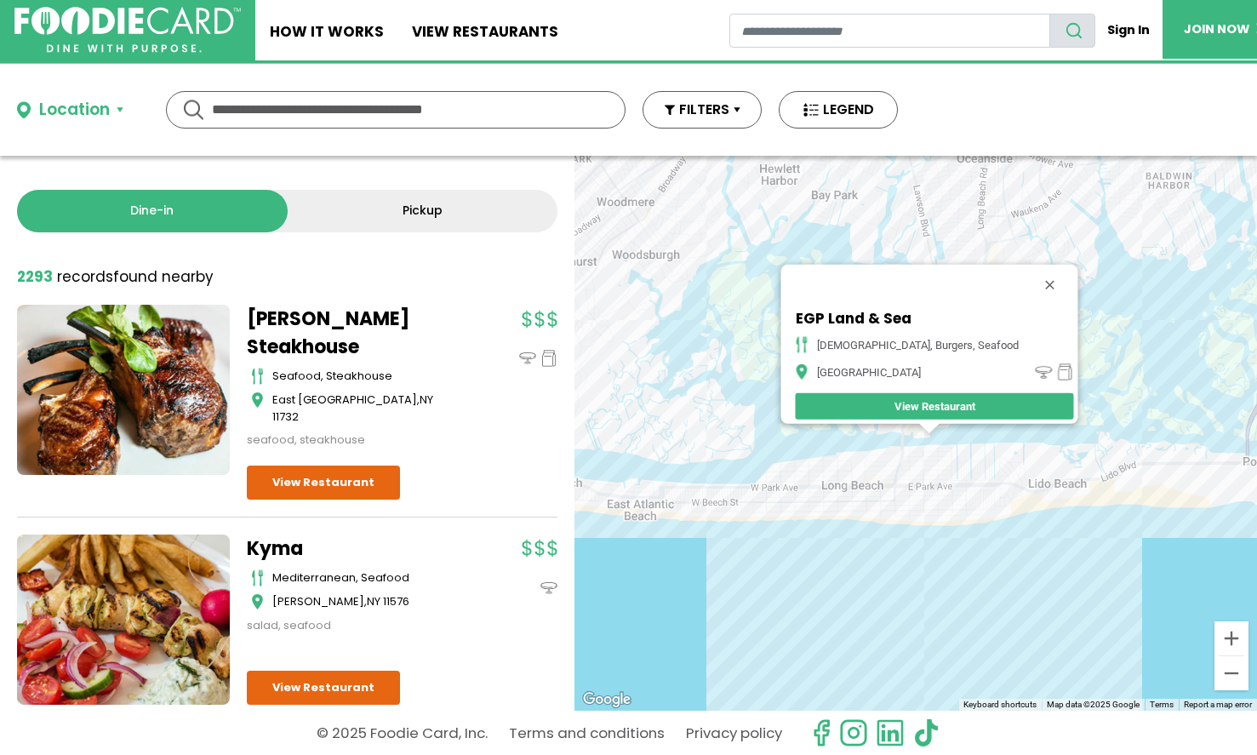
click at [969, 500] on div "EGP Land & Sea american, burgers, seafood Island Park View Restaurant" at bounding box center [916, 433] width 683 height 555
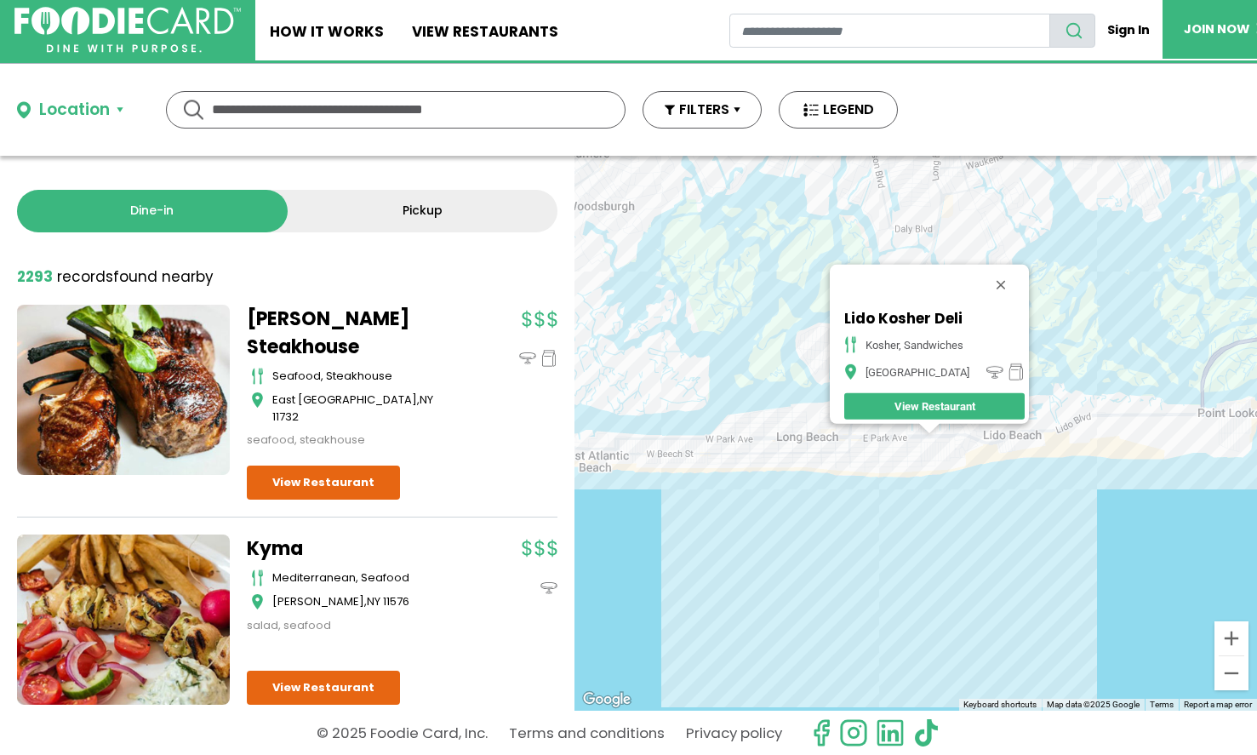
click at [722, 465] on div "Lido Kosher Deli kosher, sandwiches Long Beach View Restaurant" at bounding box center [916, 433] width 683 height 555
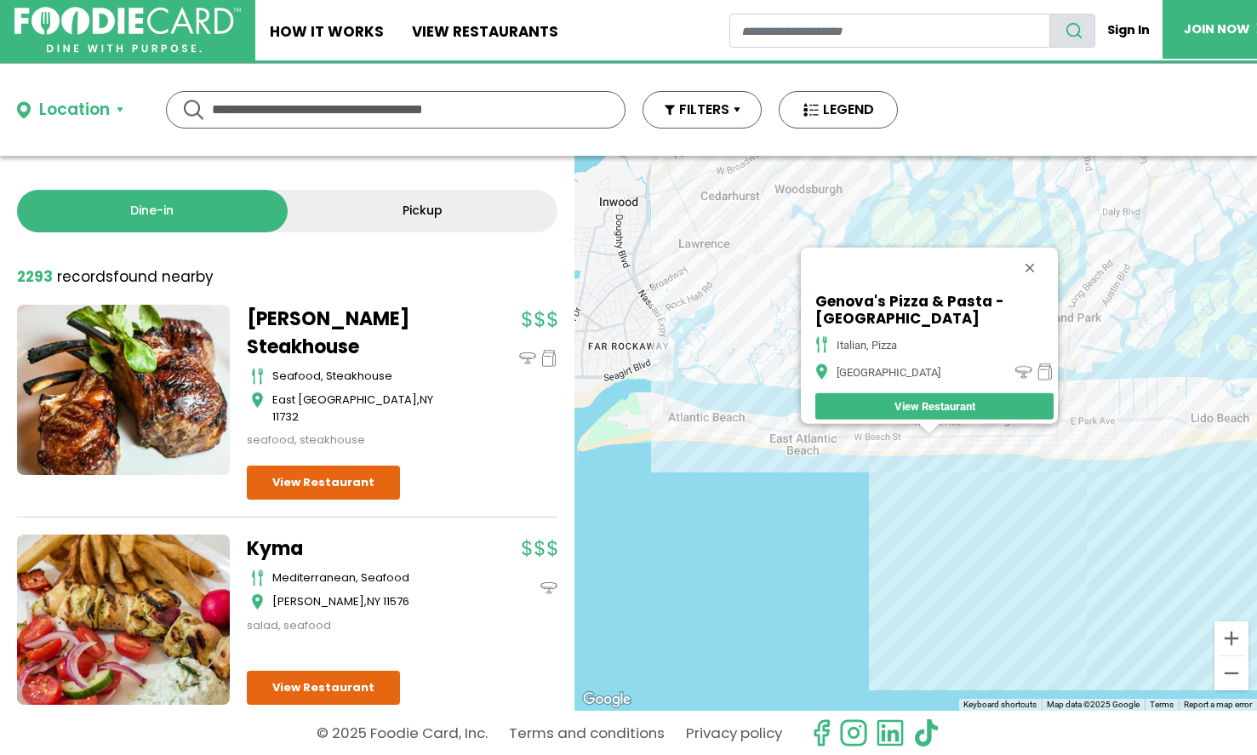
click at [911, 461] on div "Genova's Pizza & Pasta - Long Beach italian, pizza Long Beach View Restaurant" at bounding box center [916, 433] width 683 height 555
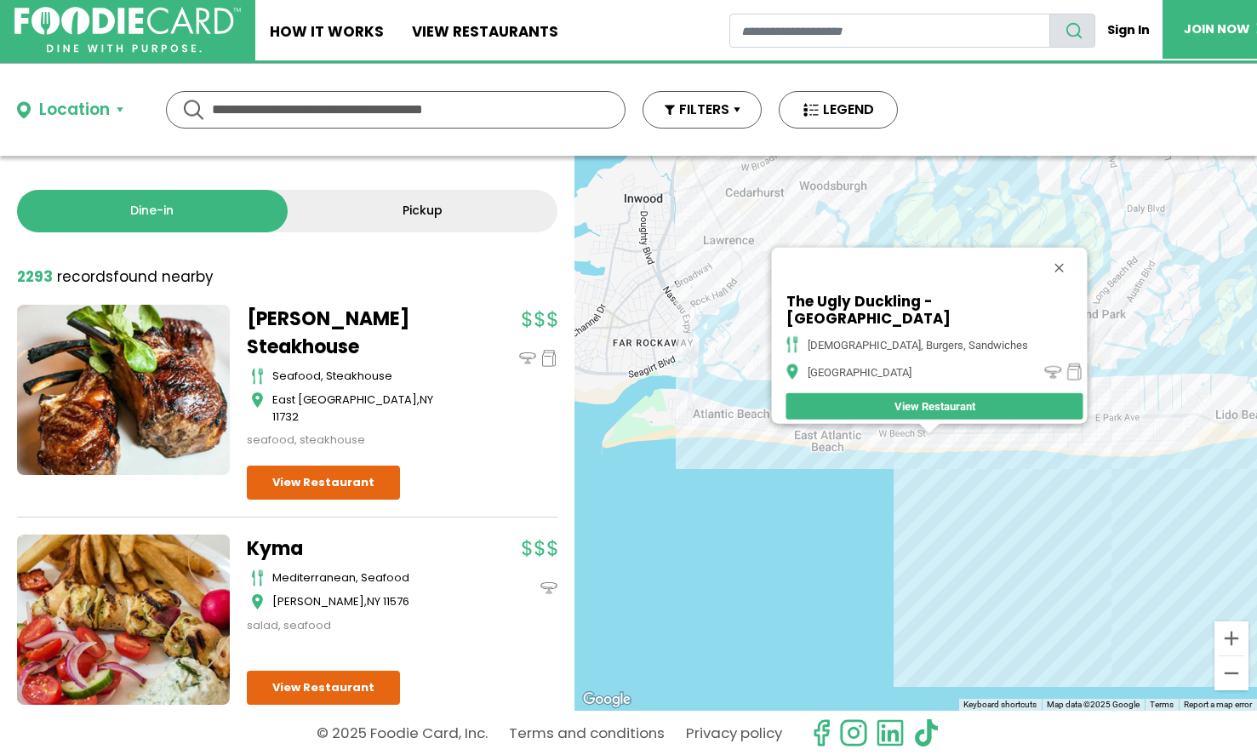
click at [955, 461] on div "The Ugly Duckling - Long Beach american, burgers, sandwiches Long Beach View Re…" at bounding box center [916, 433] width 683 height 555
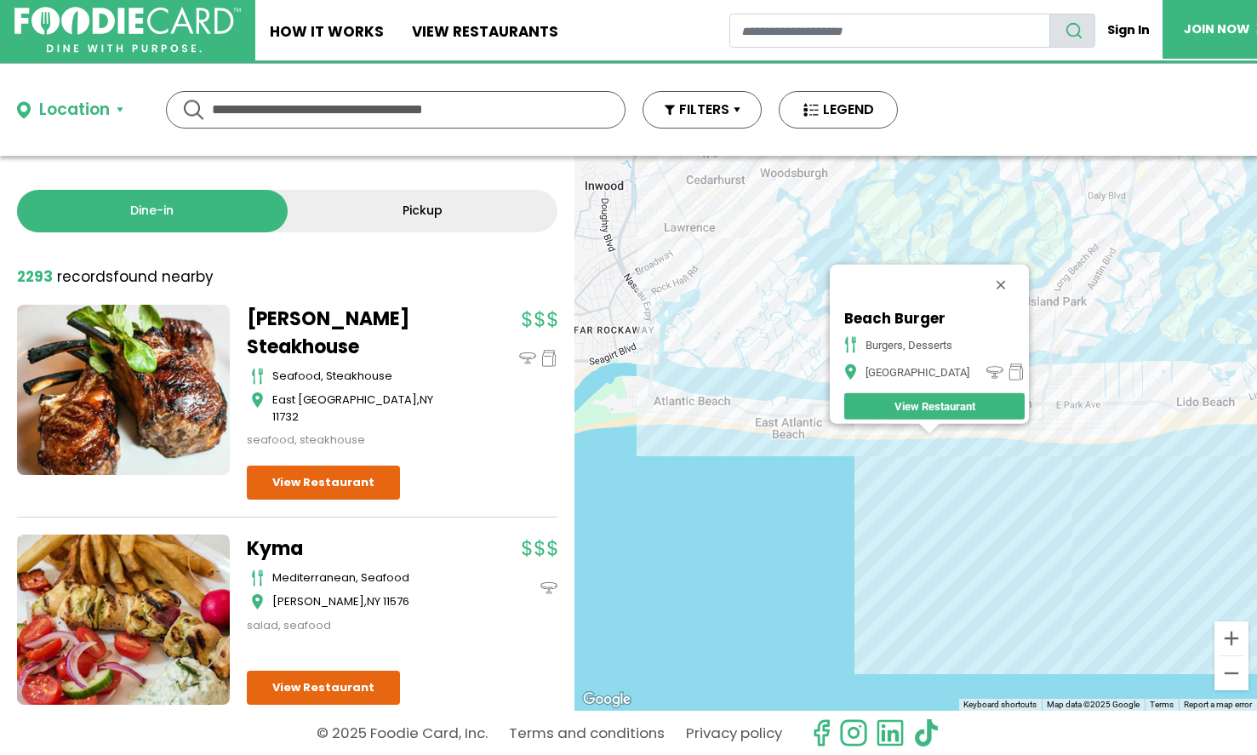
click at [676, 417] on div "Beach Burger Burgers, Desserts Long Beach View Restaurant" at bounding box center [916, 433] width 683 height 555
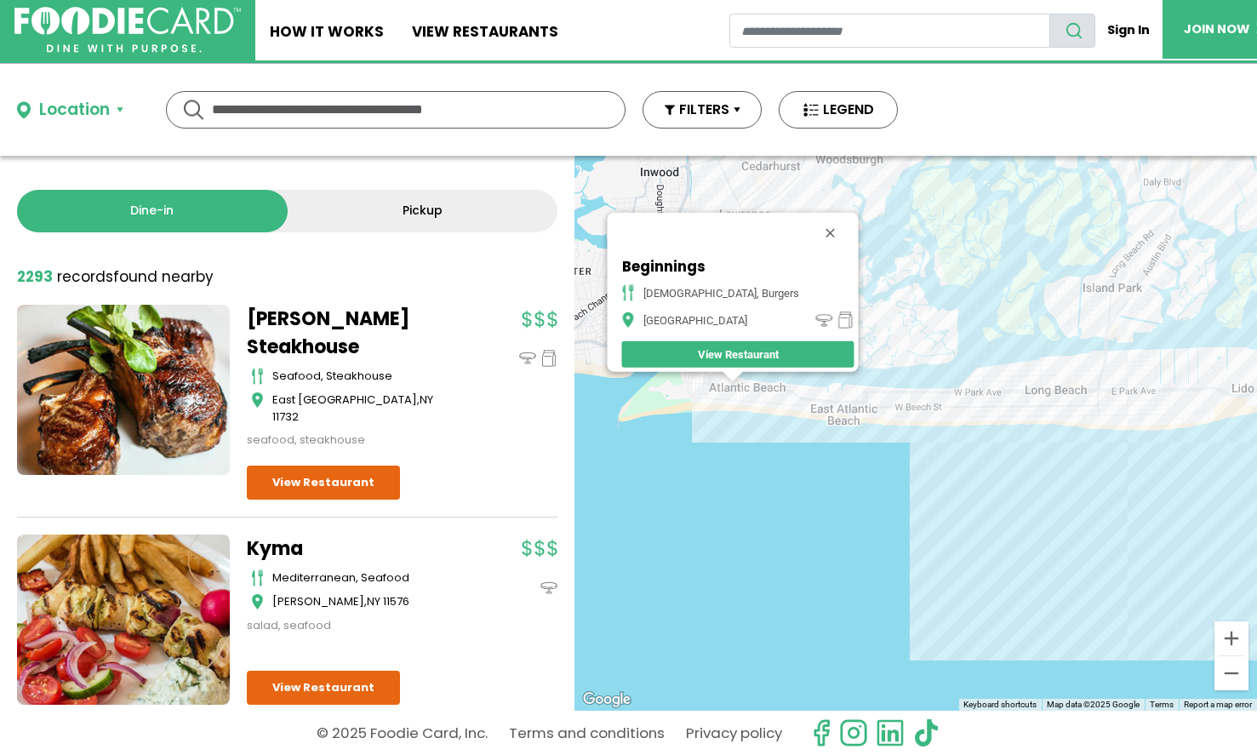
drag, startPoint x: 1075, startPoint y: 544, endPoint x: 815, endPoint y: 484, distance: 267.3
click at [815, 484] on div "Beginnings american, burgers Atlantic Beach View Restaurant" at bounding box center [916, 433] width 683 height 555
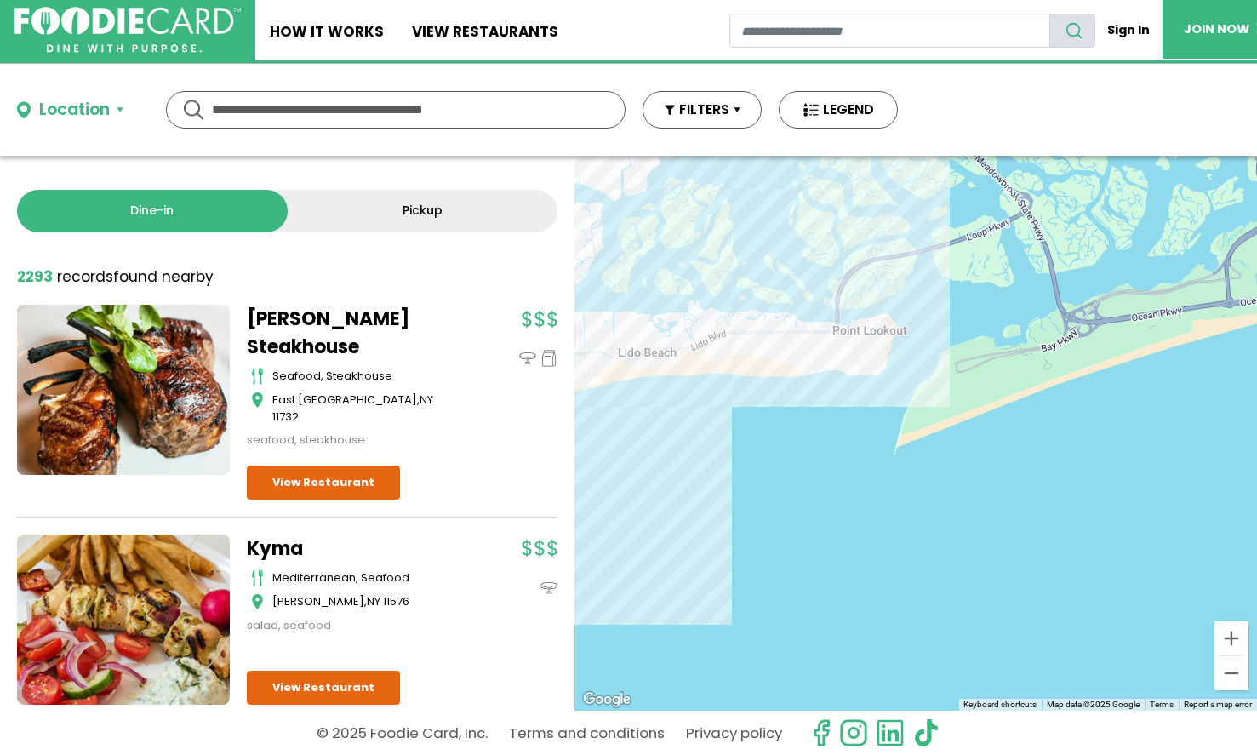
drag, startPoint x: 944, startPoint y: 392, endPoint x: 1025, endPoint y: 523, distance: 153.3
click at [1025, 523] on div "Beginnings american, burgers Atlantic Beach View Restaurant" at bounding box center [916, 433] width 683 height 555
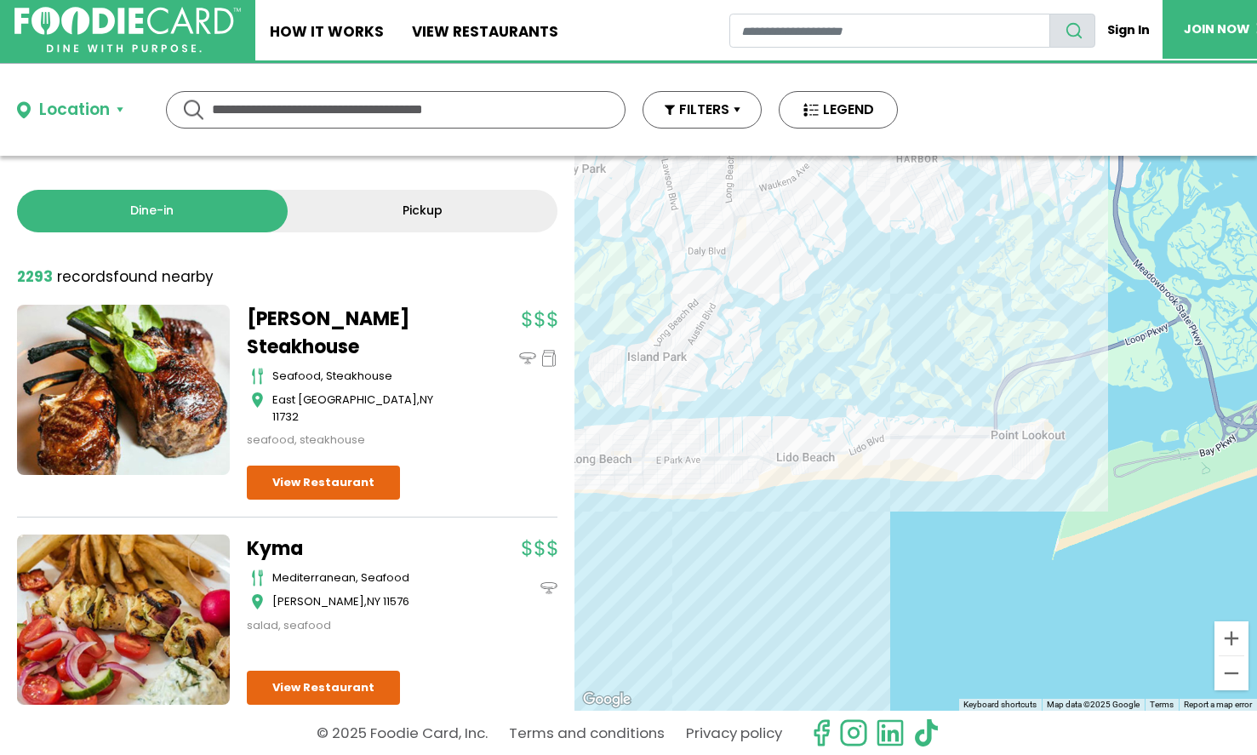
drag, startPoint x: 937, startPoint y: 490, endPoint x: 1098, endPoint y: 490, distance: 160.9
click at [1097, 490] on div "Beginnings american, burgers Atlantic Beach View Restaurant" at bounding box center [916, 433] width 683 height 555
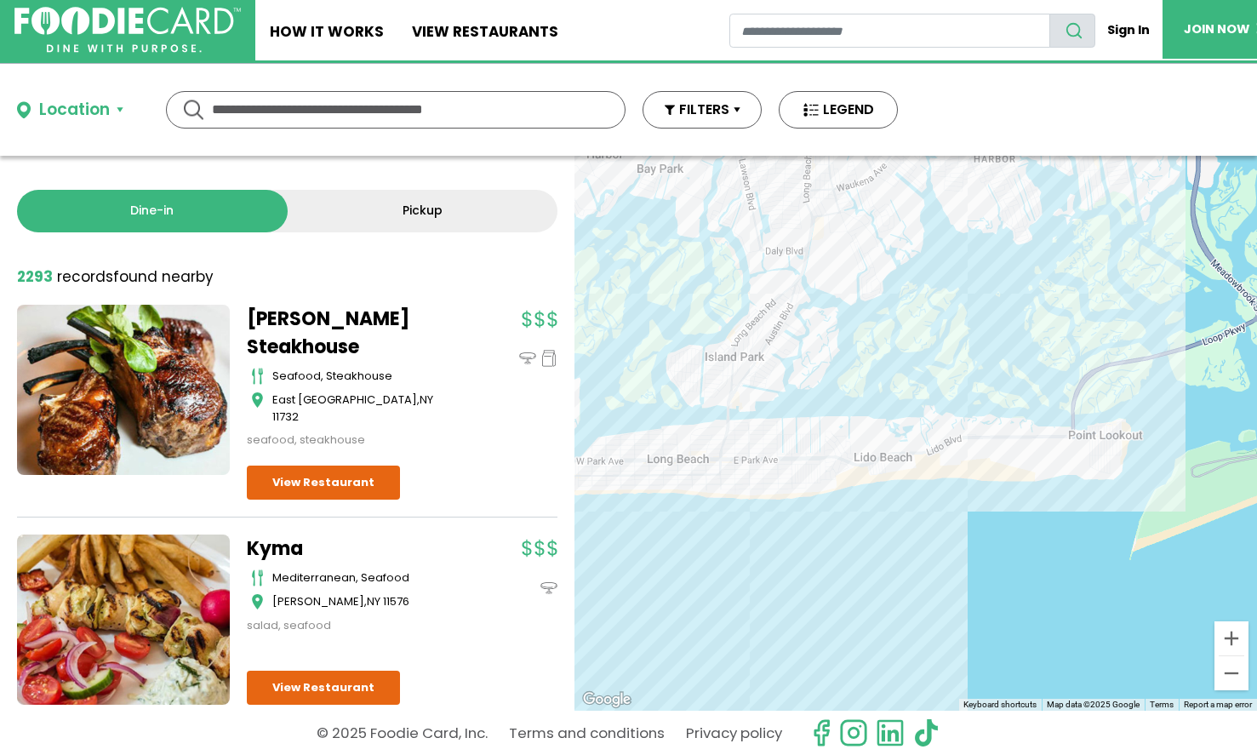
click at [827, 500] on div "Beginnings american, burgers Atlantic Beach View Restaurant" at bounding box center [916, 433] width 683 height 555
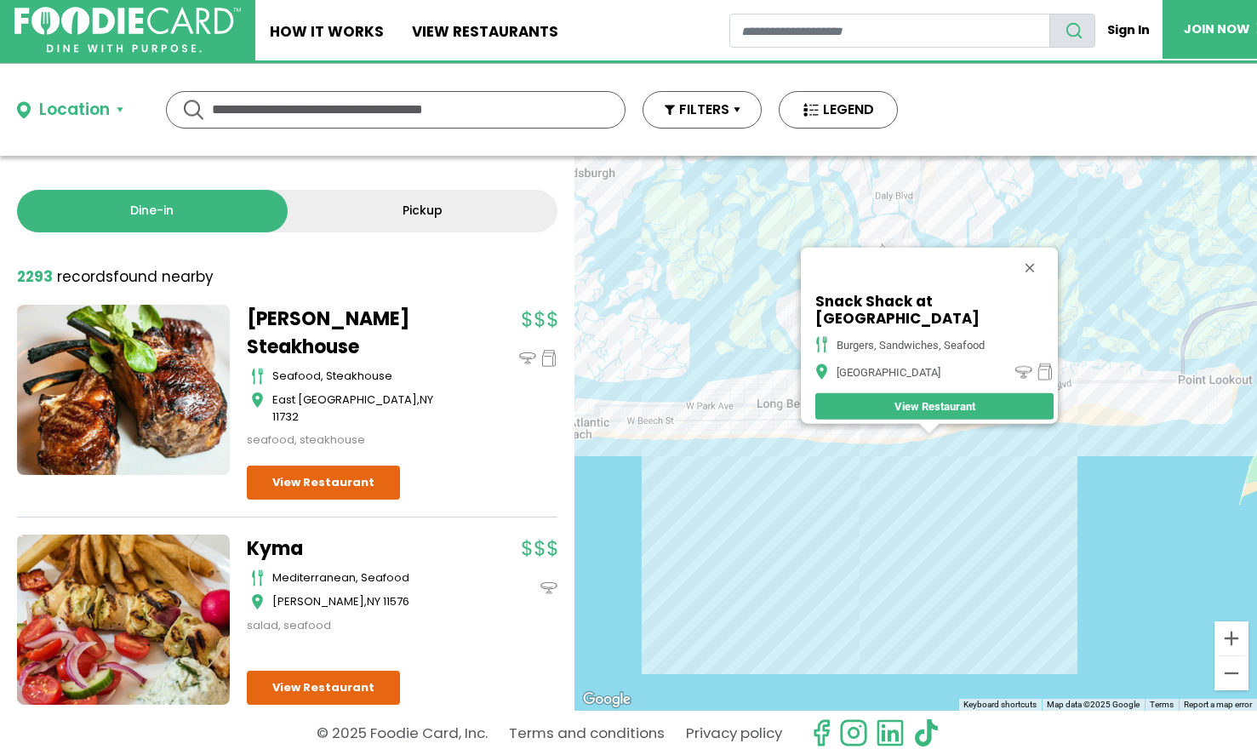
click at [870, 460] on div "Snack Shack at One Pacific burgers, sandwiches, seafood Long Beach View Restaur…" at bounding box center [916, 433] width 683 height 555
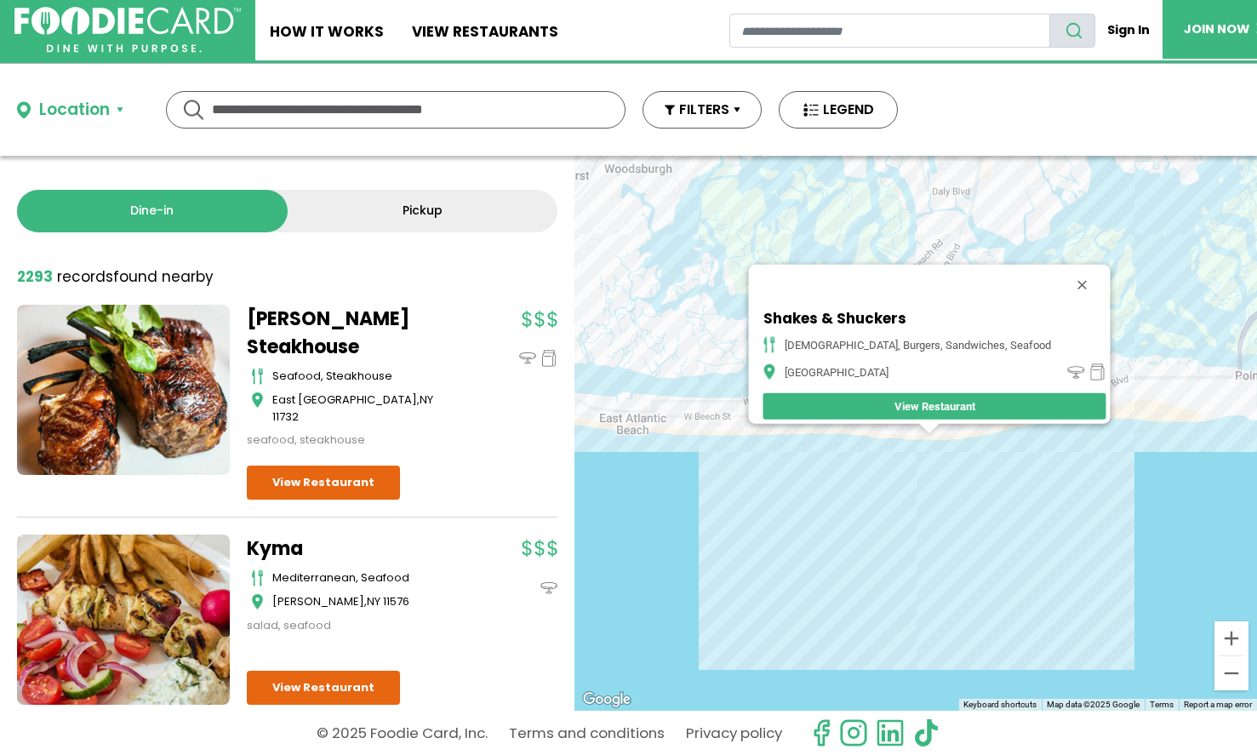
click at [928, 488] on div "Shakes & Shuckers american, burgers, sandwiches, seafood Long Beach View Restau…" at bounding box center [916, 433] width 683 height 555
